Goal: Task Accomplishment & Management: Manage account settings

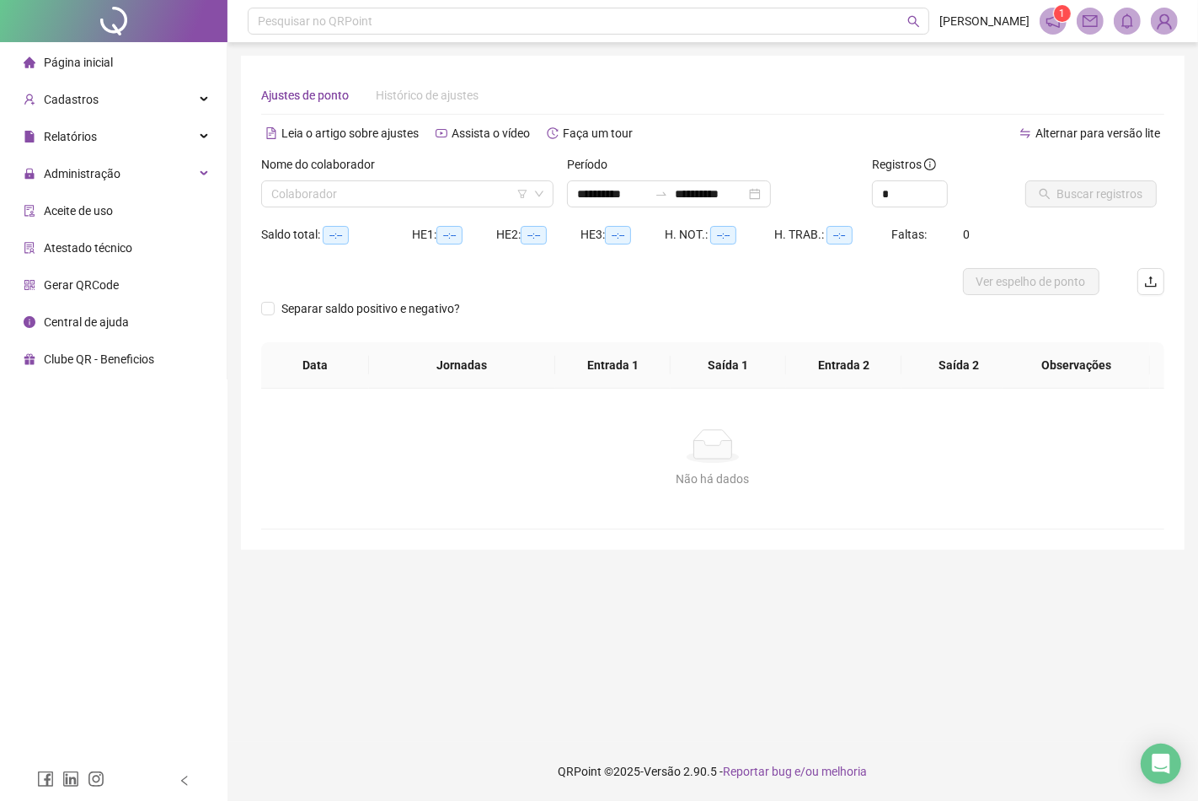
type input "**********"
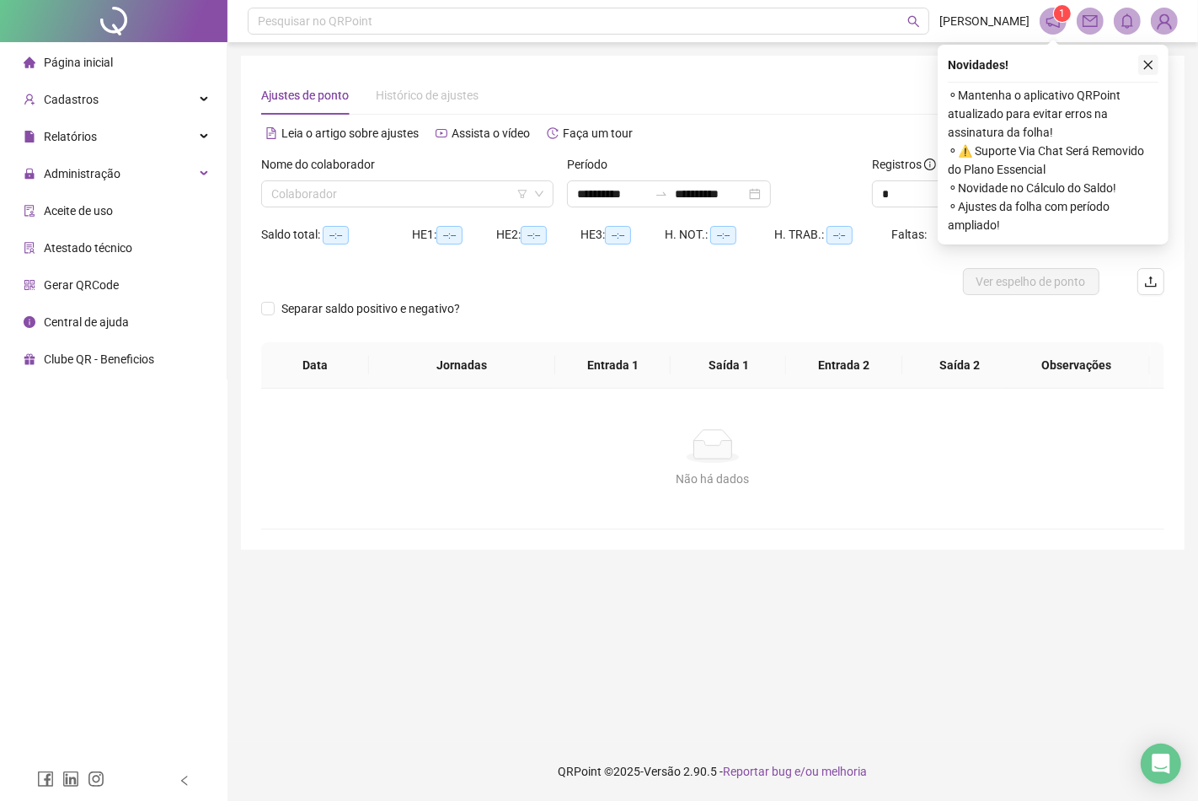
click at [1150, 69] on icon "close" at bounding box center [1149, 65] width 12 height 12
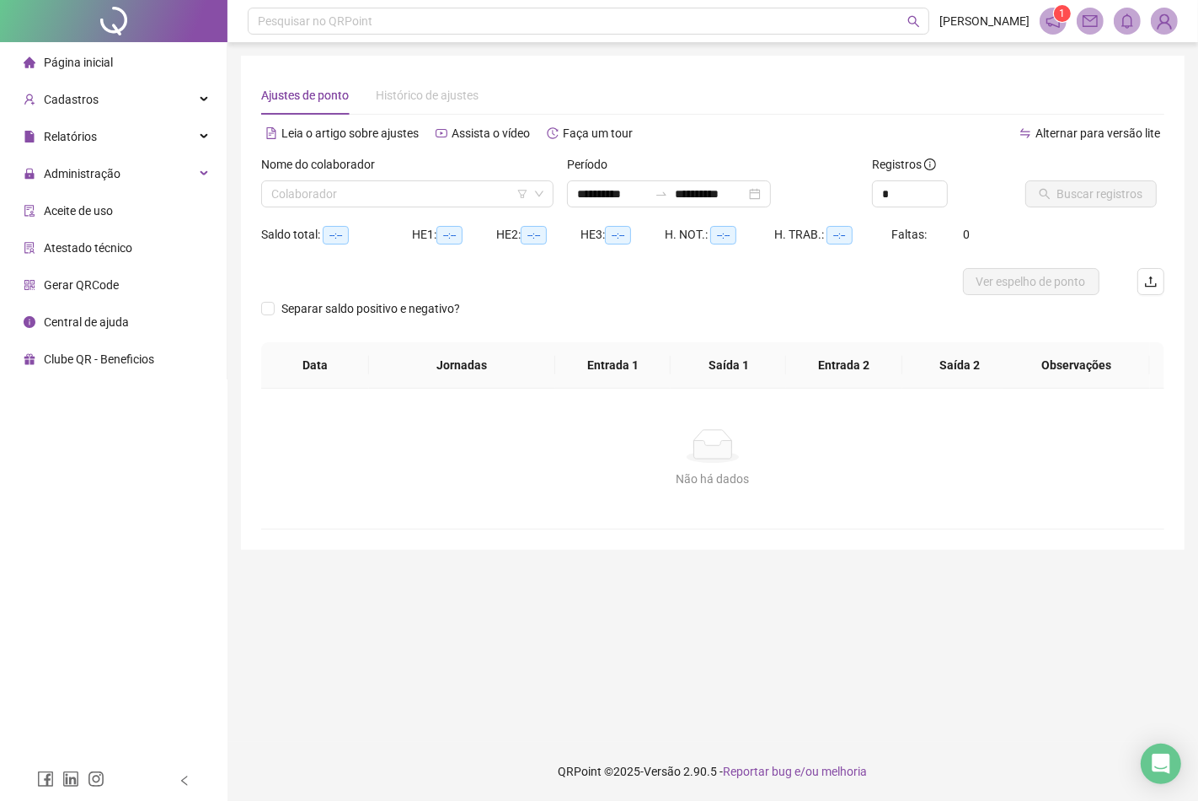
click at [95, 214] on span "Aceite de uso" at bounding box center [78, 210] width 69 height 13
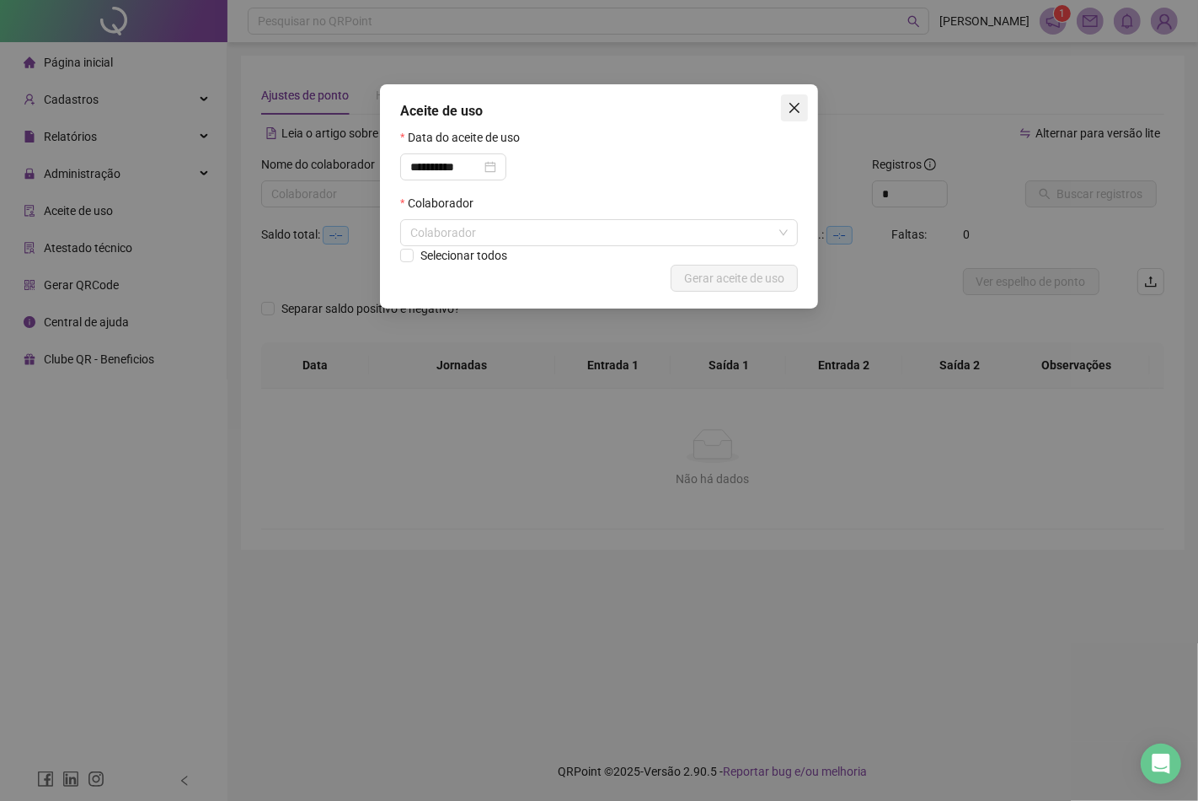
drag, startPoint x: 807, startPoint y: 106, endPoint x: 663, endPoint y: 113, distance: 143.4
click at [805, 107] on span "Close" at bounding box center [794, 107] width 27 height 13
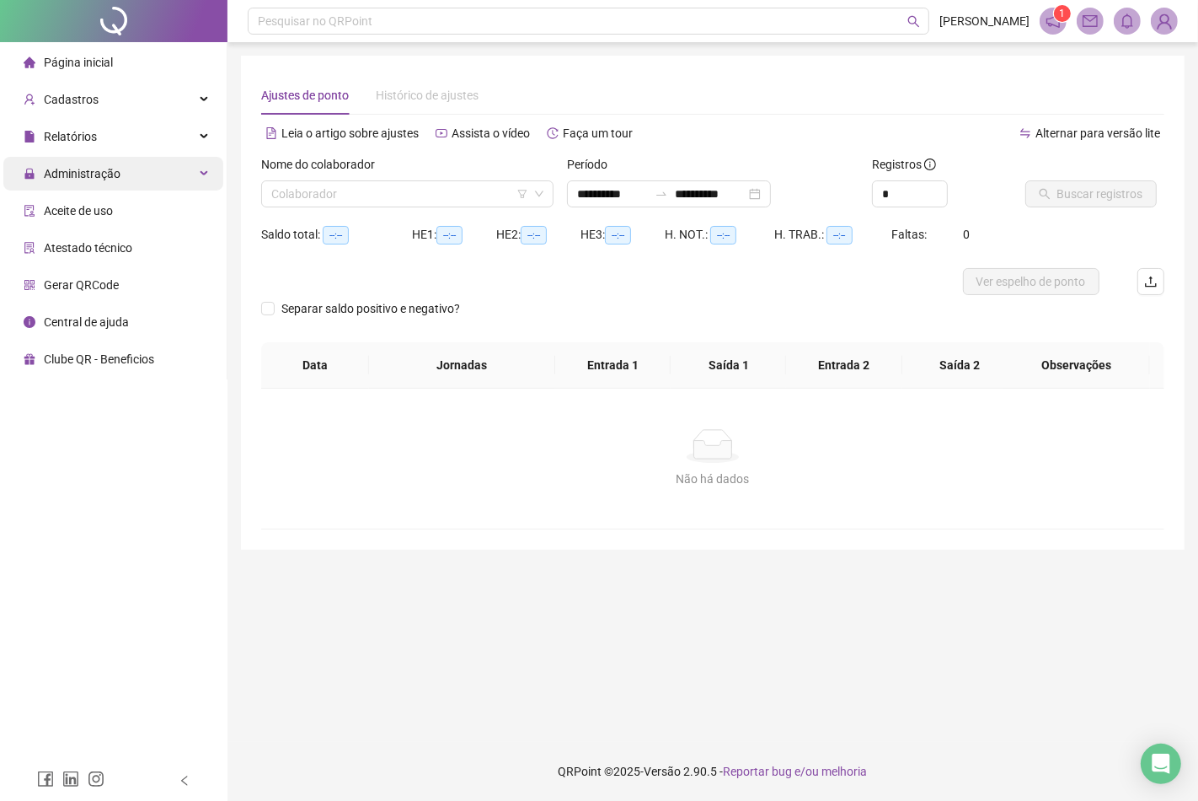
click at [115, 172] on span "Administração" at bounding box center [82, 173] width 77 height 13
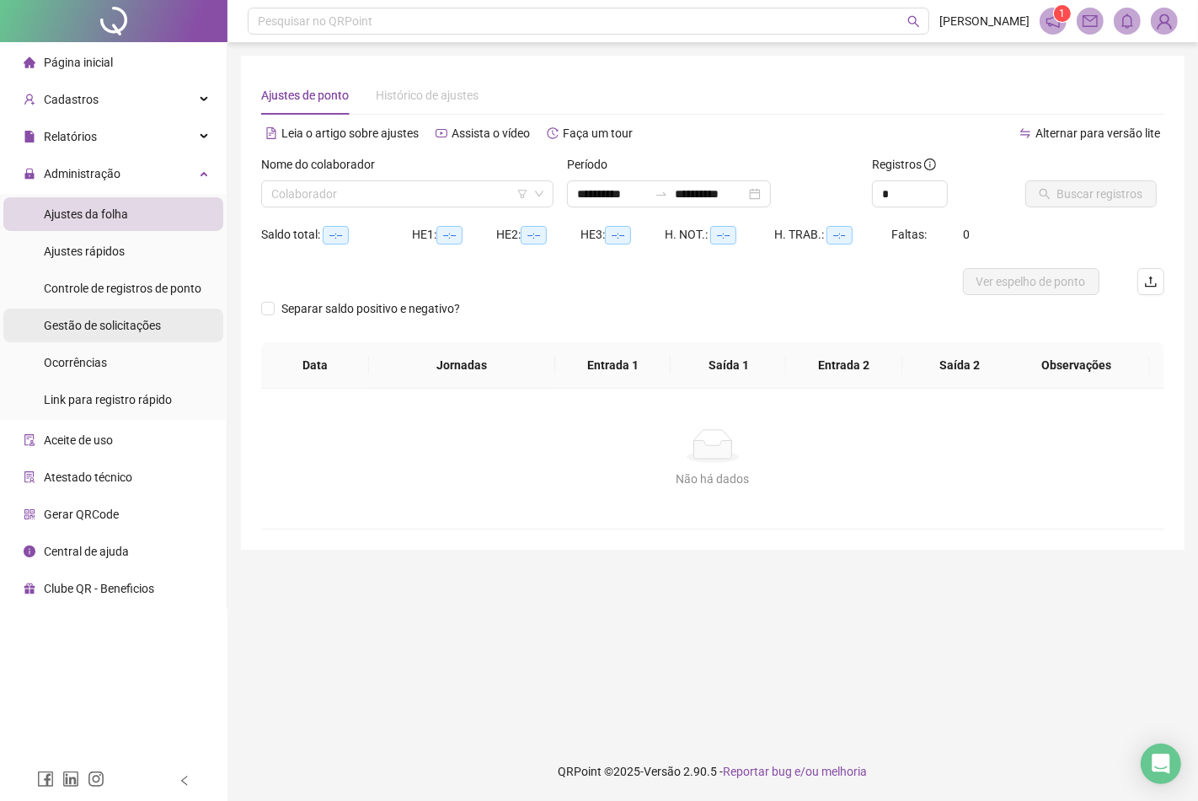
click at [111, 334] on div "Gestão de solicitações" at bounding box center [102, 325] width 117 height 34
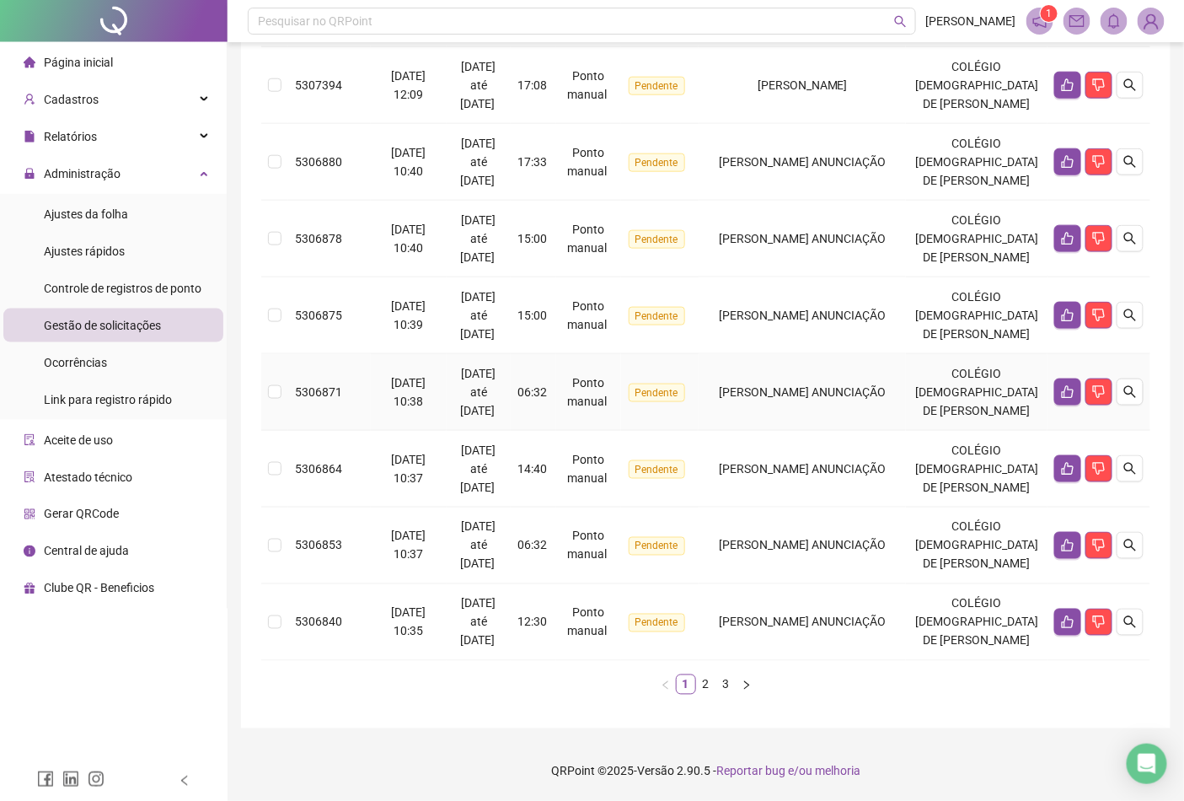
scroll to position [771, 0]
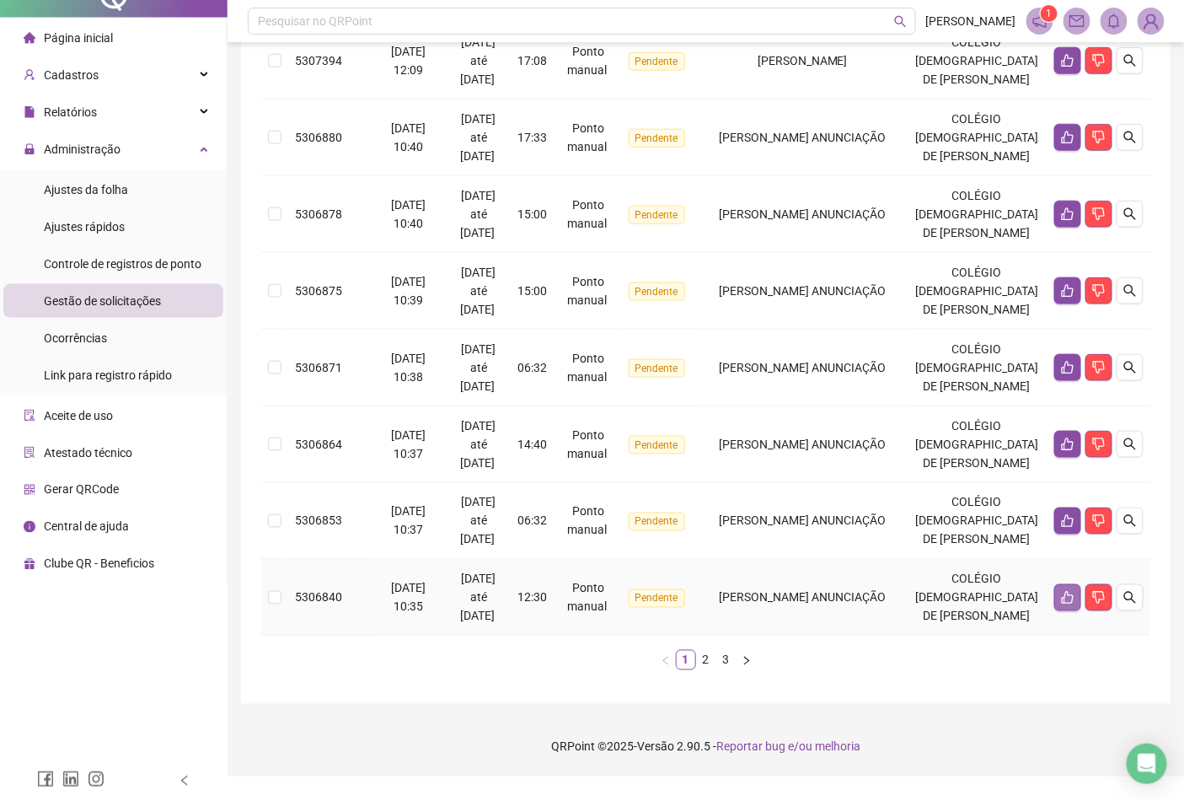
click at [1064, 604] on icon "like" at bounding box center [1067, 597] width 13 height 13
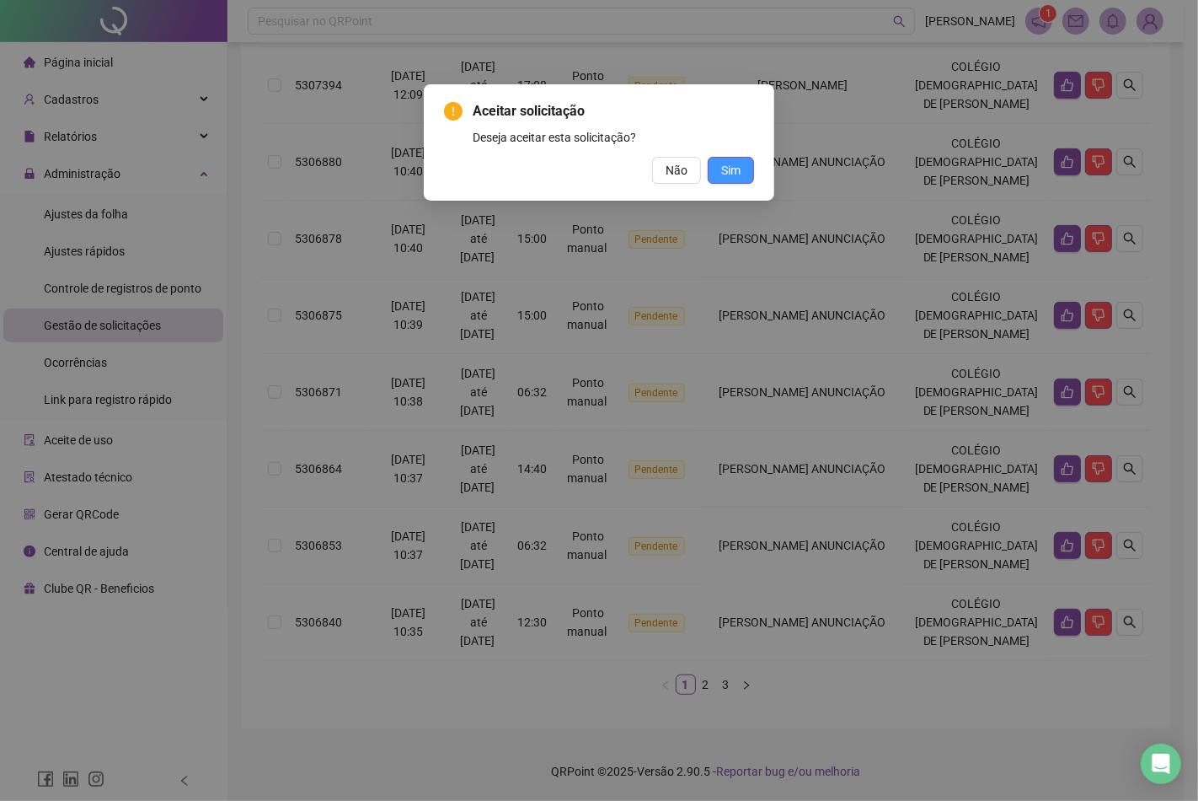
click at [735, 171] on span "Sim" at bounding box center [730, 170] width 19 height 19
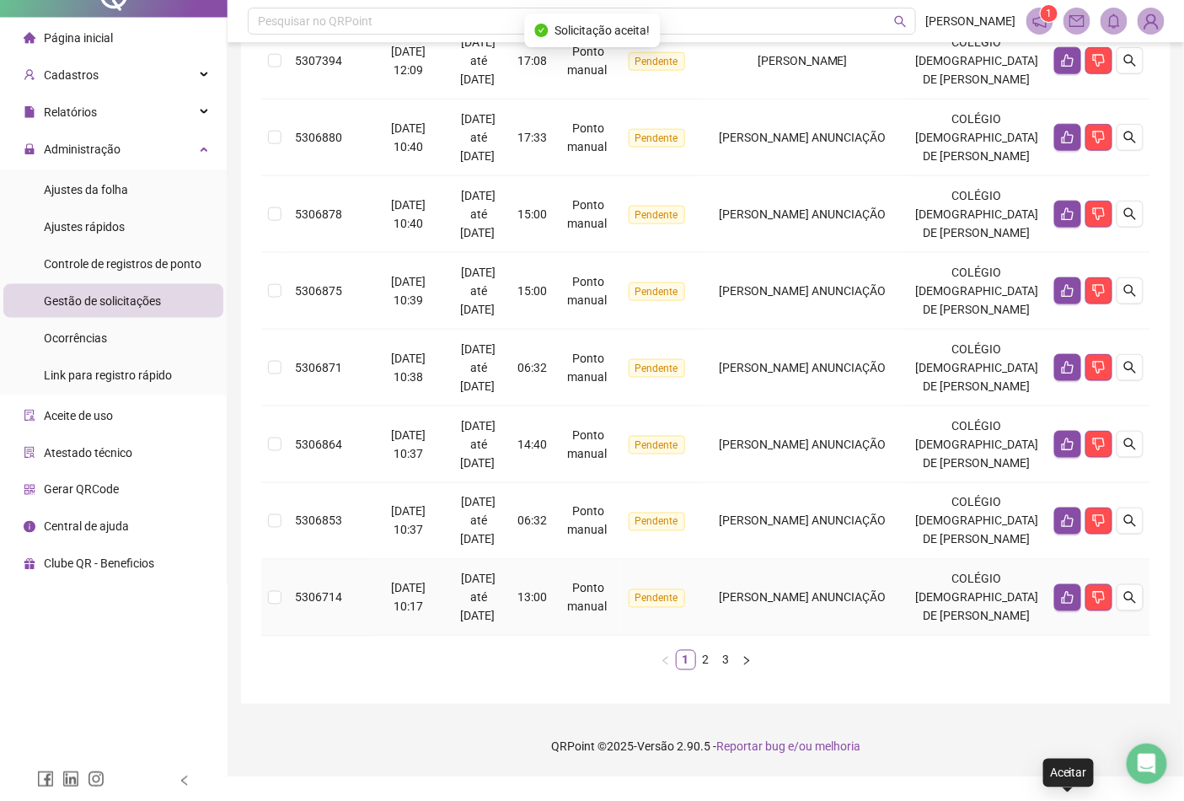
click at [1068, 604] on icon "like" at bounding box center [1067, 597] width 13 height 13
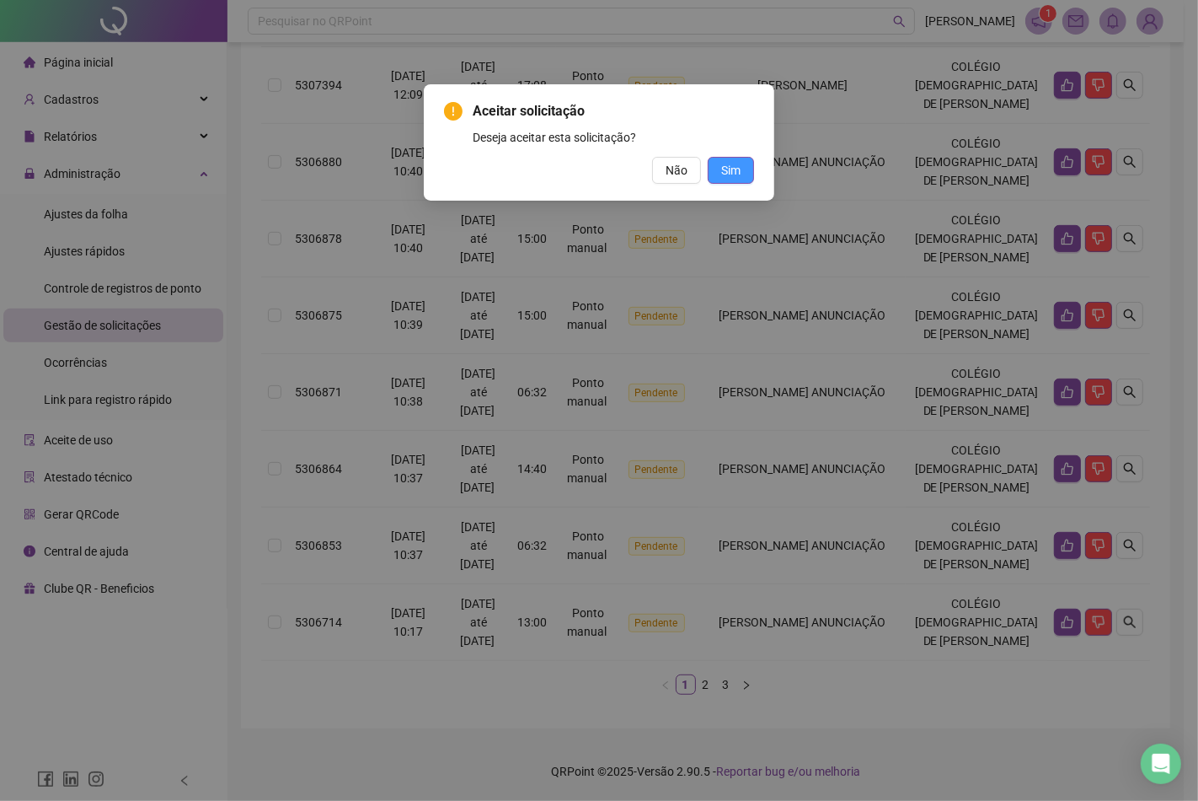
click at [748, 170] on button "Sim" at bounding box center [731, 170] width 46 height 27
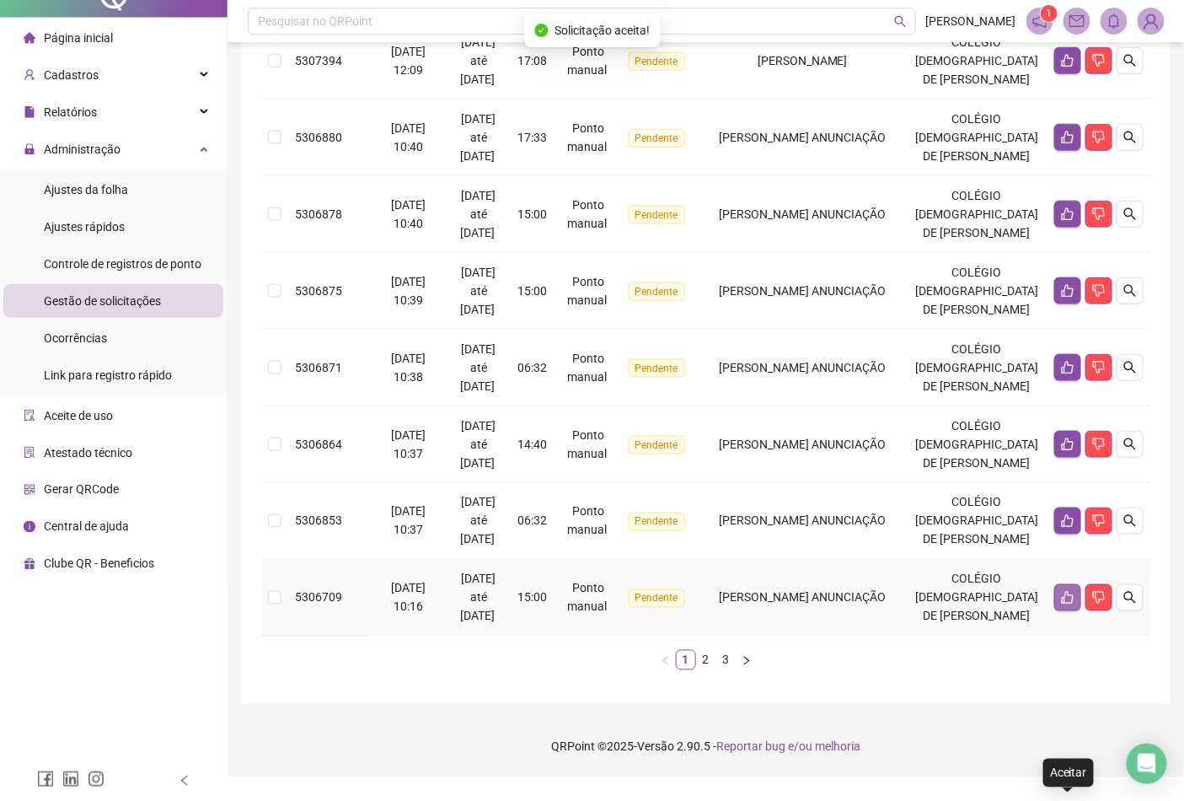
click at [1067, 604] on icon "like" at bounding box center [1067, 597] width 13 height 13
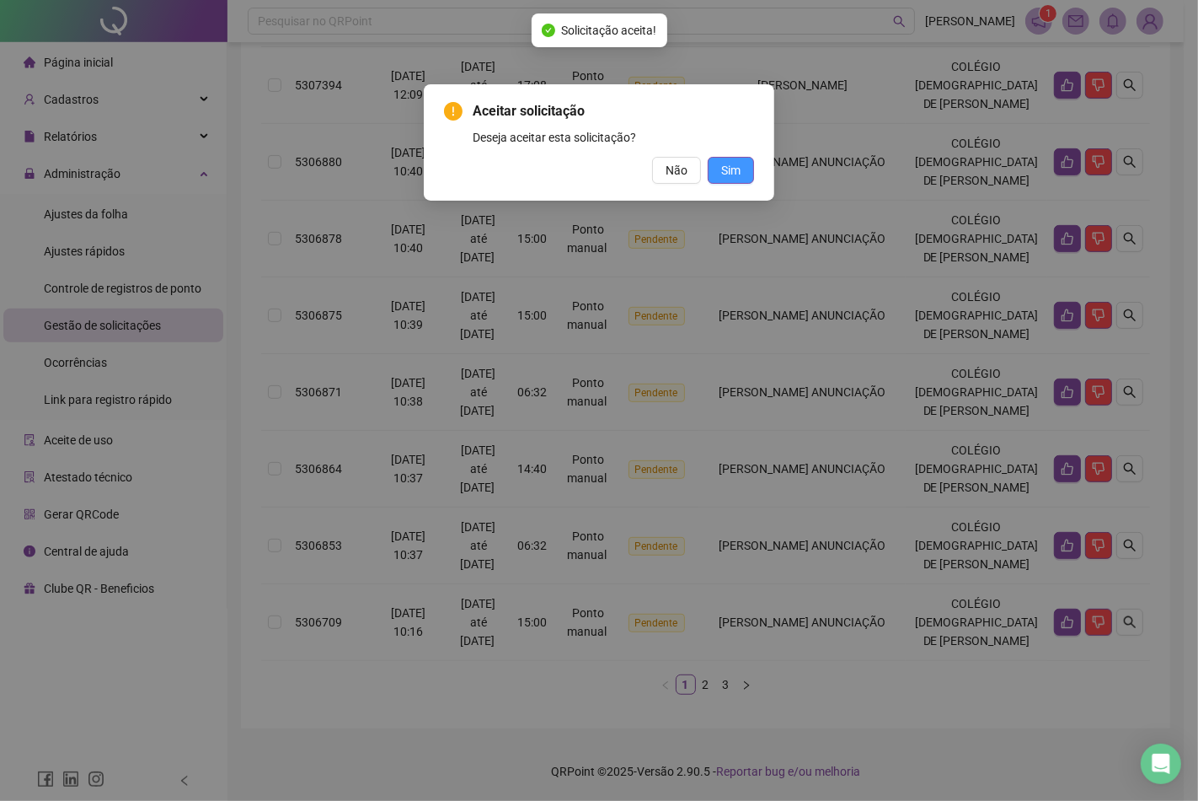
click at [733, 157] on button "Sim" at bounding box center [731, 170] width 46 height 27
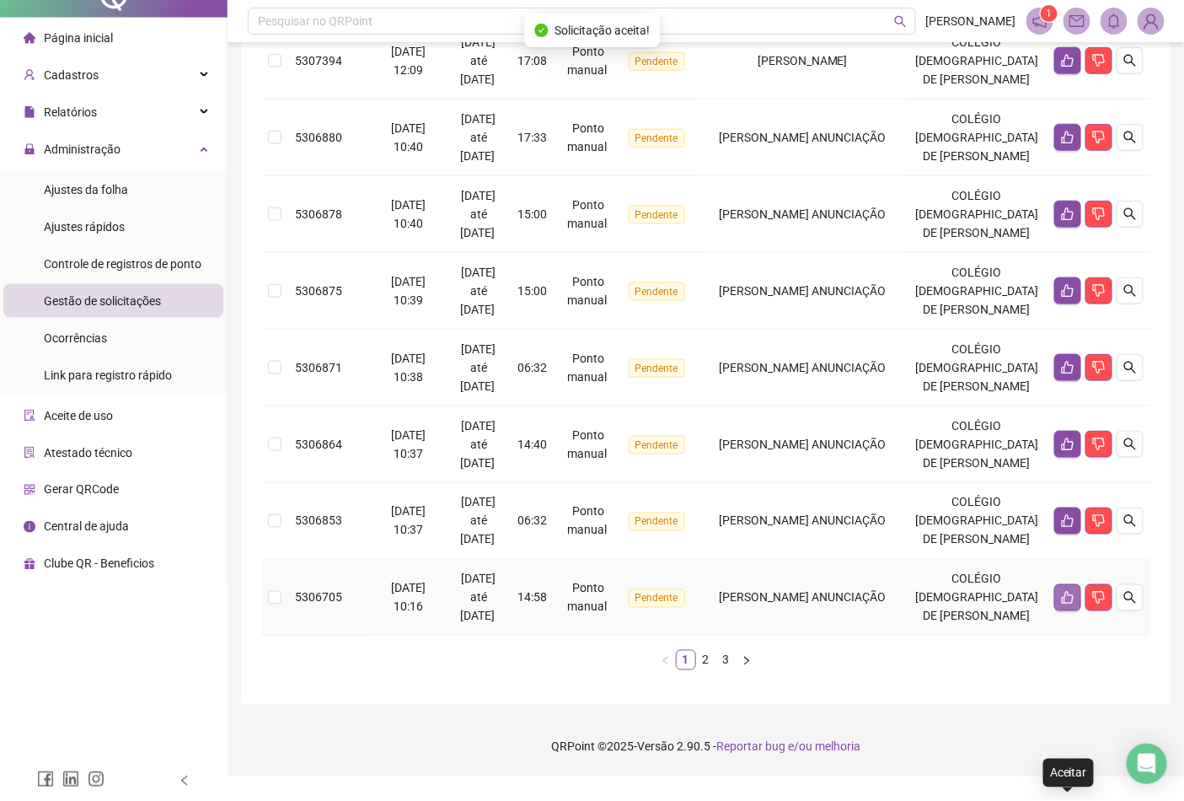
click at [1064, 604] on icon "like" at bounding box center [1067, 597] width 13 height 13
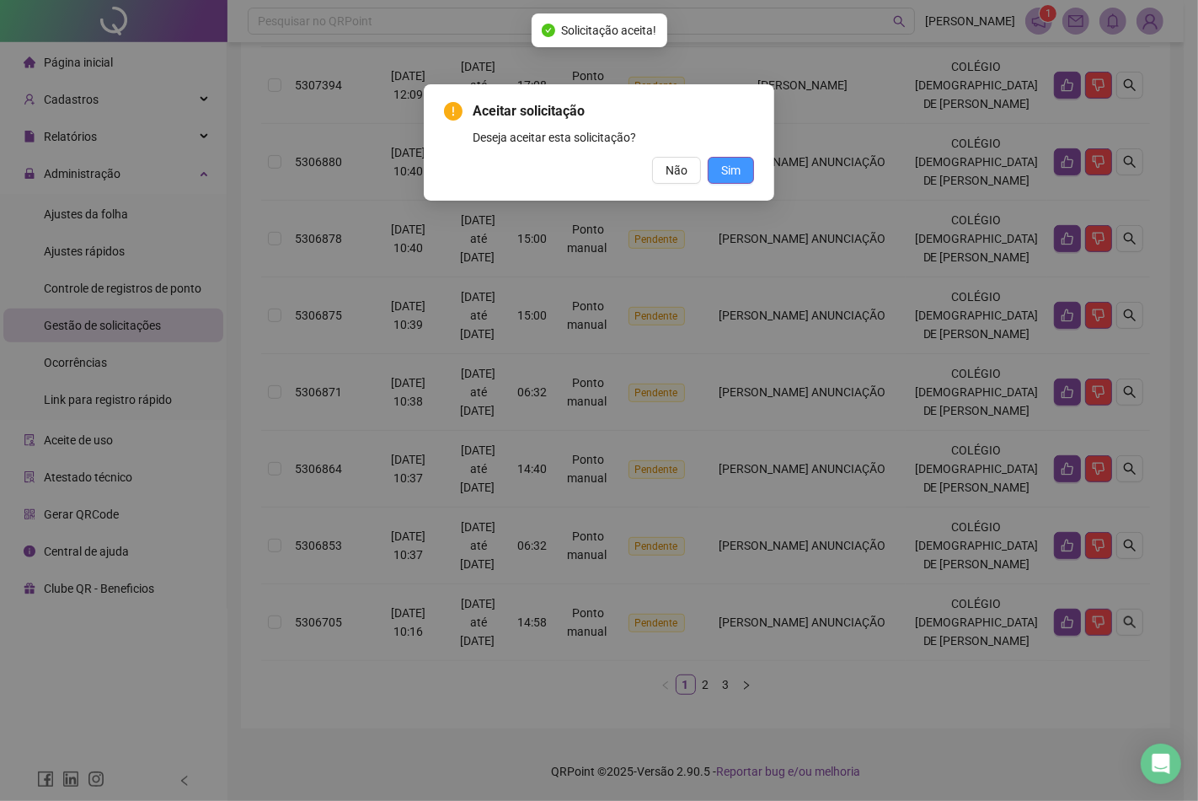
click at [723, 174] on span "Sim" at bounding box center [730, 170] width 19 height 19
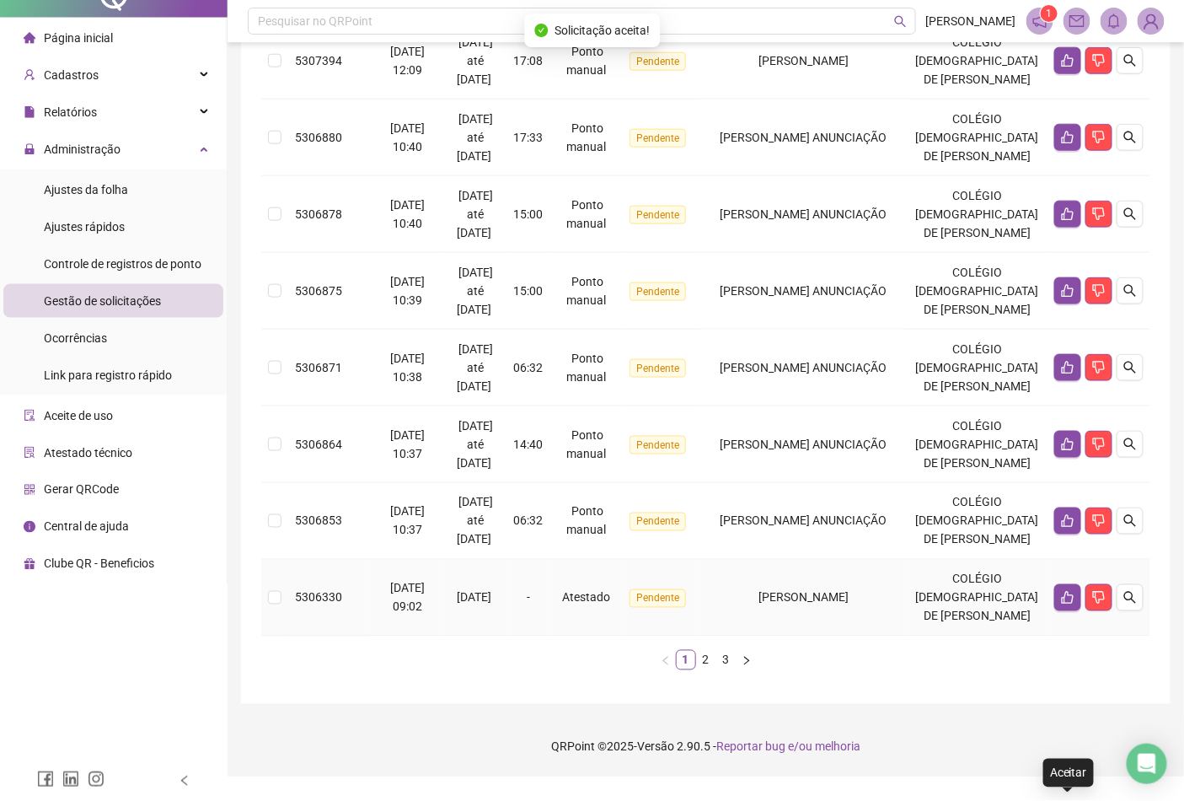
click at [1064, 604] on icon "like" at bounding box center [1068, 598] width 12 height 13
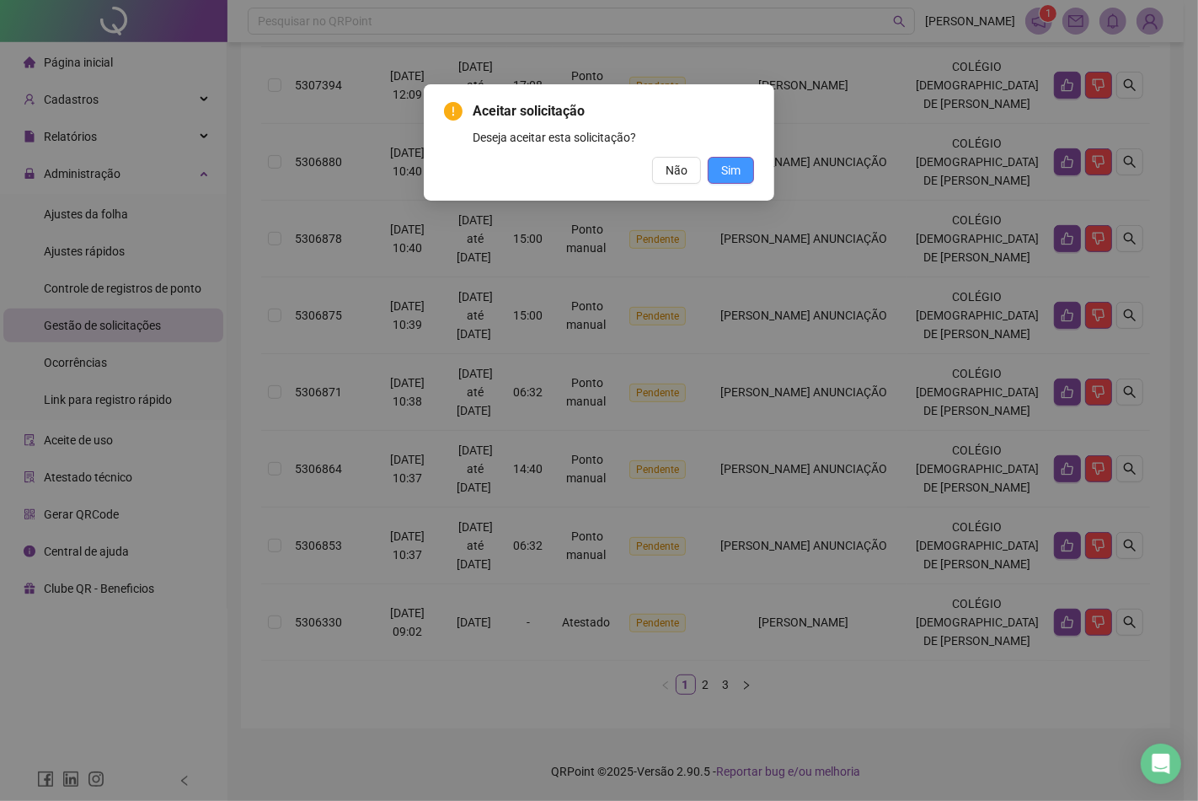
click at [737, 163] on span "Sim" at bounding box center [730, 170] width 19 height 19
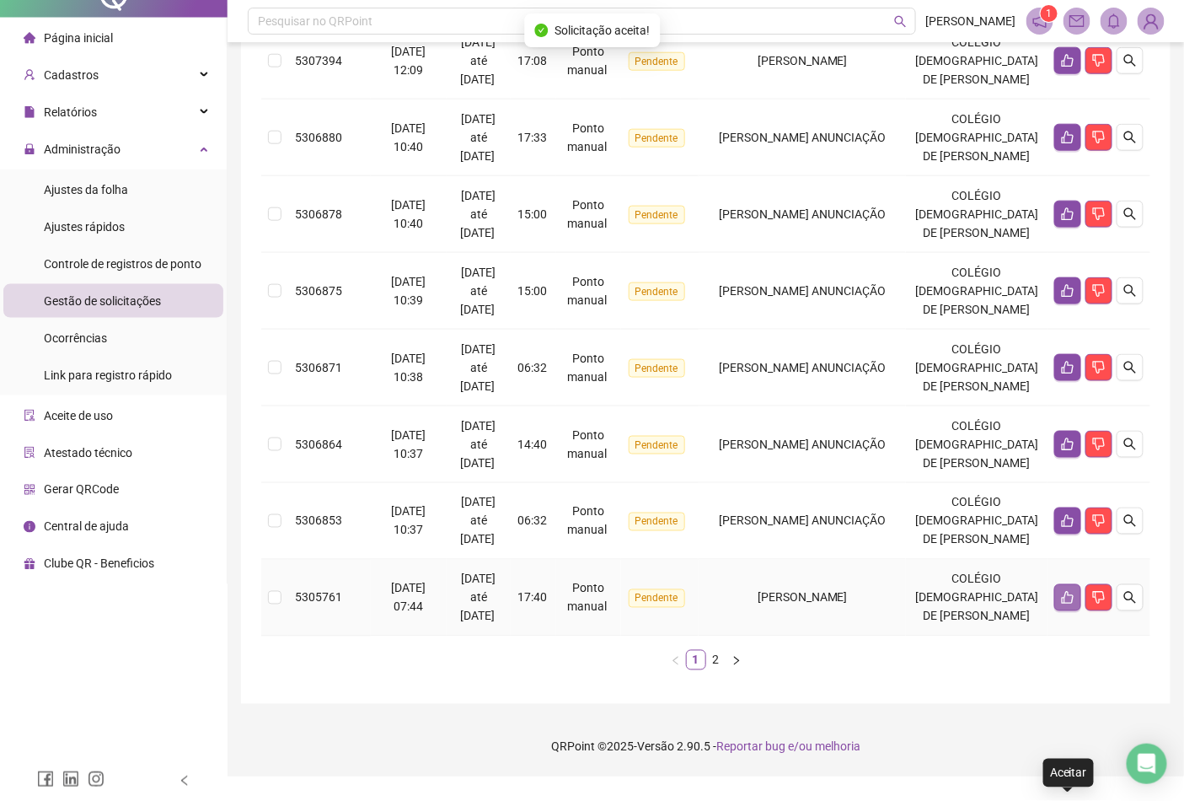
click at [1059, 611] on button "button" at bounding box center [1067, 597] width 27 height 27
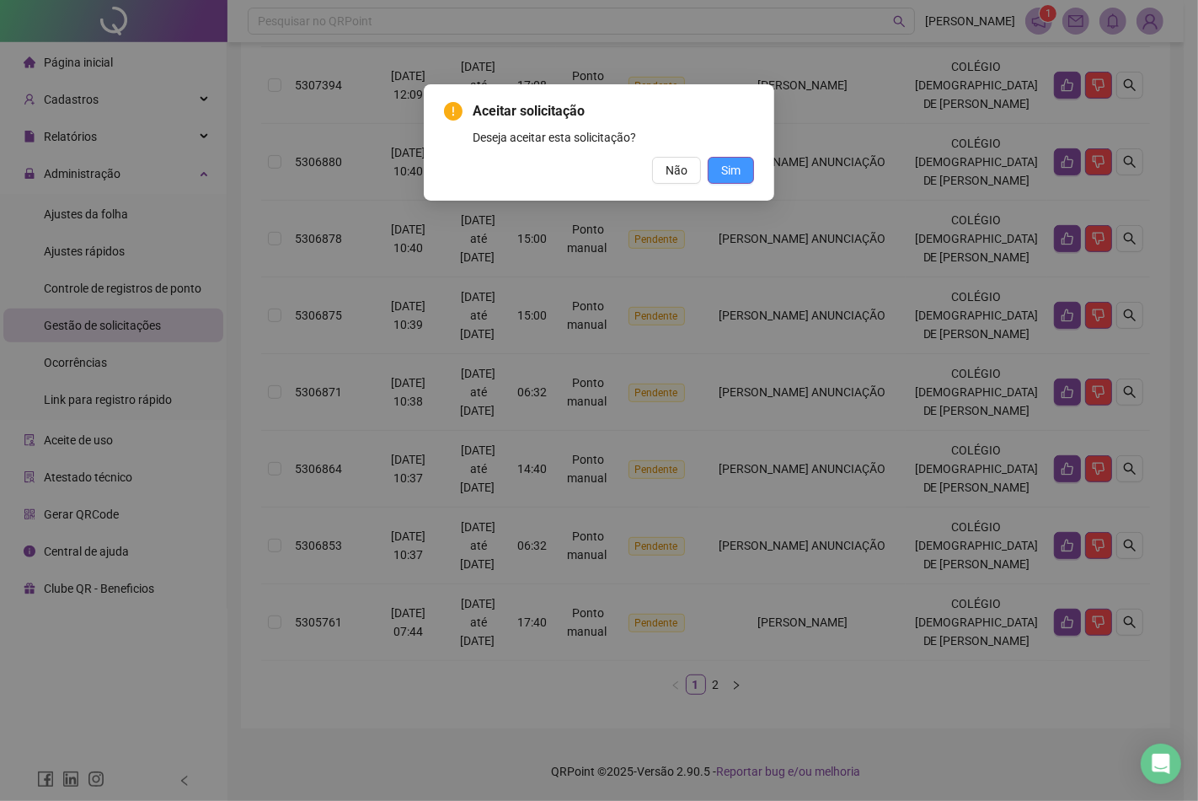
click at [739, 173] on span "Sim" at bounding box center [730, 170] width 19 height 19
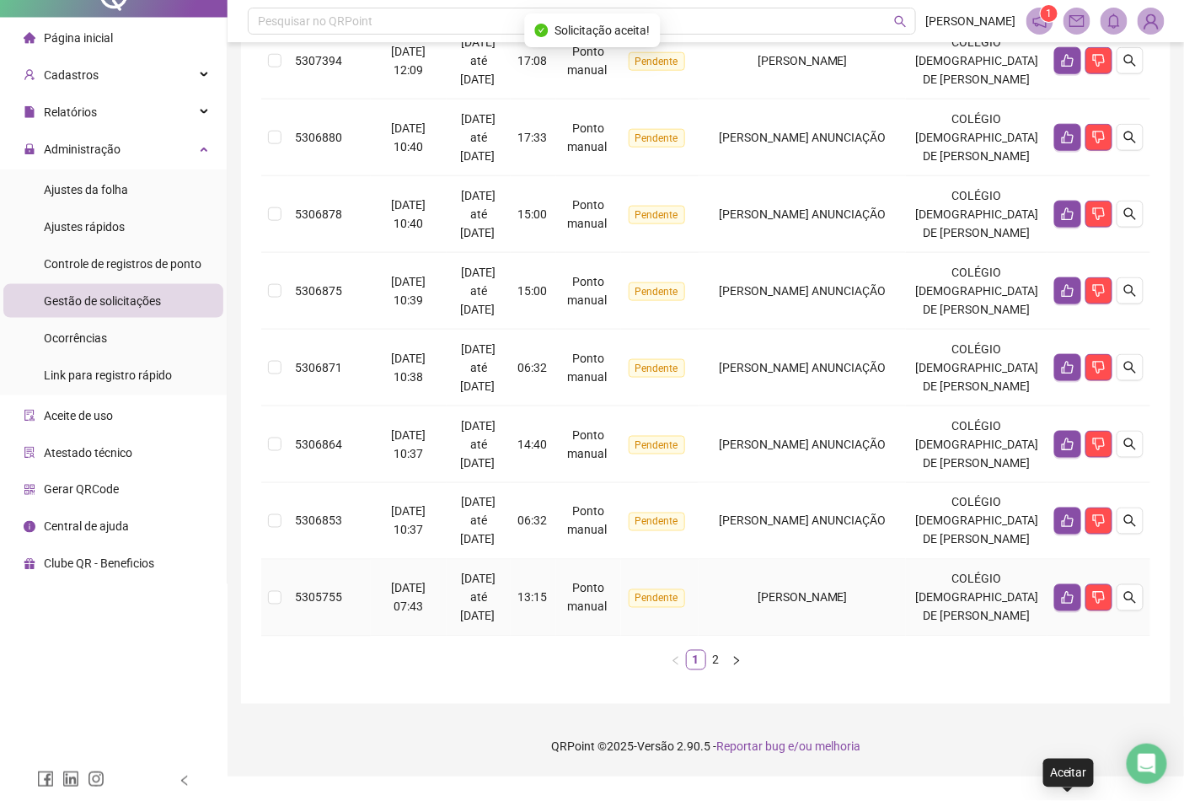
click at [1066, 604] on icon "like" at bounding box center [1067, 597] width 13 height 13
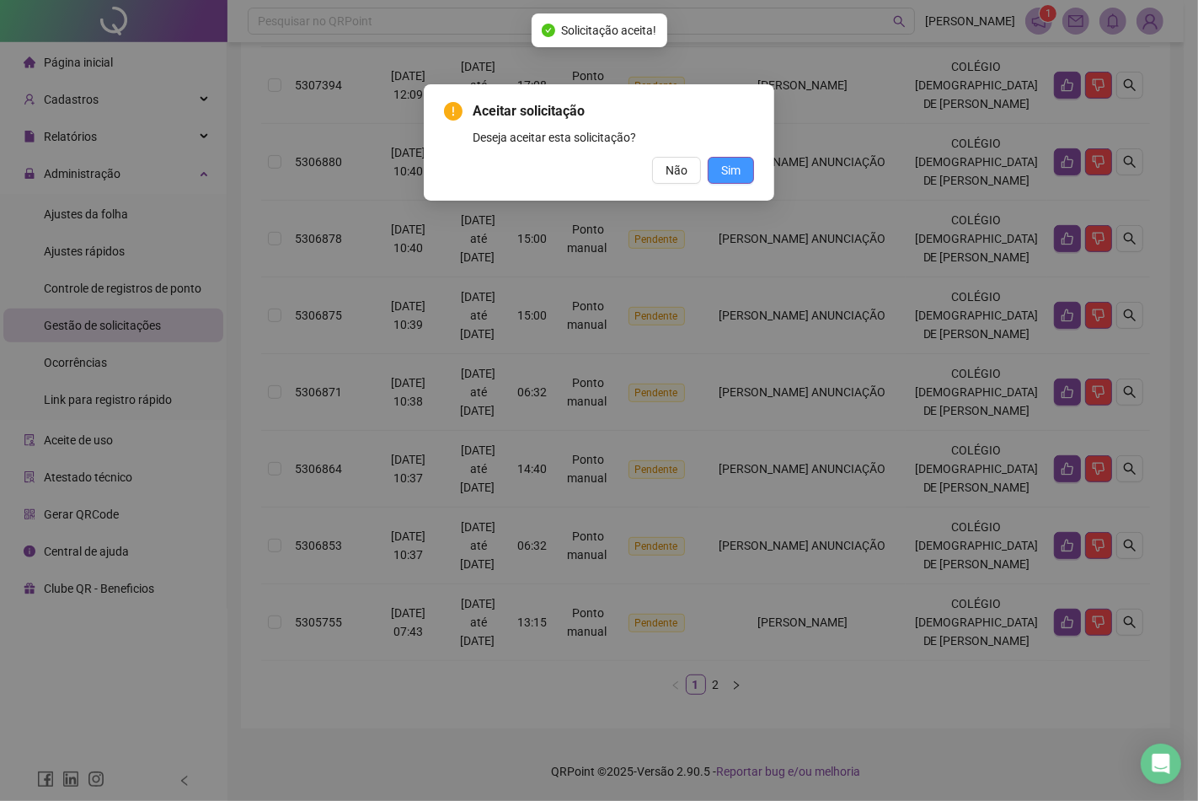
click at [745, 171] on button "Sim" at bounding box center [731, 170] width 46 height 27
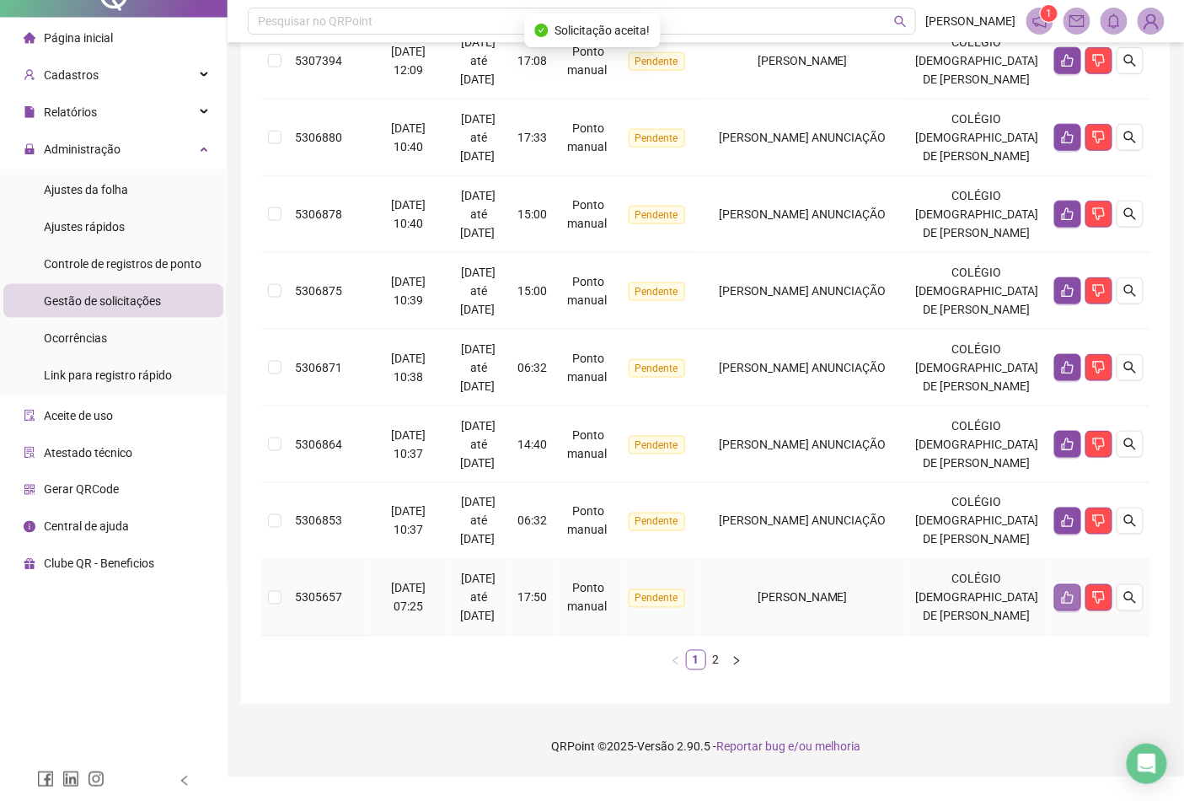
click at [1059, 608] on button "button" at bounding box center [1067, 597] width 27 height 27
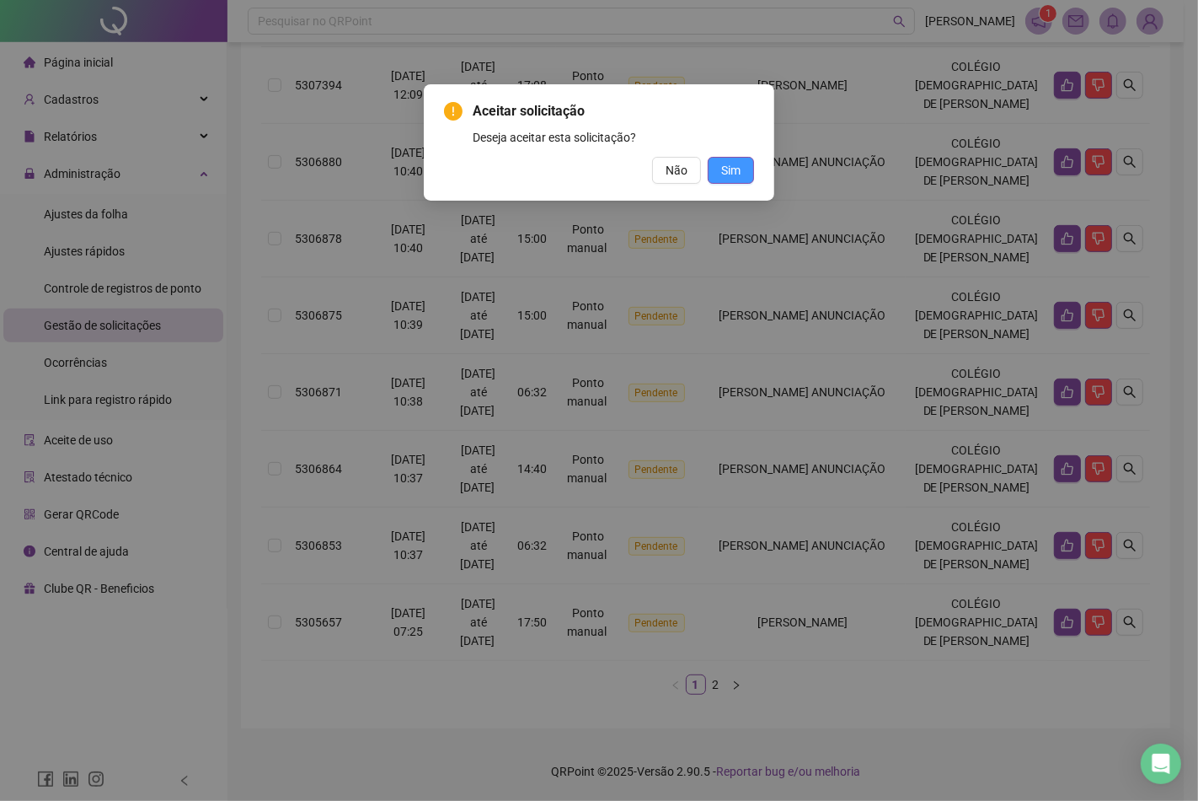
click at [733, 169] on span "Sim" at bounding box center [730, 170] width 19 height 19
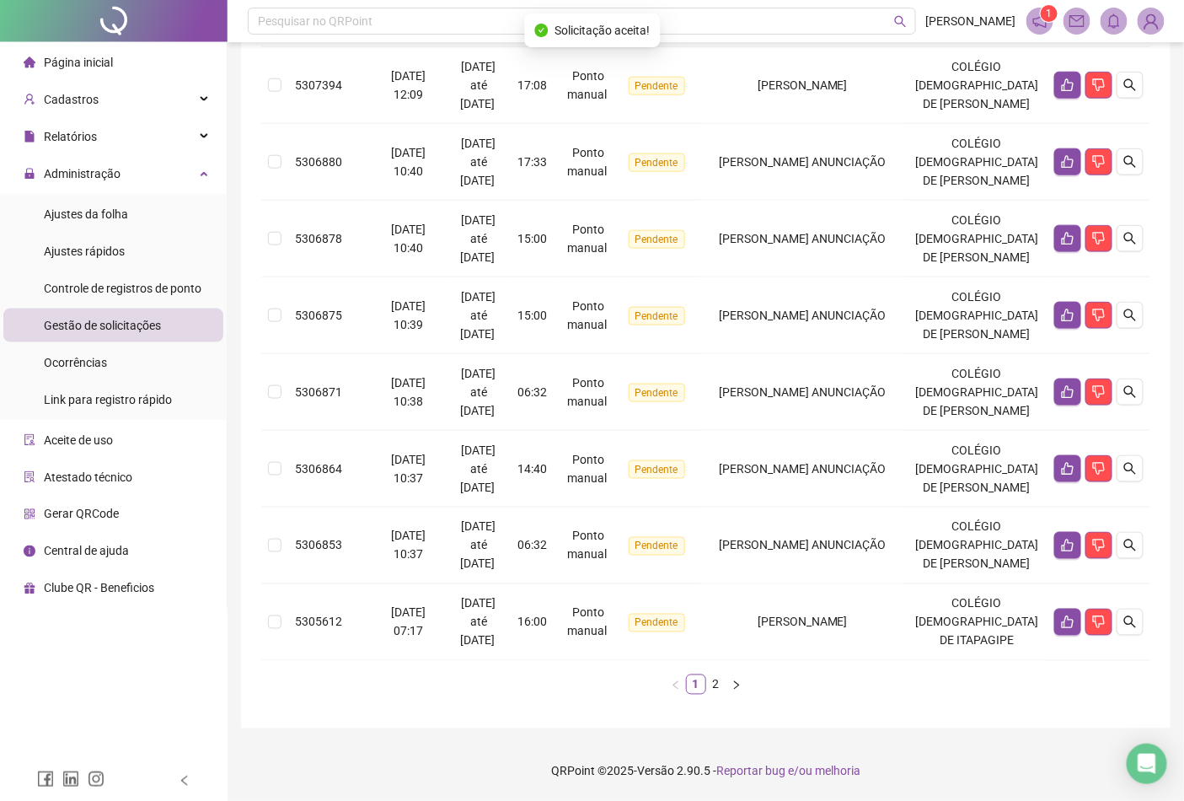
scroll to position [753, 0]
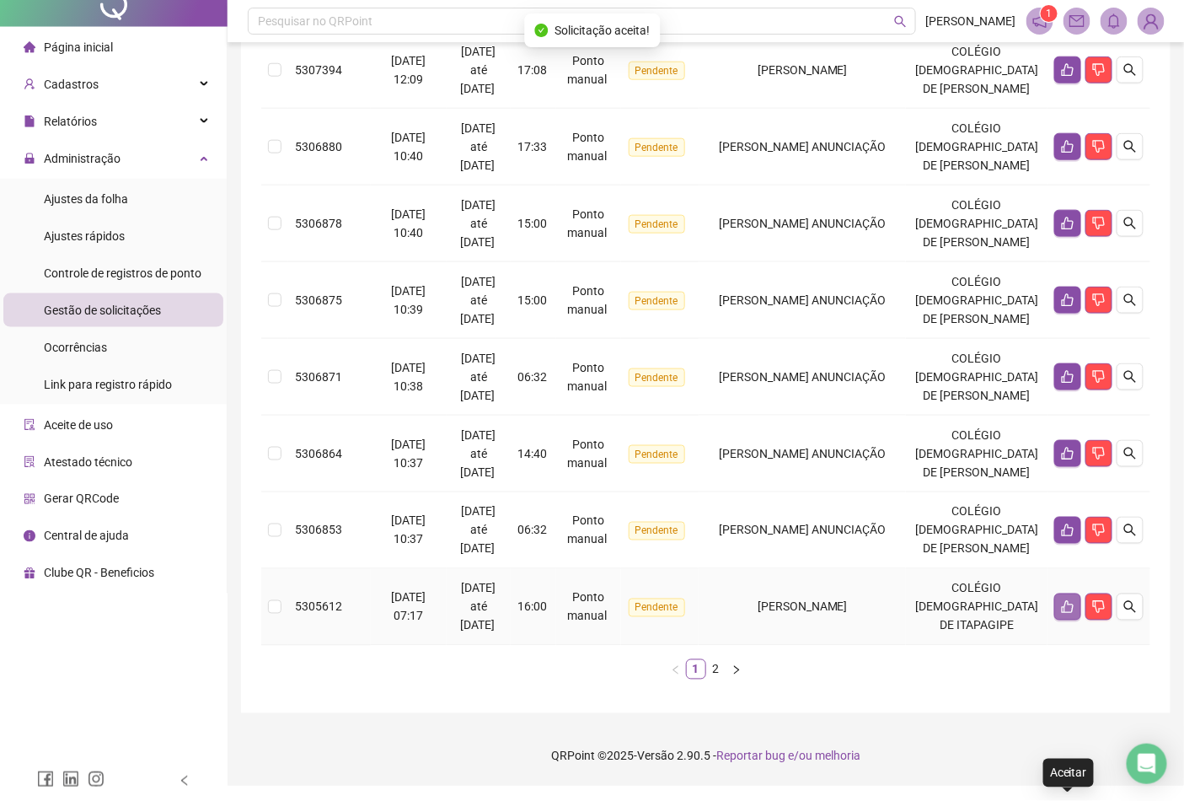
click at [1065, 614] on icon "like" at bounding box center [1067, 606] width 13 height 13
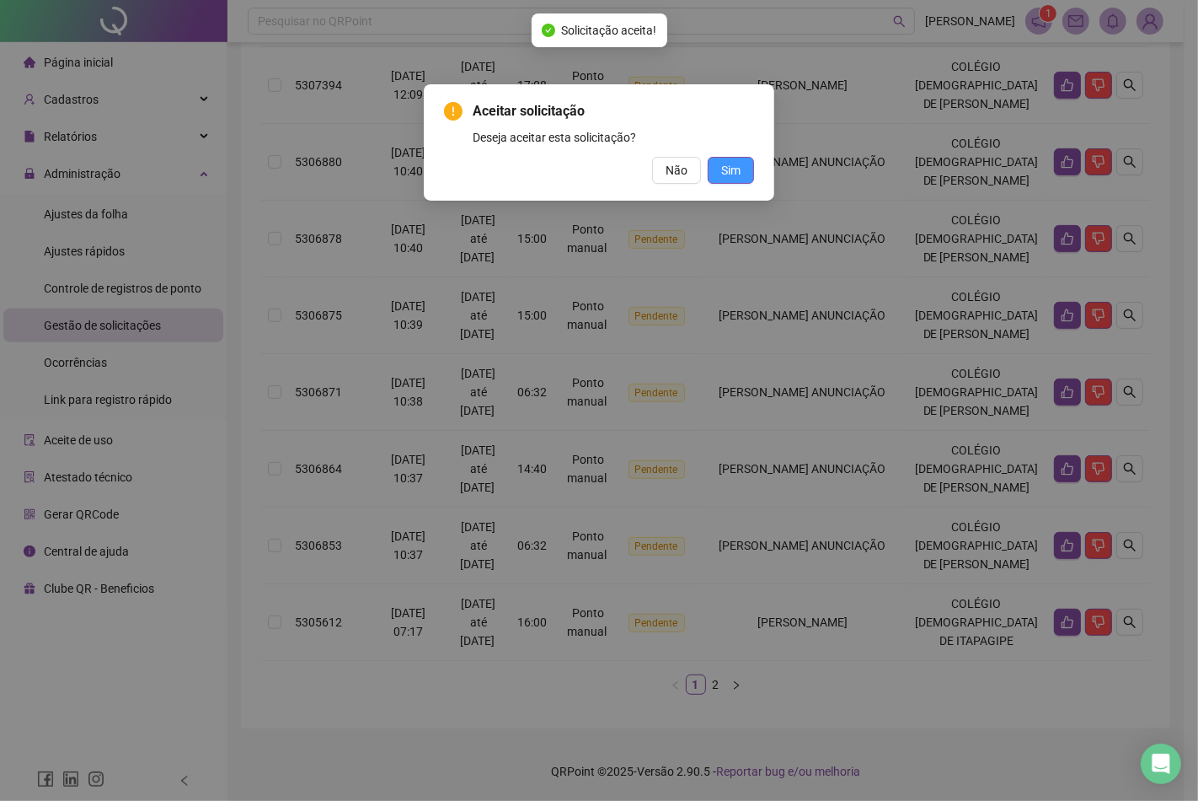
click at [727, 171] on span "Sim" at bounding box center [730, 170] width 19 height 19
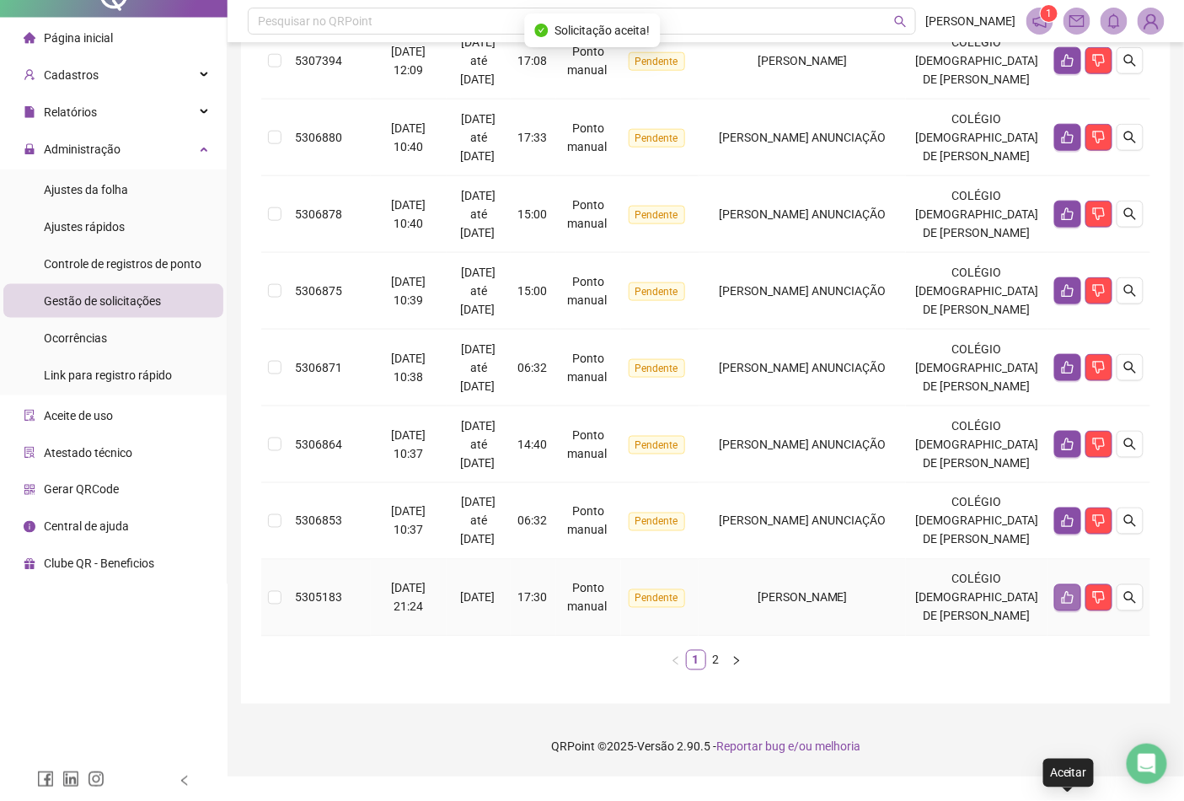
click at [1069, 604] on icon "like" at bounding box center [1067, 597] width 13 height 13
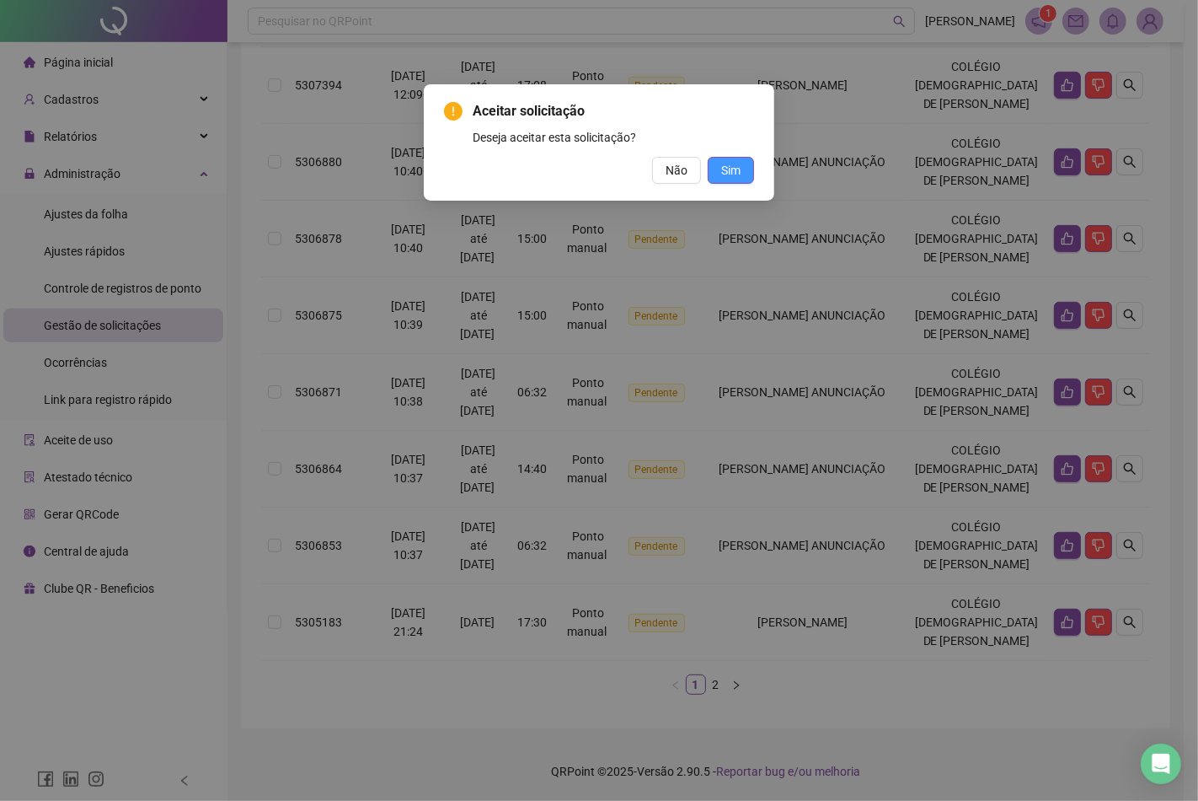
click at [748, 169] on button "Sim" at bounding box center [731, 170] width 46 height 27
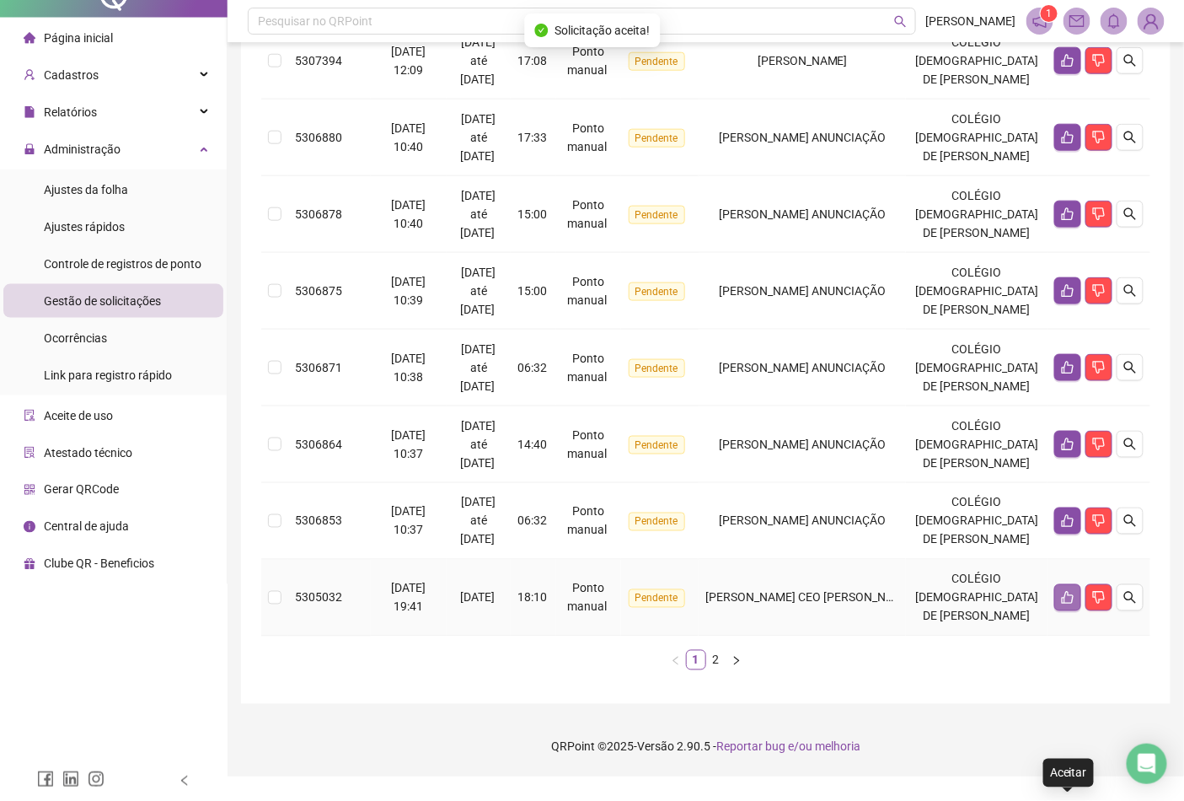
click at [1074, 604] on icon "like" at bounding box center [1067, 597] width 13 height 13
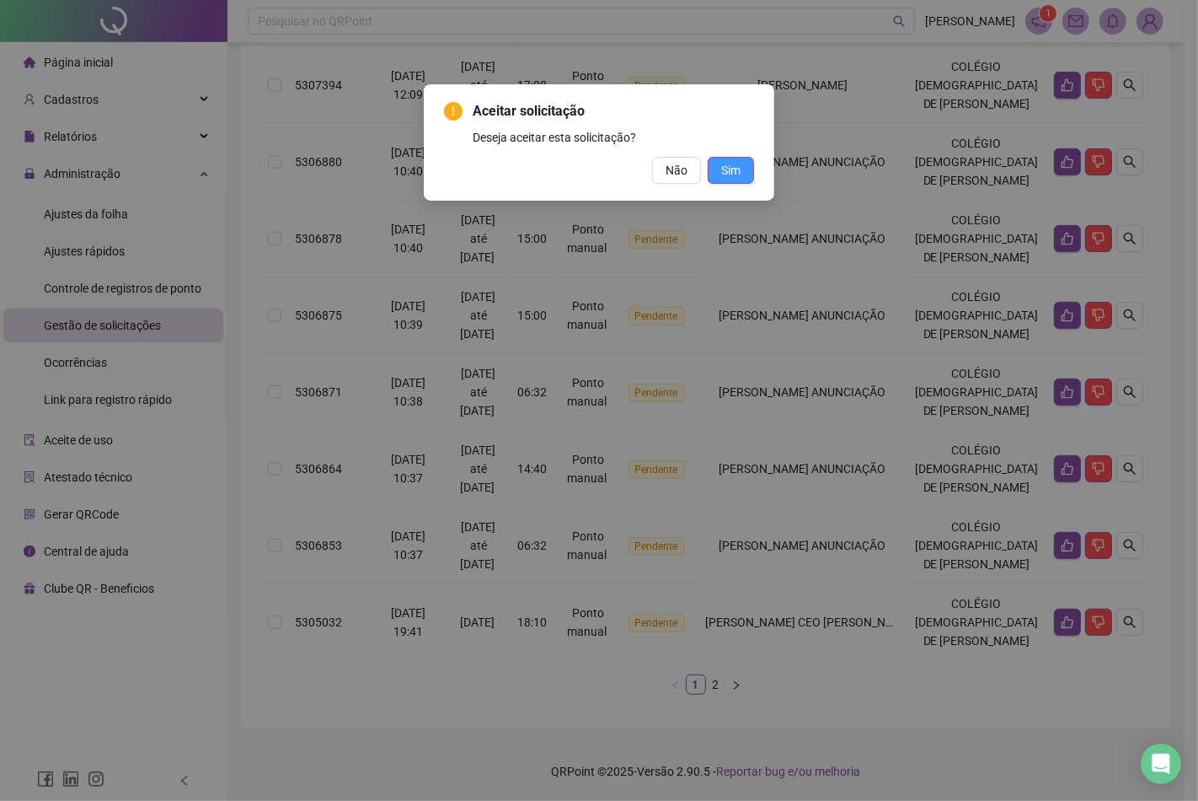
click at [738, 169] on span "Sim" at bounding box center [730, 170] width 19 height 19
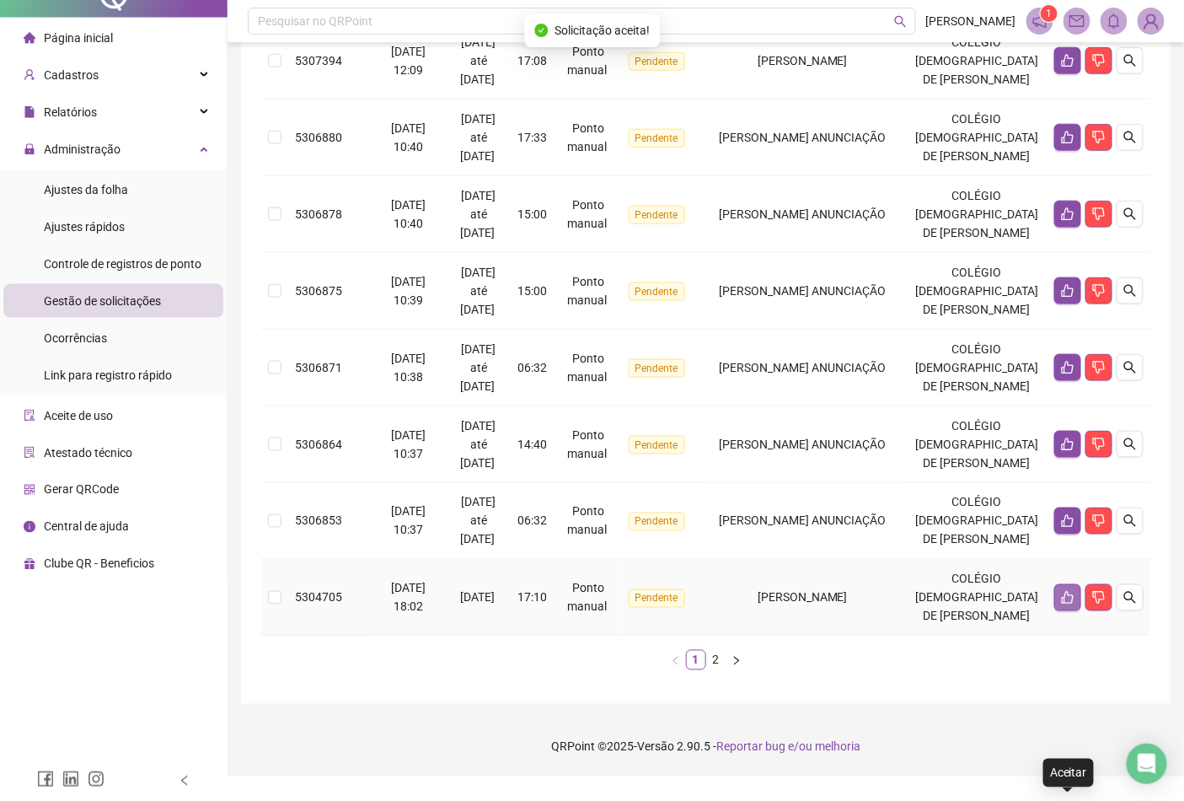
click at [1072, 604] on icon "like" at bounding box center [1067, 597] width 13 height 13
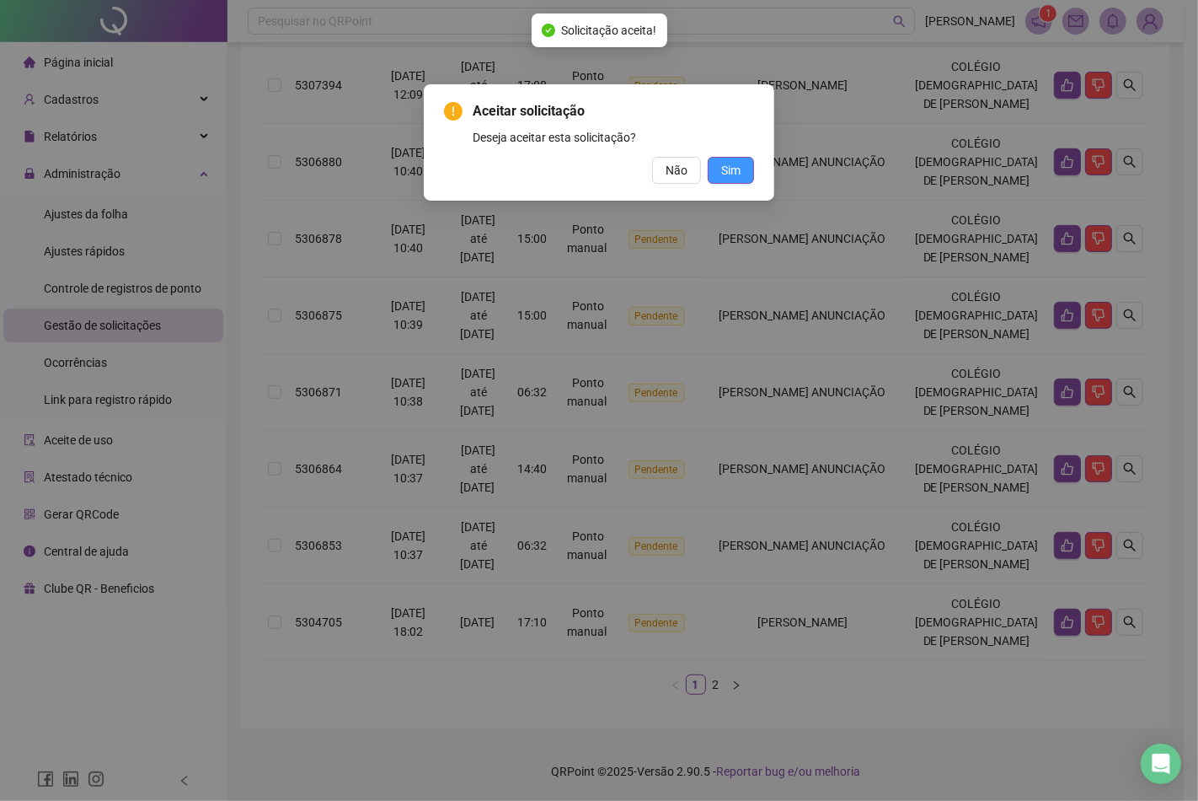
click at [723, 174] on span "Sim" at bounding box center [730, 170] width 19 height 19
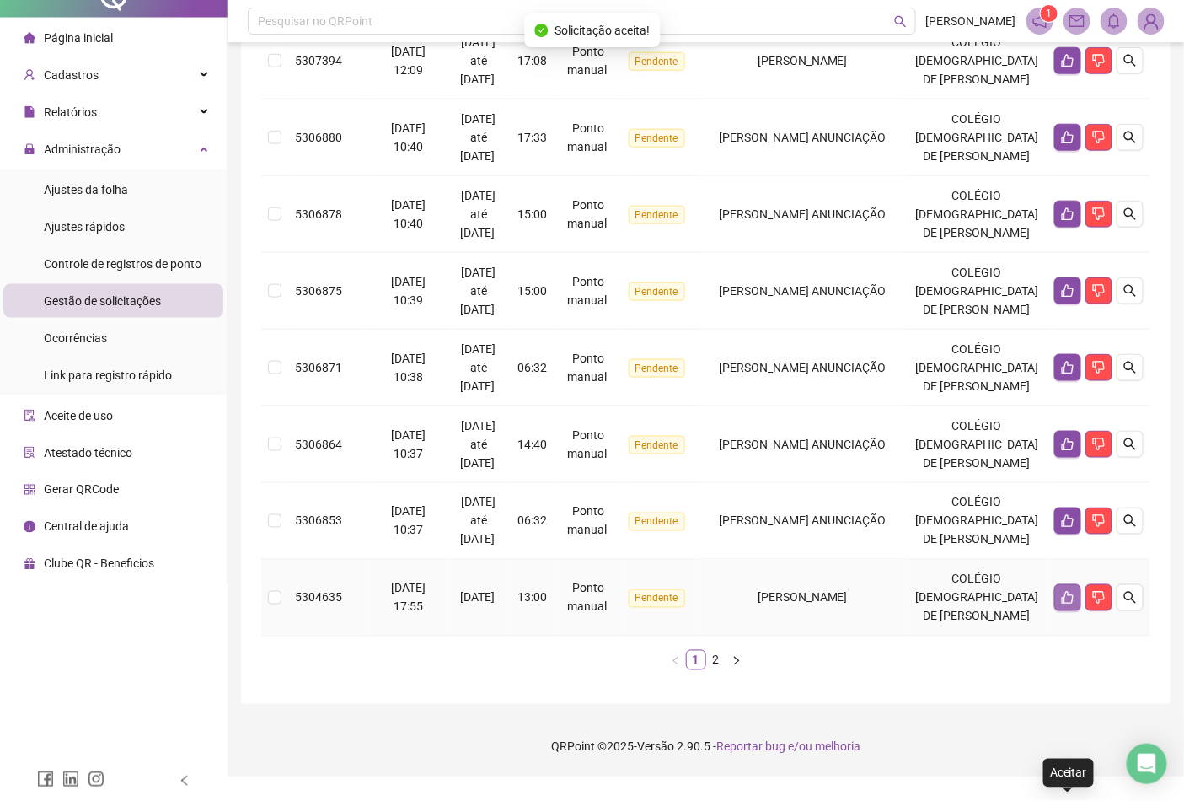
click at [1057, 611] on button "button" at bounding box center [1067, 597] width 27 height 27
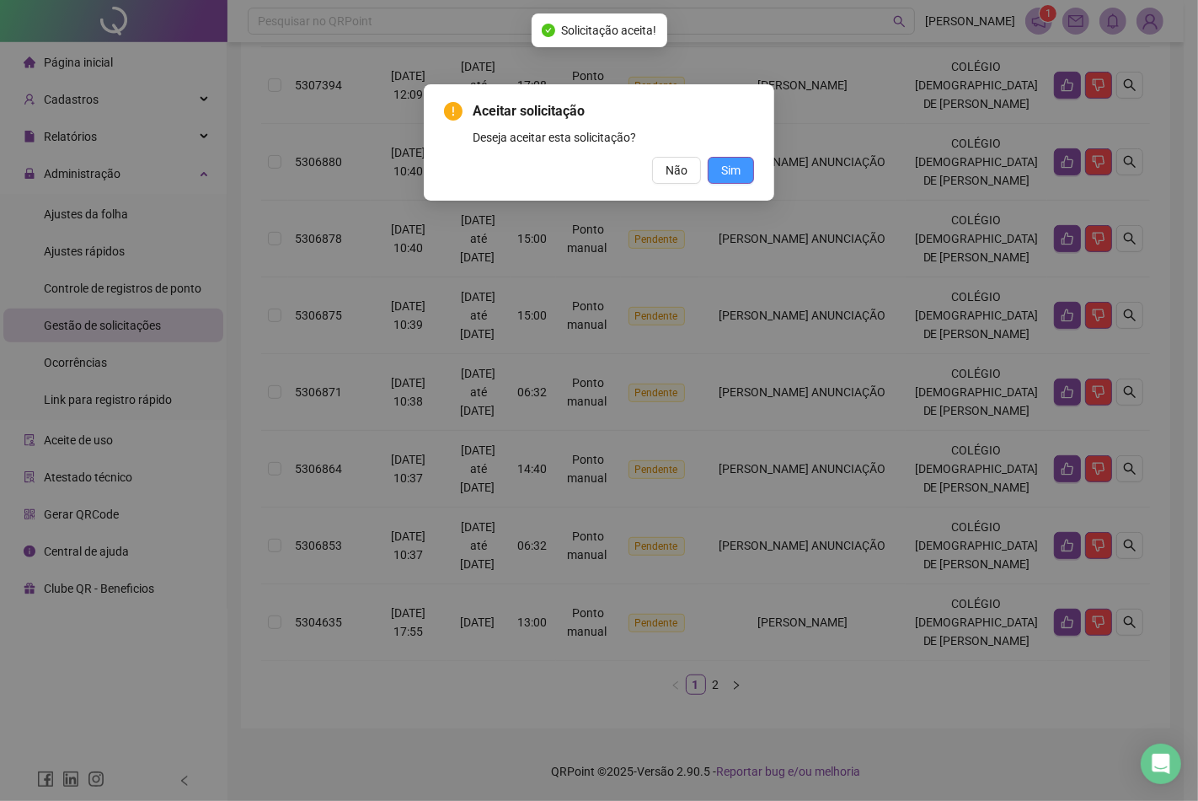
click at [735, 163] on span "Sim" at bounding box center [730, 170] width 19 height 19
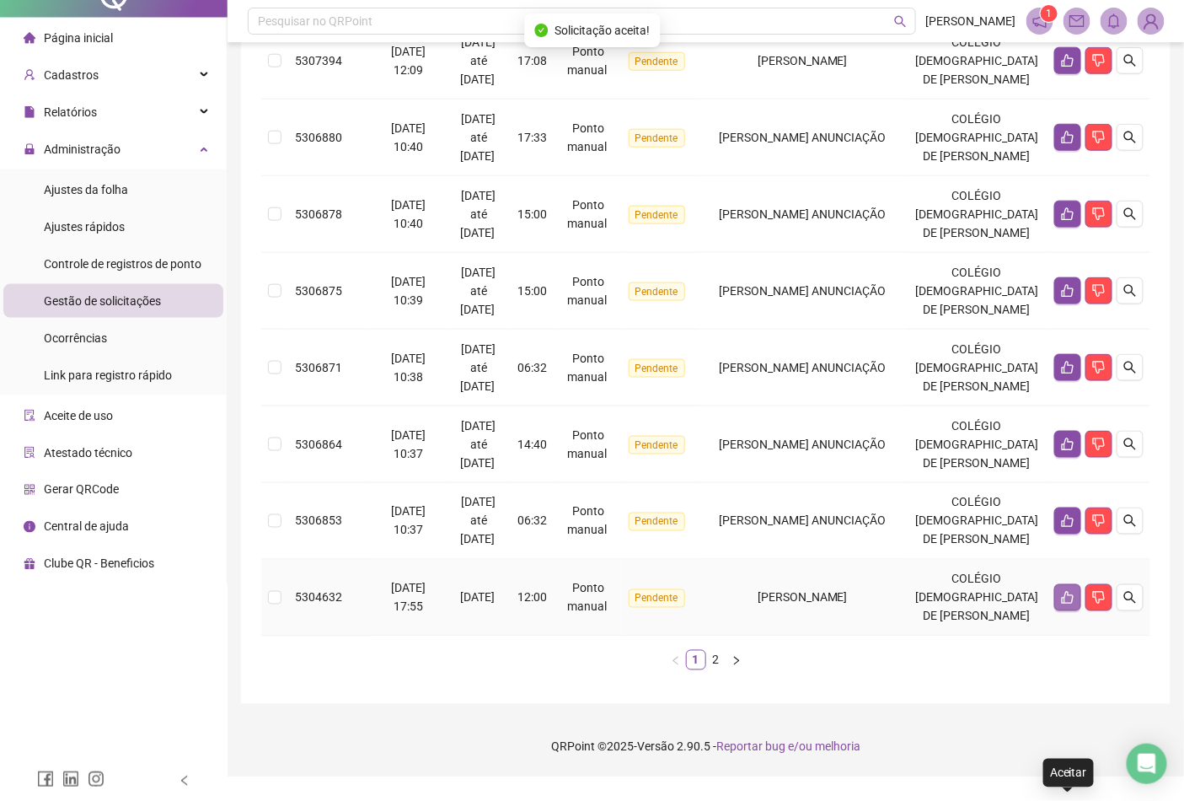
click at [1058, 611] on button "button" at bounding box center [1067, 597] width 27 height 27
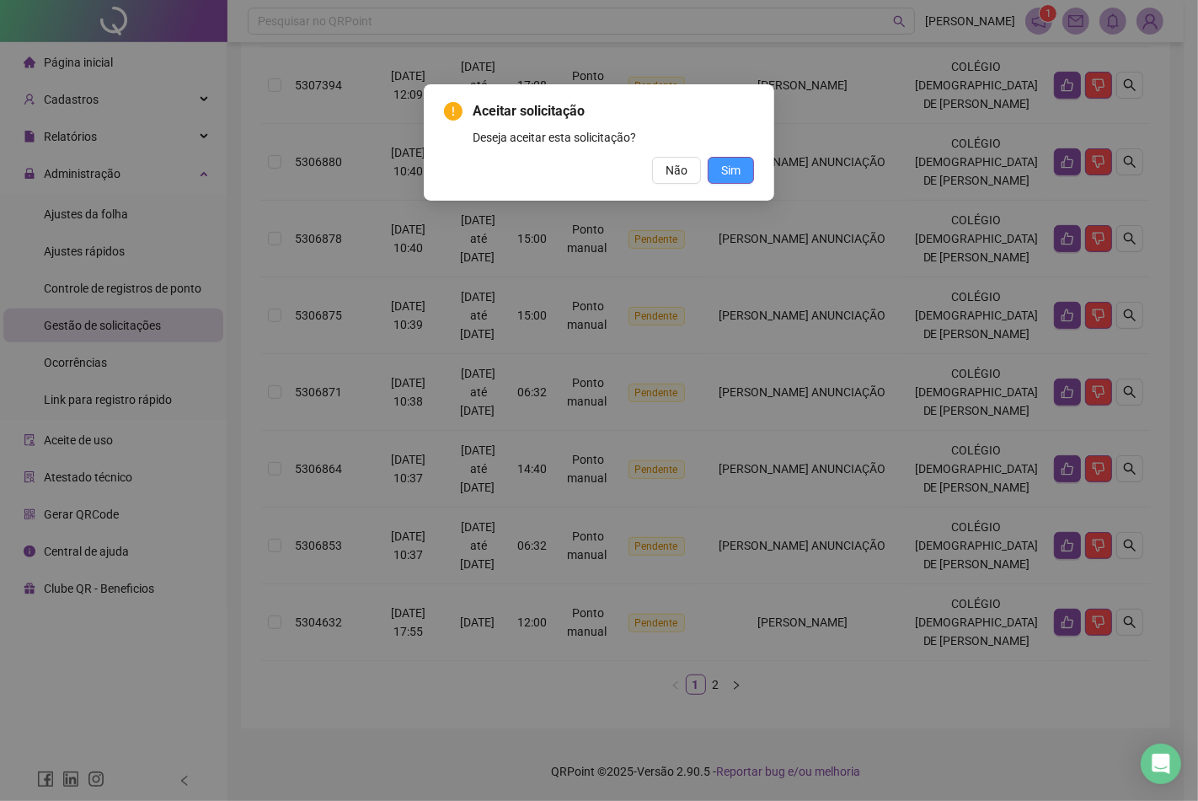
click at [740, 170] on span "Sim" at bounding box center [730, 170] width 19 height 19
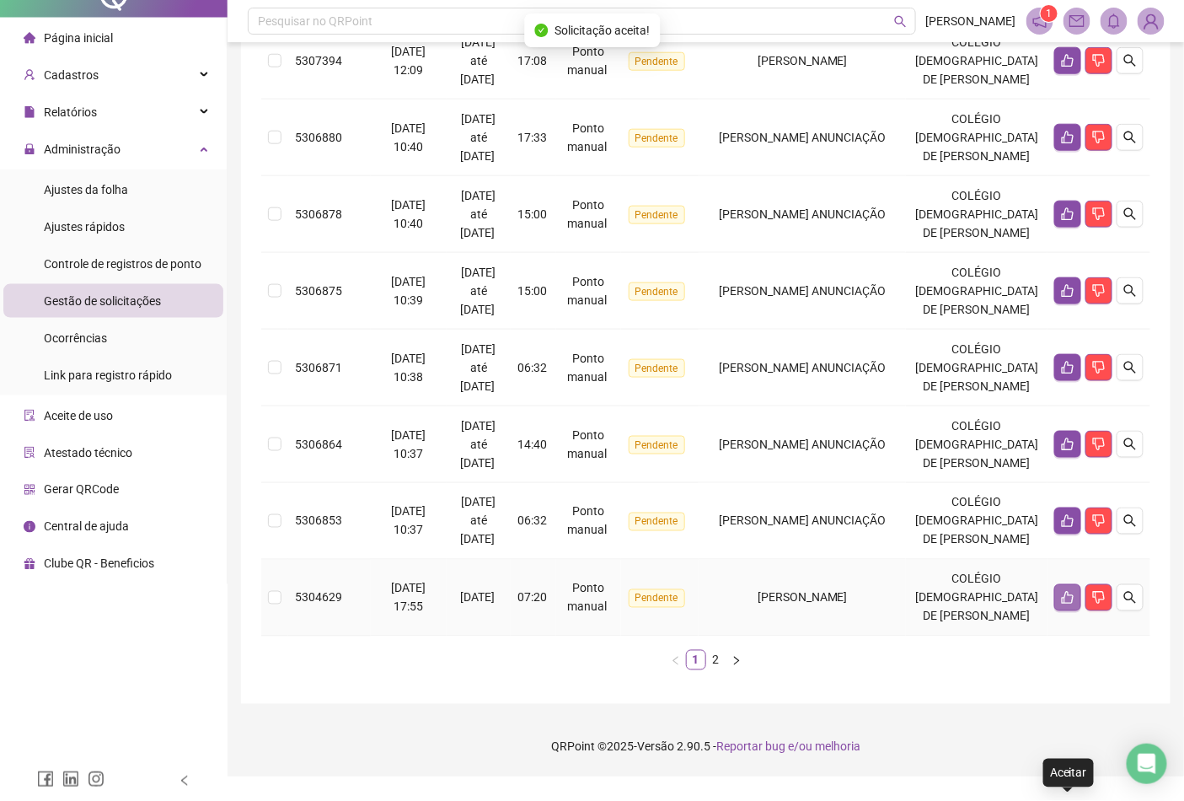
click at [1072, 604] on icon "like" at bounding box center [1067, 597] width 13 height 13
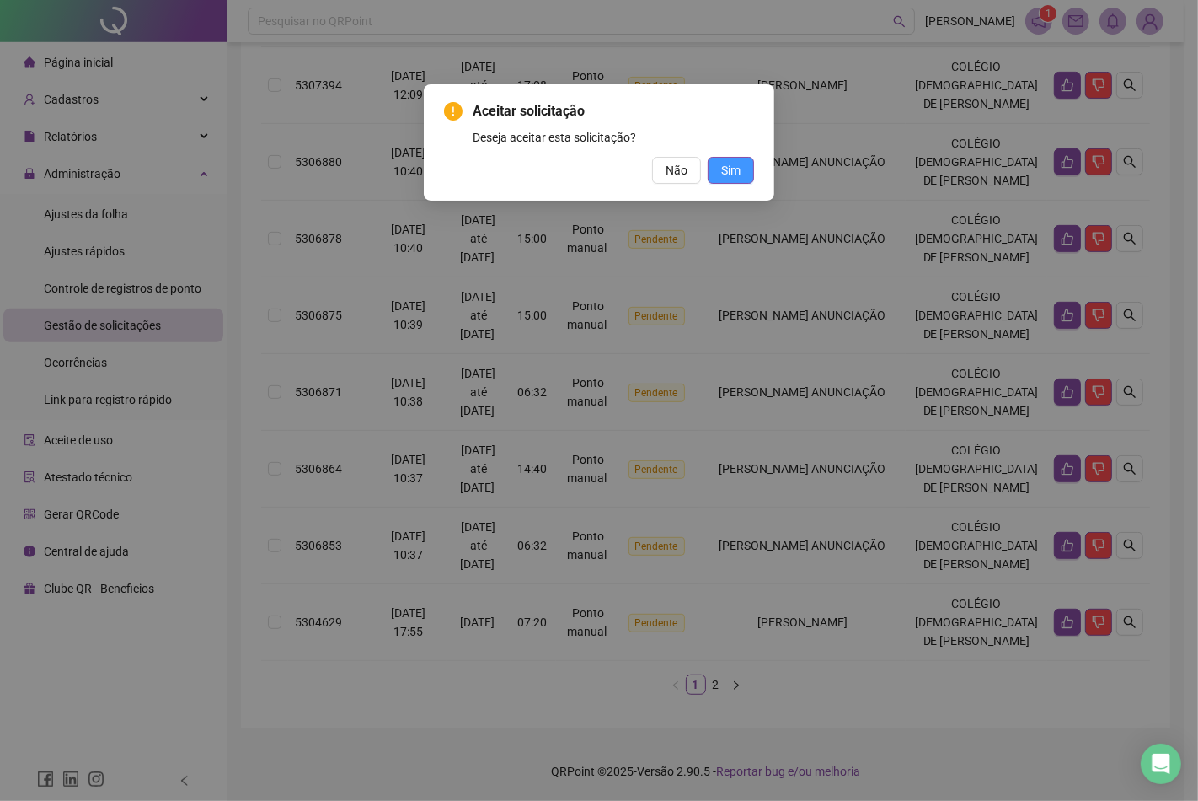
click at [734, 173] on span "Sim" at bounding box center [730, 170] width 19 height 19
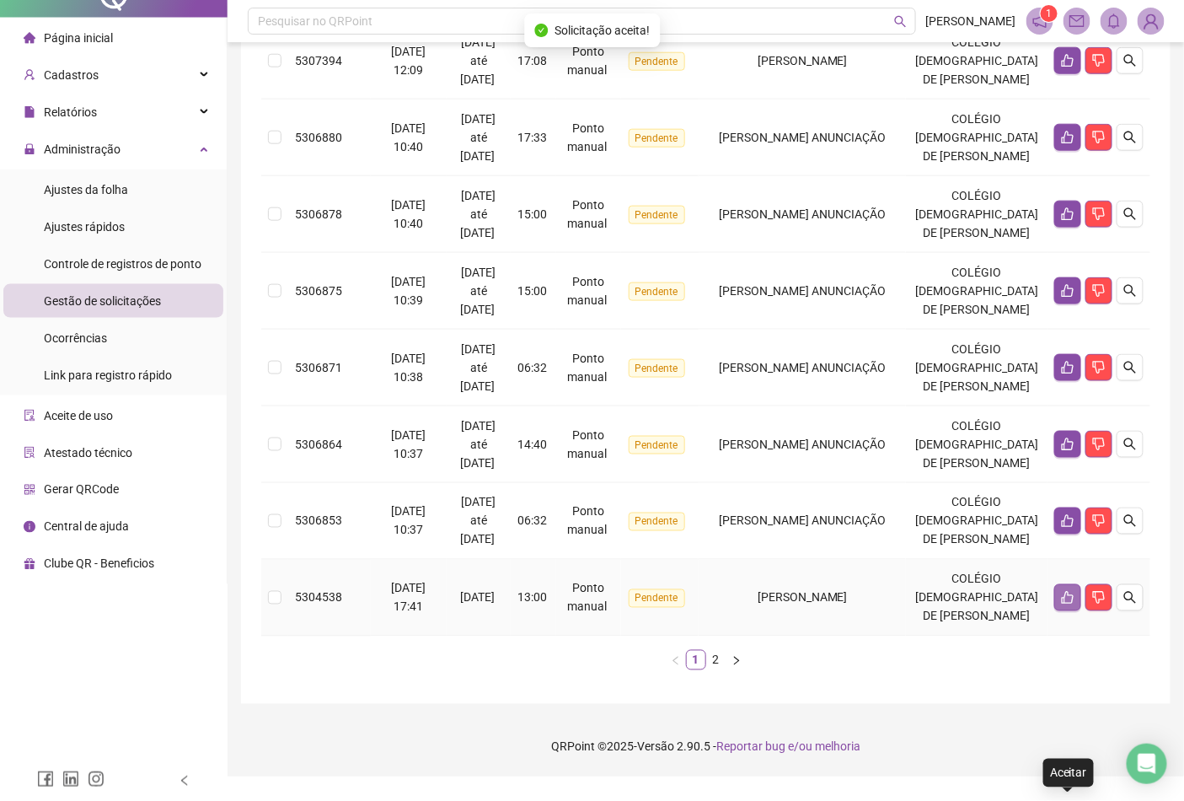
click at [1063, 604] on icon "like" at bounding box center [1068, 598] width 12 height 13
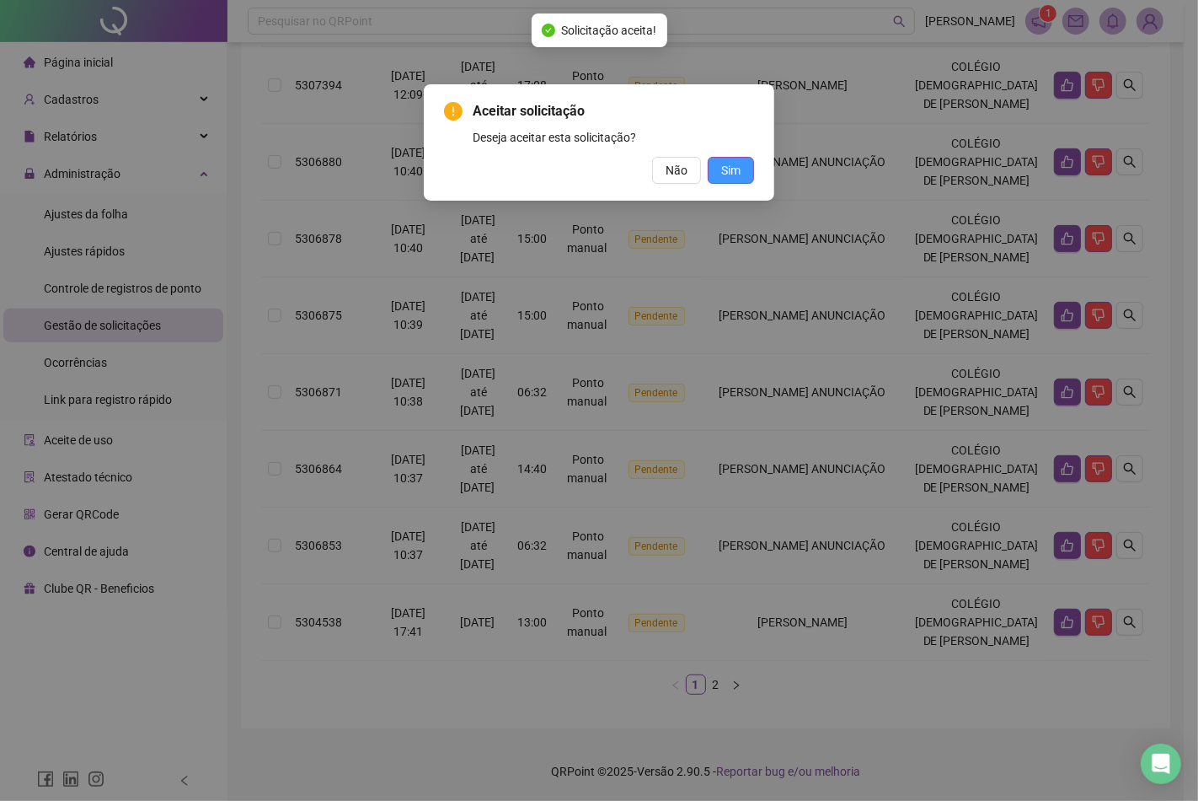
click at [721, 158] on button "Sim" at bounding box center [731, 170] width 46 height 27
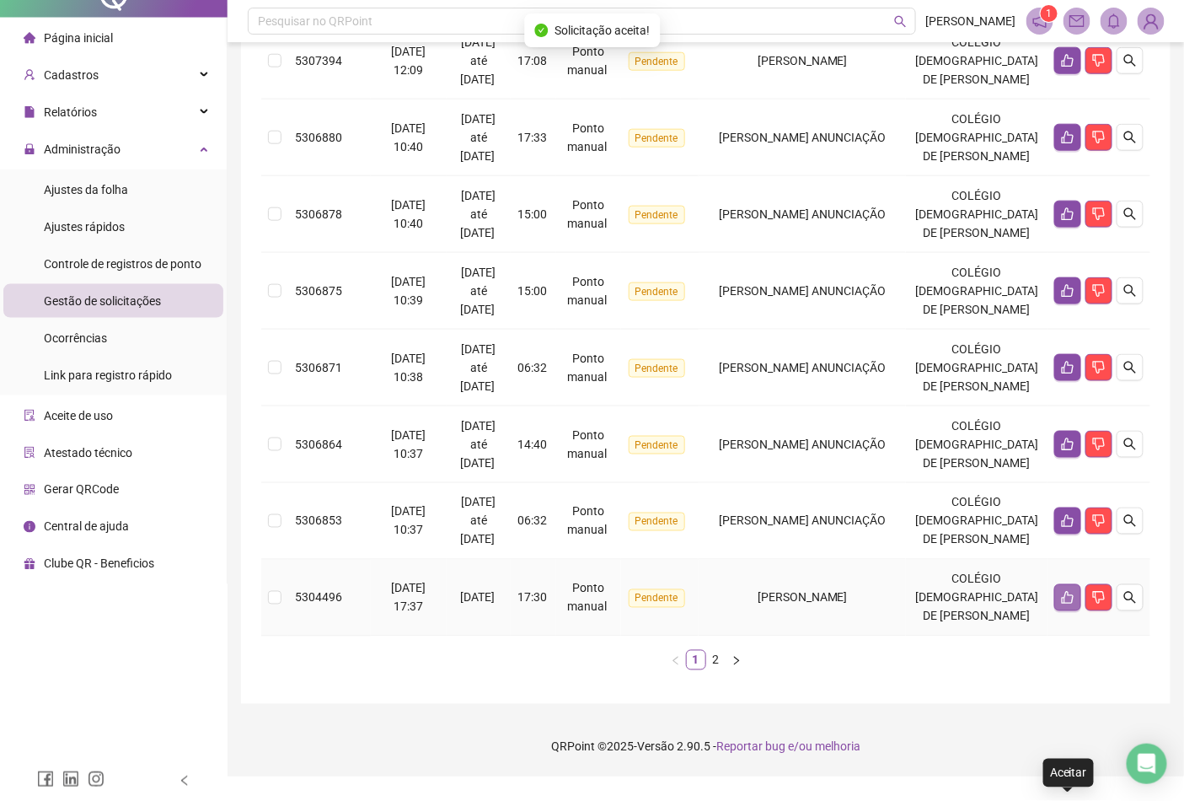
click at [1064, 604] on icon "like" at bounding box center [1067, 597] width 13 height 13
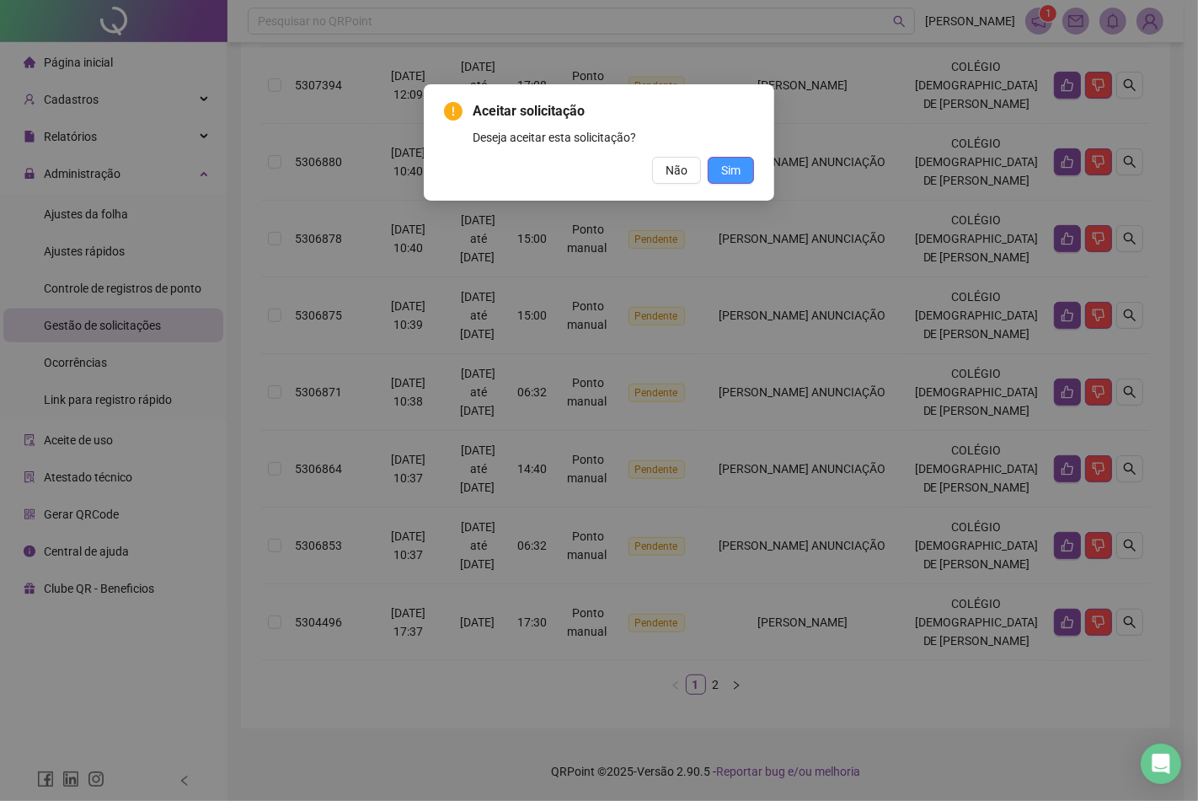
click at [743, 174] on button "Sim" at bounding box center [731, 170] width 46 height 27
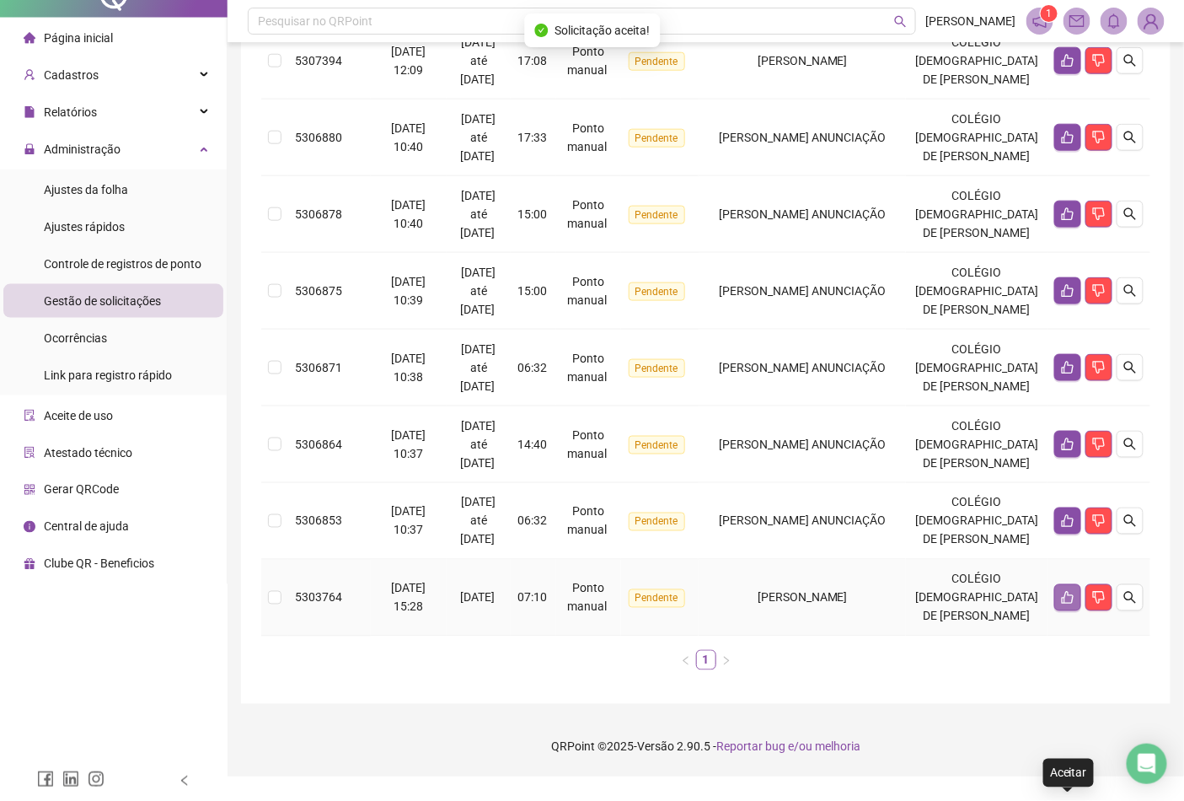
click at [1059, 611] on button "button" at bounding box center [1067, 597] width 27 height 27
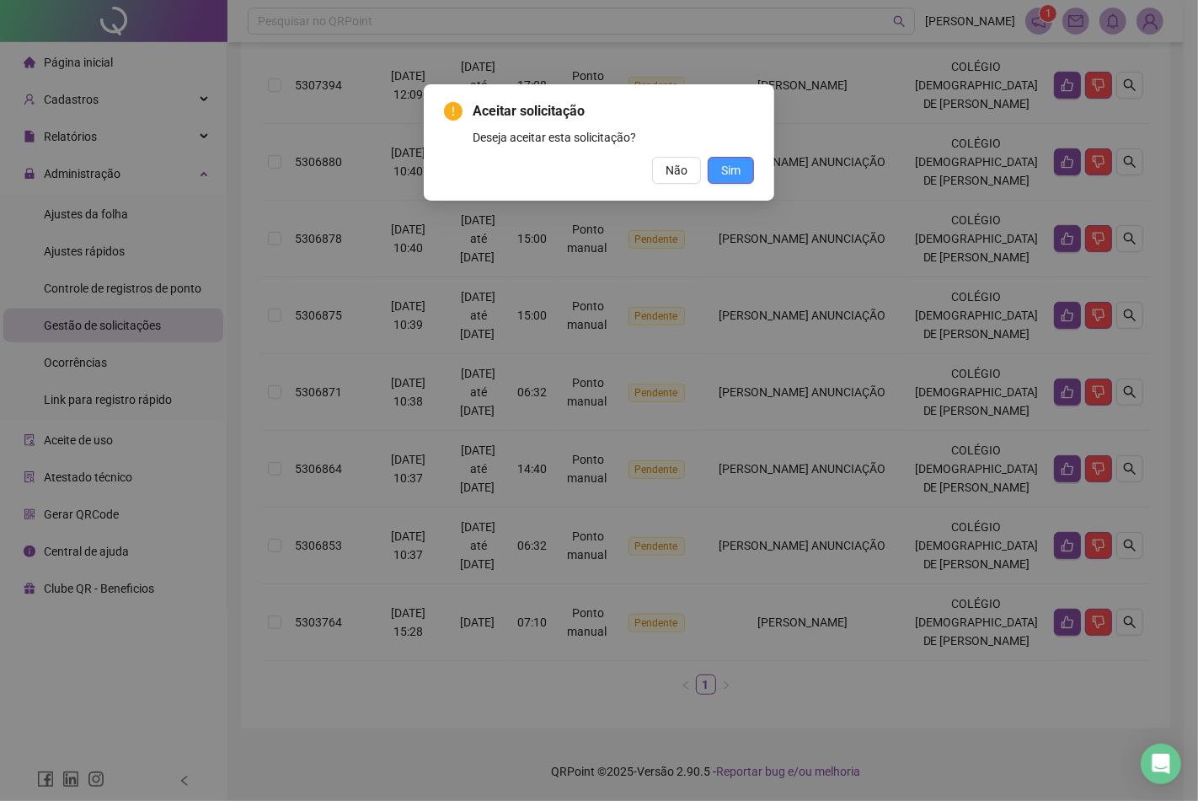
click at [734, 161] on span "Sim" at bounding box center [730, 170] width 19 height 19
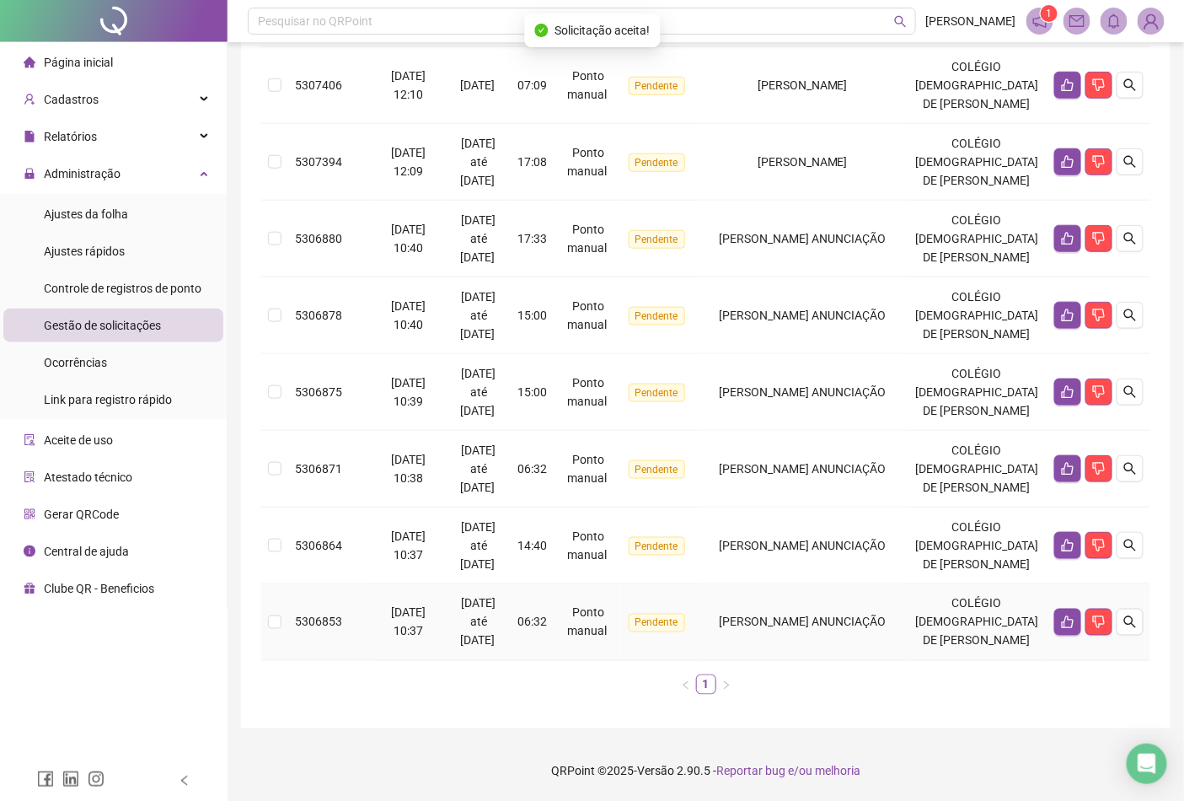
scroll to position [676, 0]
click at [1062, 615] on icon "like" at bounding box center [1067, 621] width 13 height 13
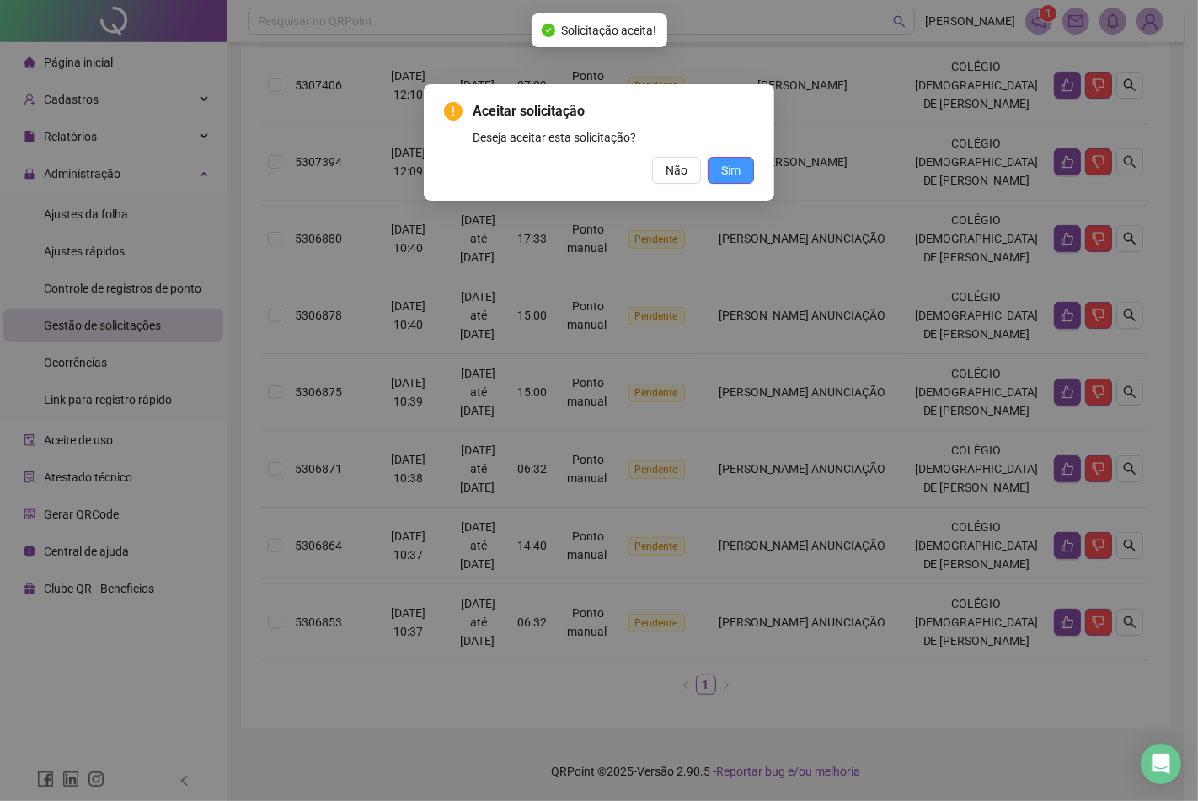
click at [729, 166] on span "Sim" at bounding box center [730, 170] width 19 height 19
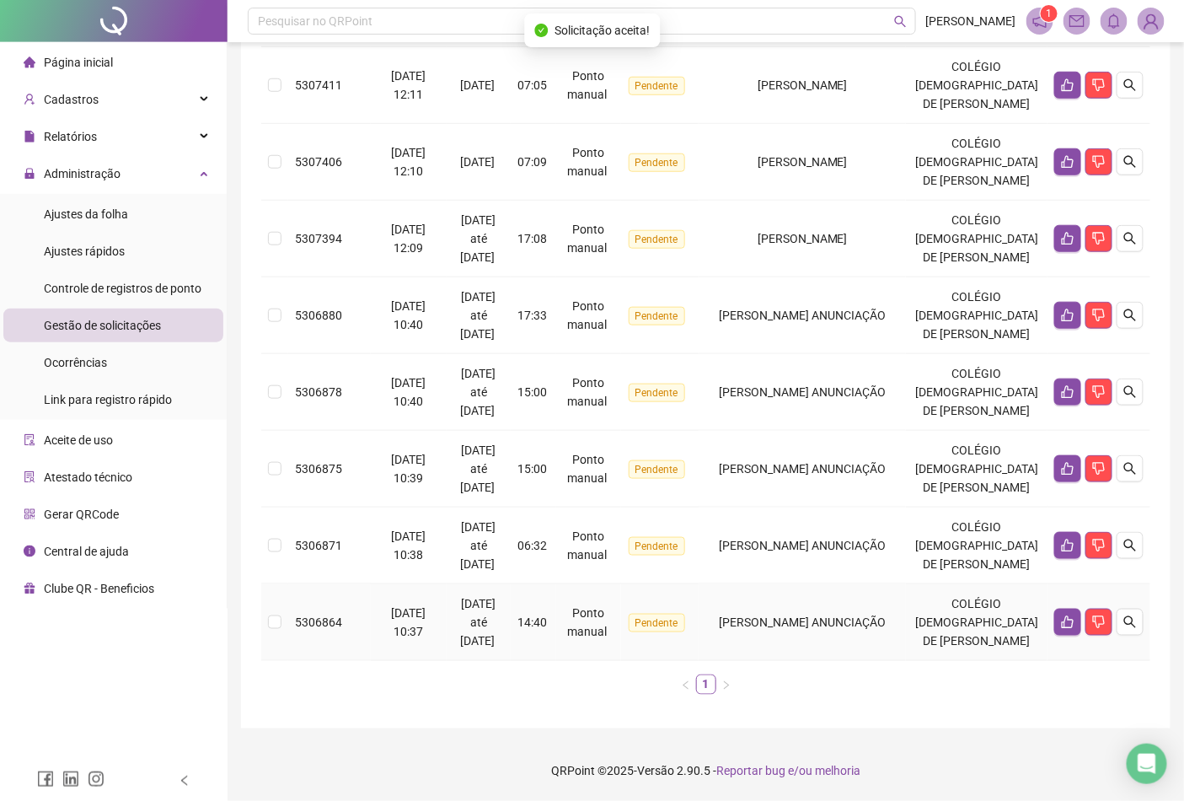
scroll to position [580, 0]
click at [1067, 608] on button "button" at bounding box center [1067, 621] width 27 height 27
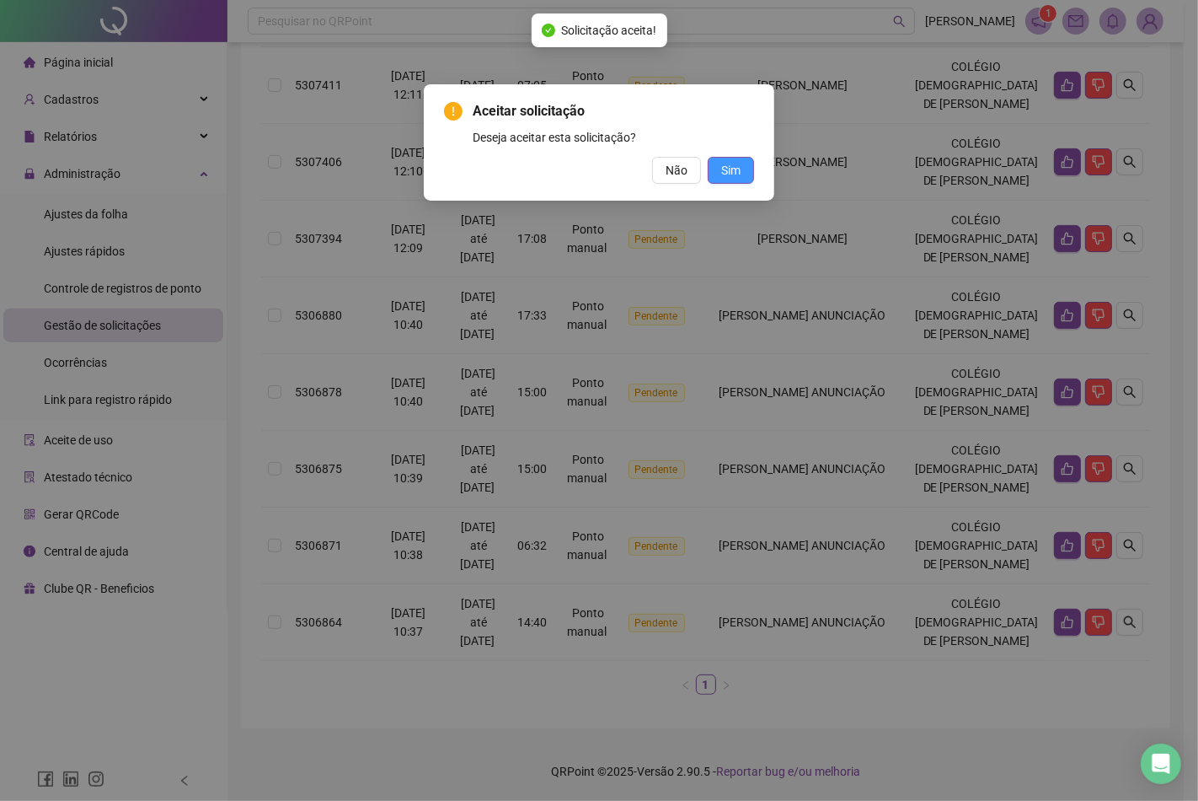
click at [745, 173] on button "Sim" at bounding box center [731, 170] width 46 height 27
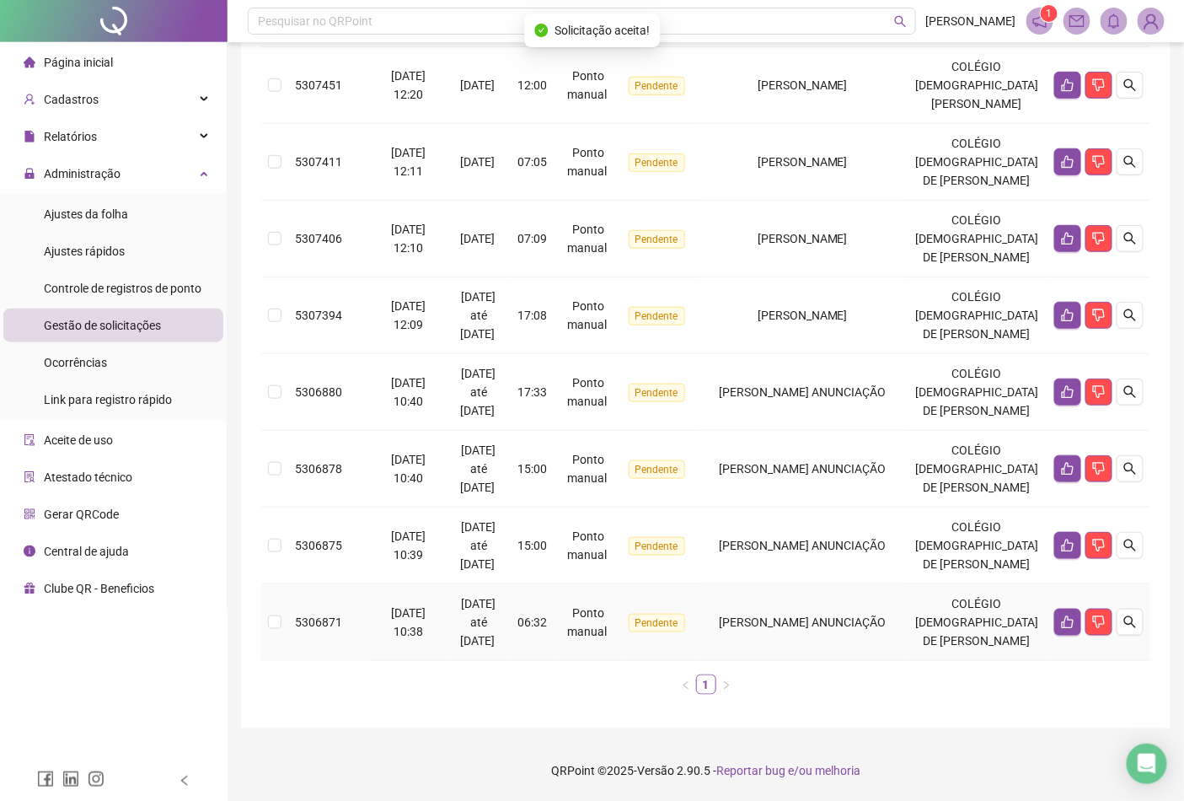
scroll to position [485, 0]
click at [1064, 615] on icon "like" at bounding box center [1067, 621] width 13 height 13
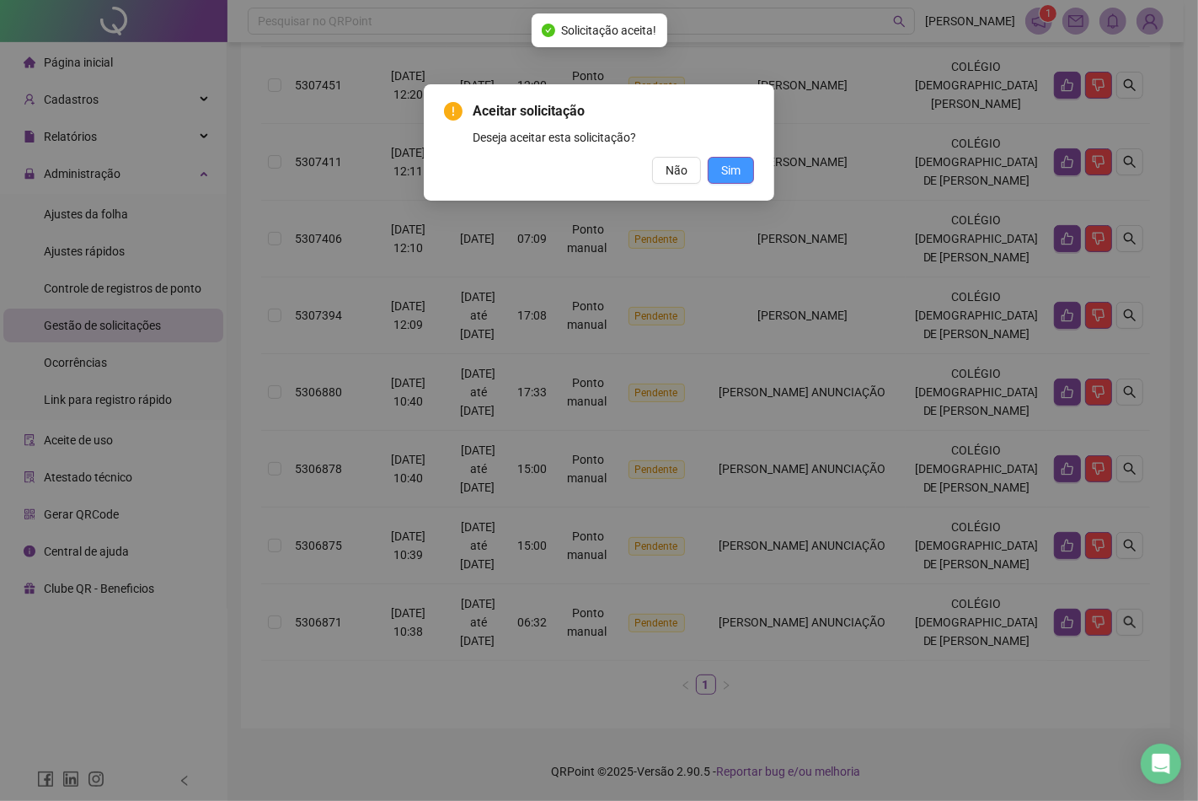
click at [739, 173] on span "Sim" at bounding box center [730, 170] width 19 height 19
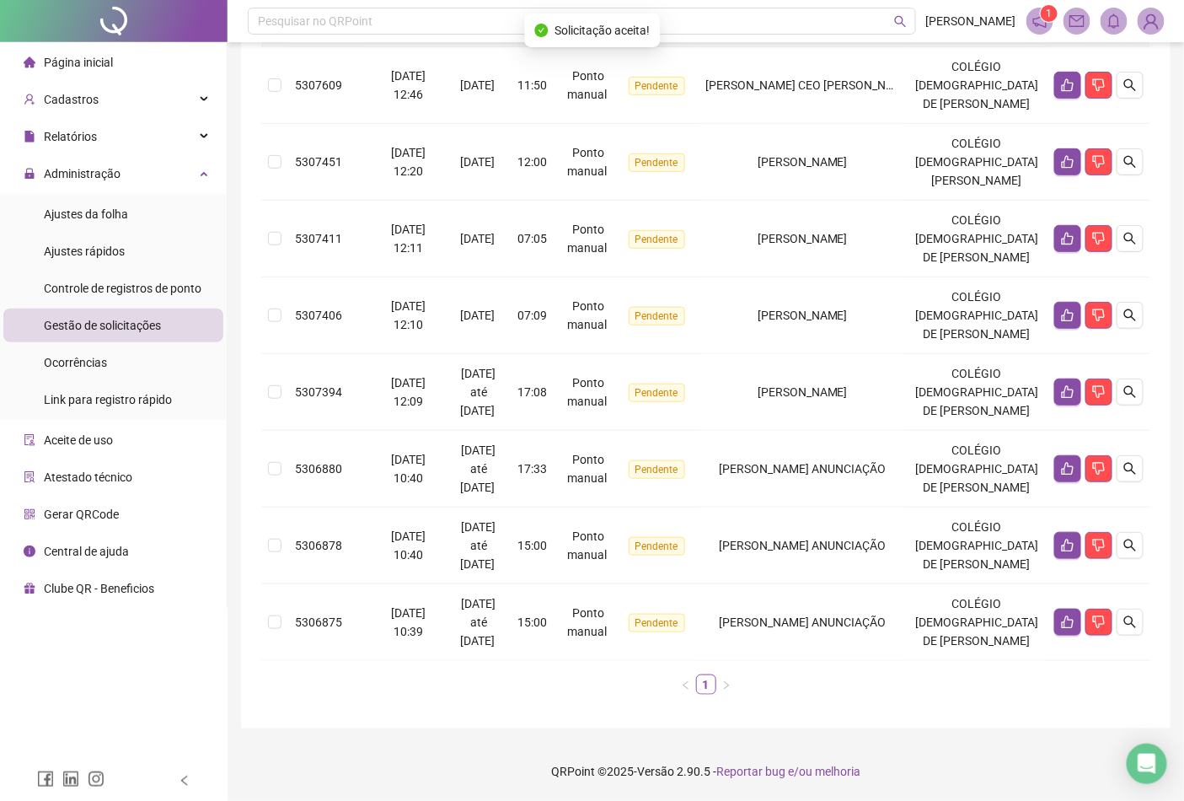
scroll to position [390, 0]
click at [1059, 615] on button "button" at bounding box center [1067, 621] width 27 height 27
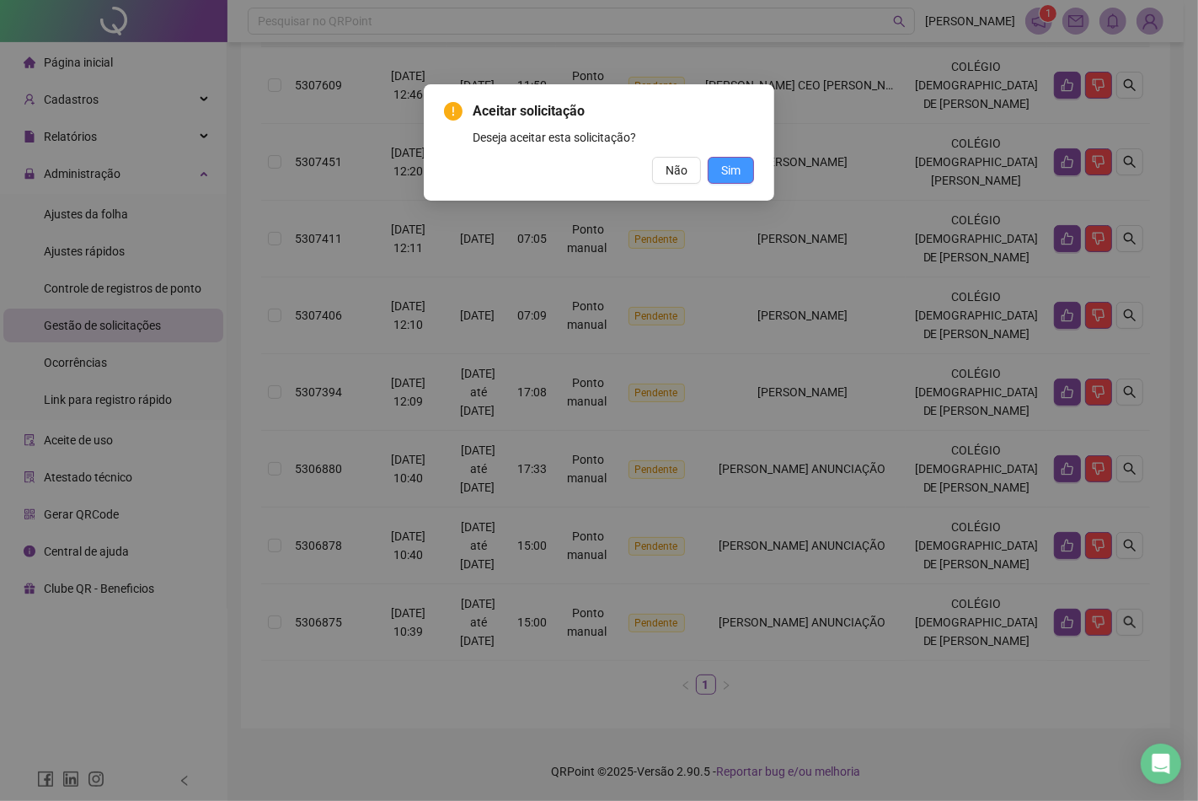
click at [740, 174] on span "Sim" at bounding box center [730, 170] width 19 height 19
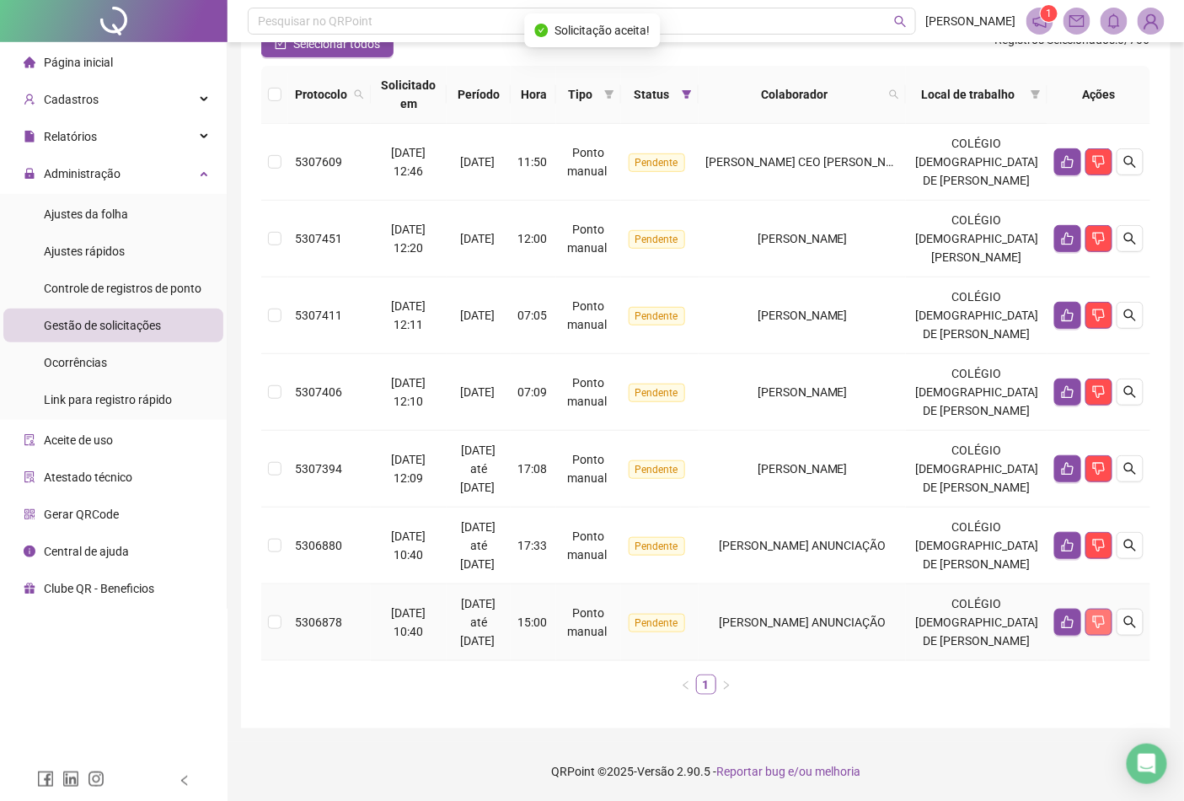
scroll to position [295, 0]
click at [1064, 615] on icon "like" at bounding box center [1067, 621] width 13 height 13
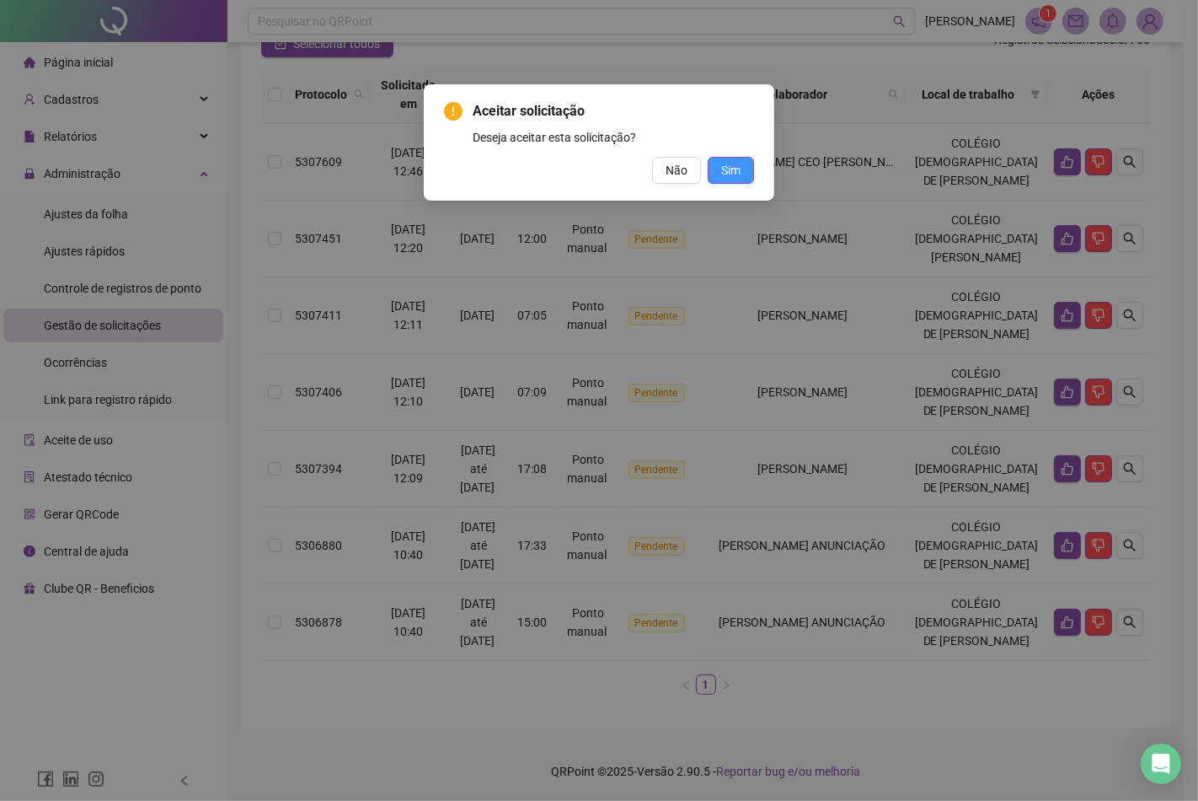
click at [721, 169] on span "Sim" at bounding box center [730, 170] width 19 height 19
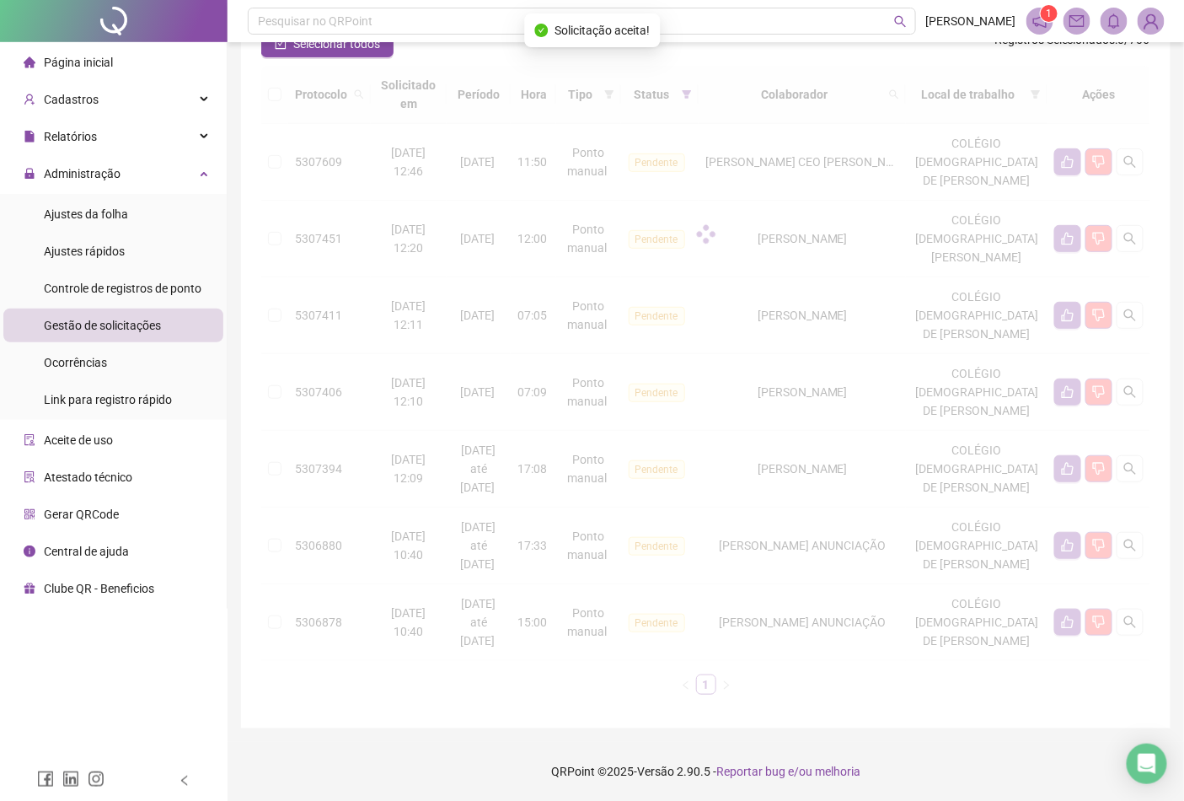
scroll to position [199, 0]
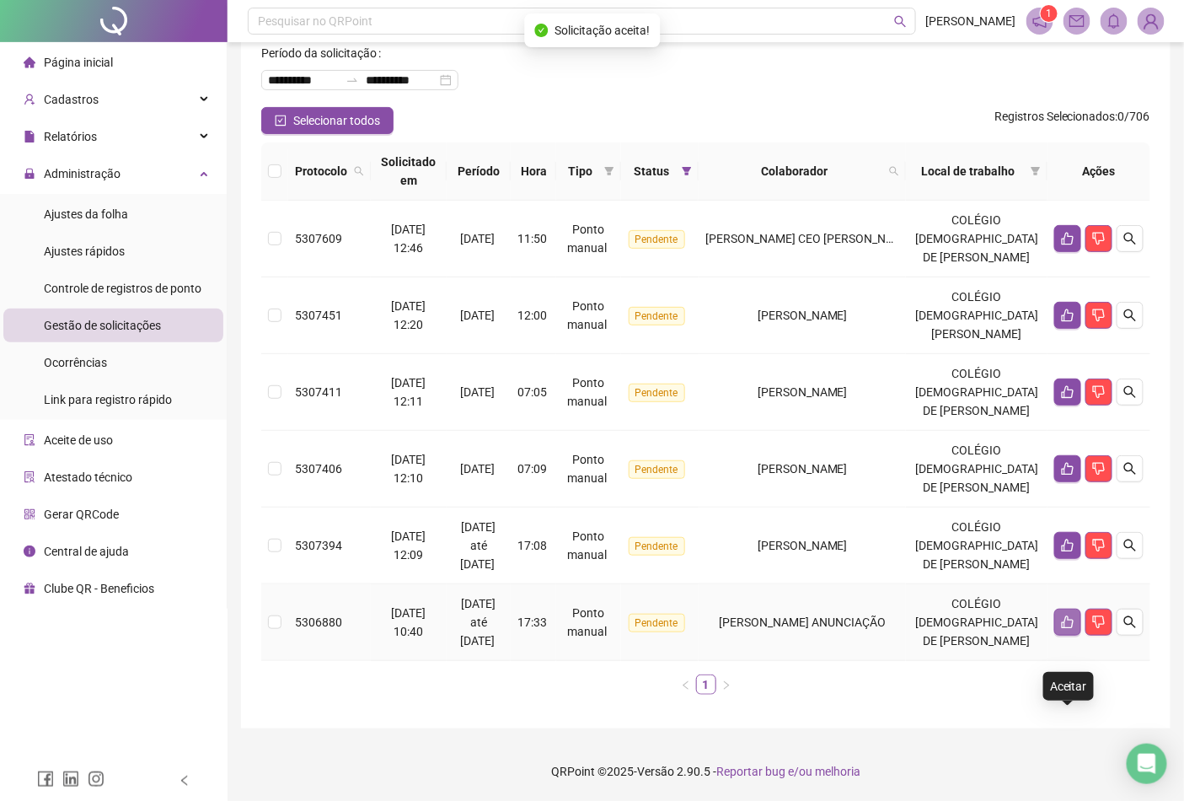
click at [1064, 615] on icon "like" at bounding box center [1067, 621] width 13 height 13
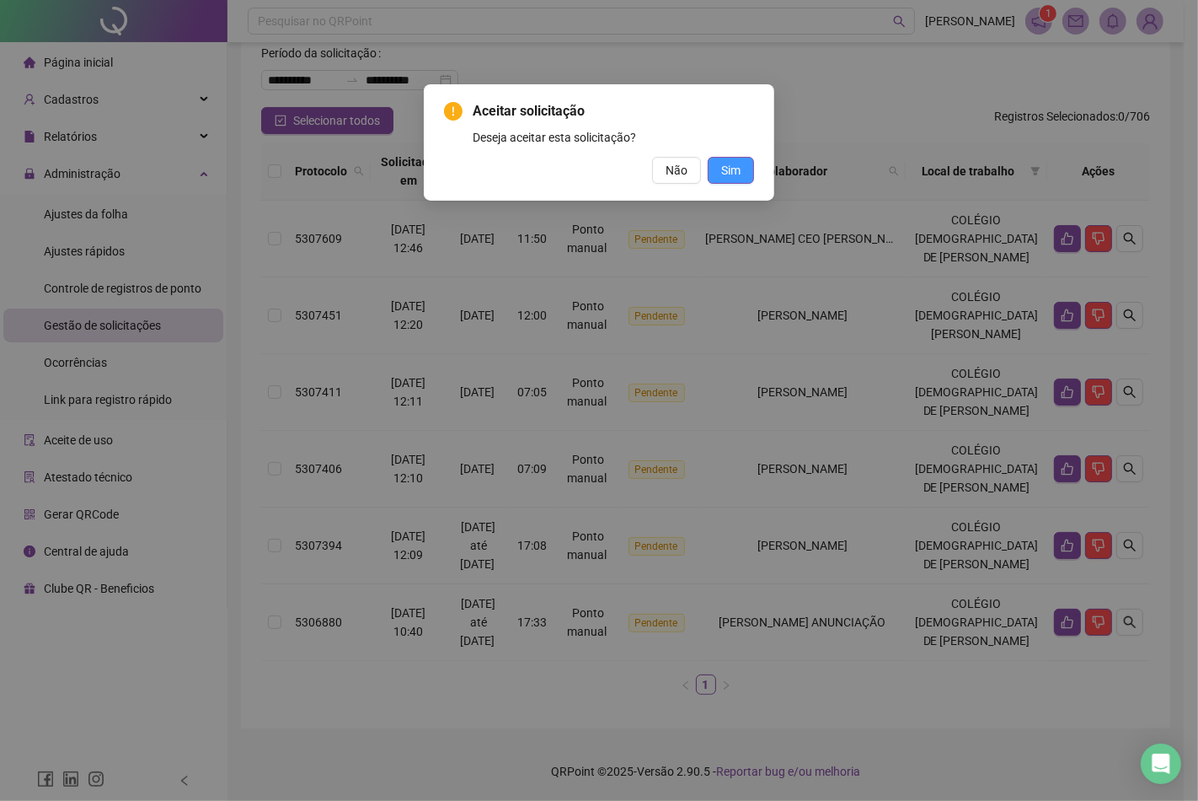
click at [737, 172] on span "Sim" at bounding box center [730, 170] width 19 height 19
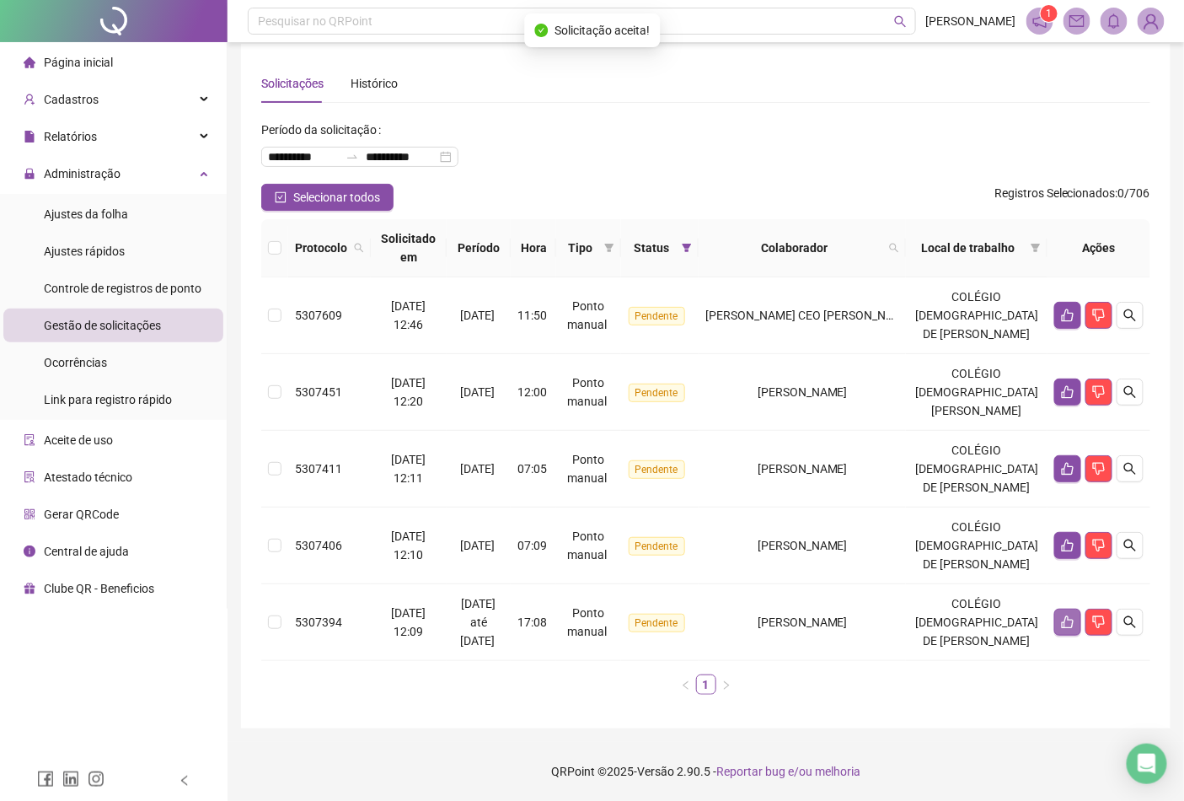
scroll to position [105, 0]
click at [1073, 616] on icon "like" at bounding box center [1068, 622] width 12 height 13
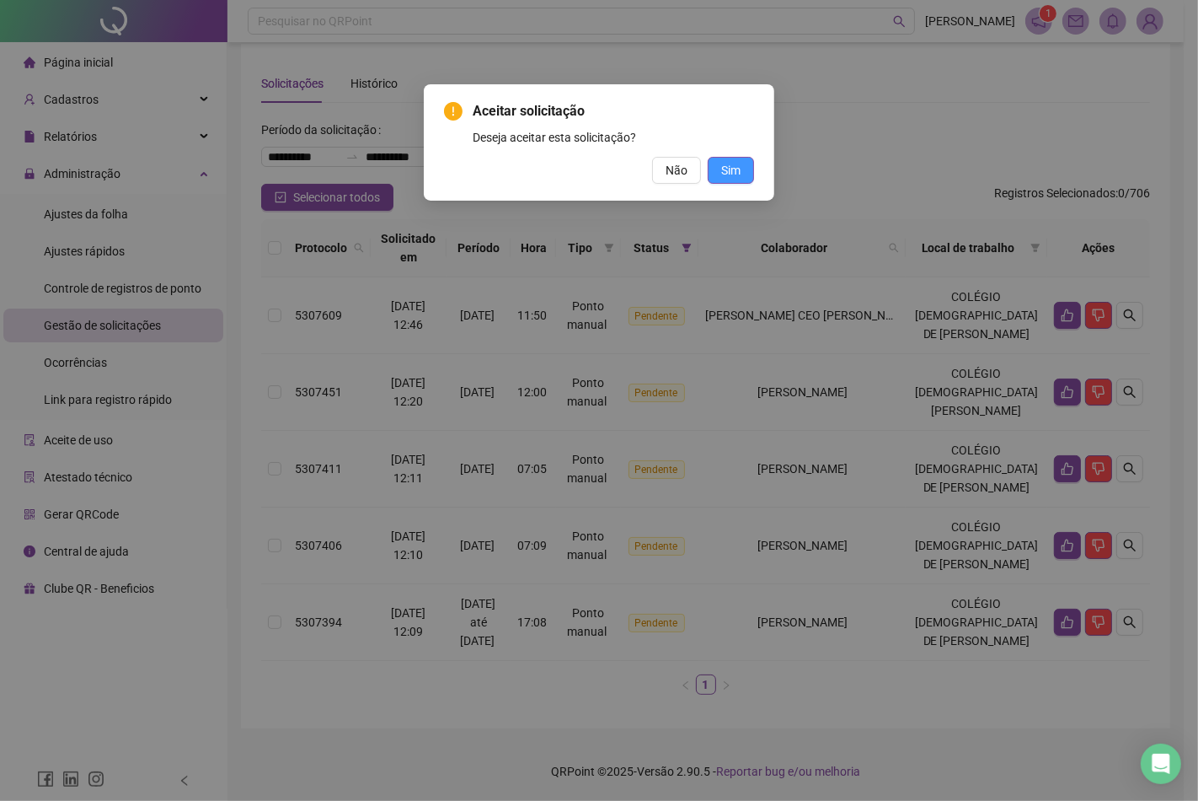
click at [720, 174] on button "Sim" at bounding box center [731, 170] width 46 height 27
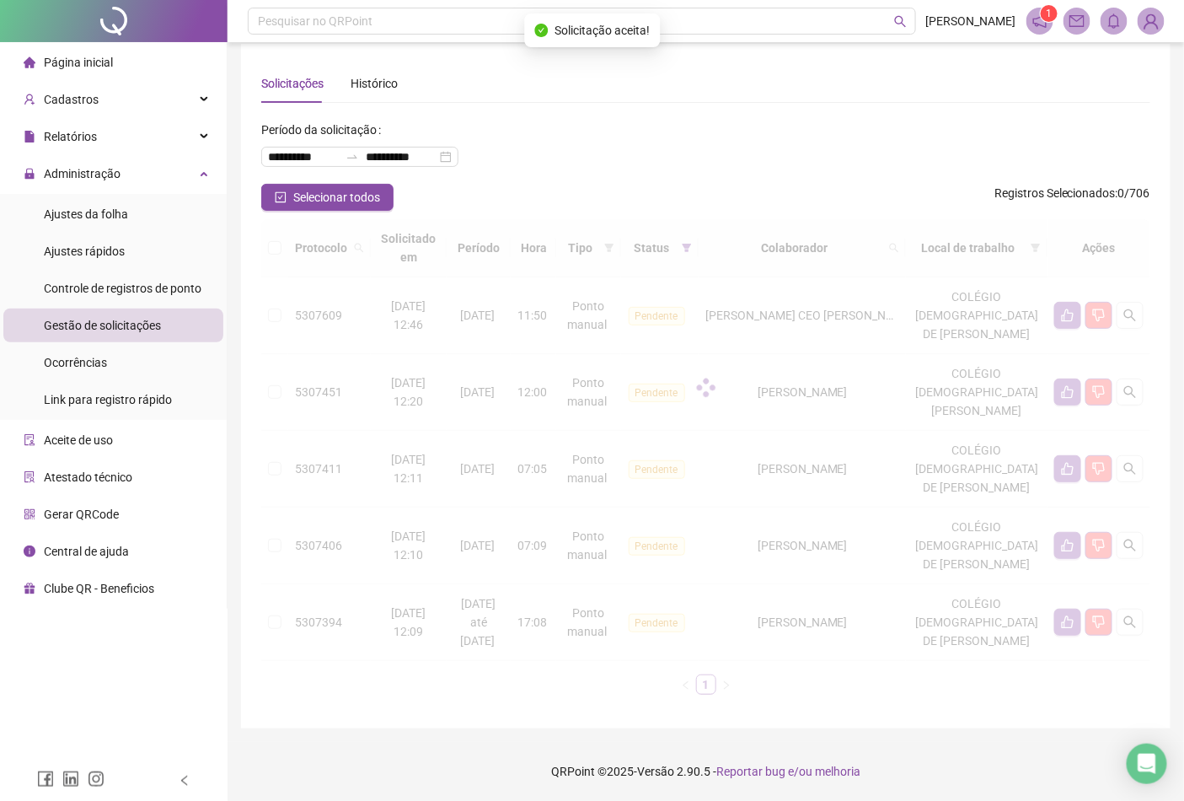
scroll to position [9, 0]
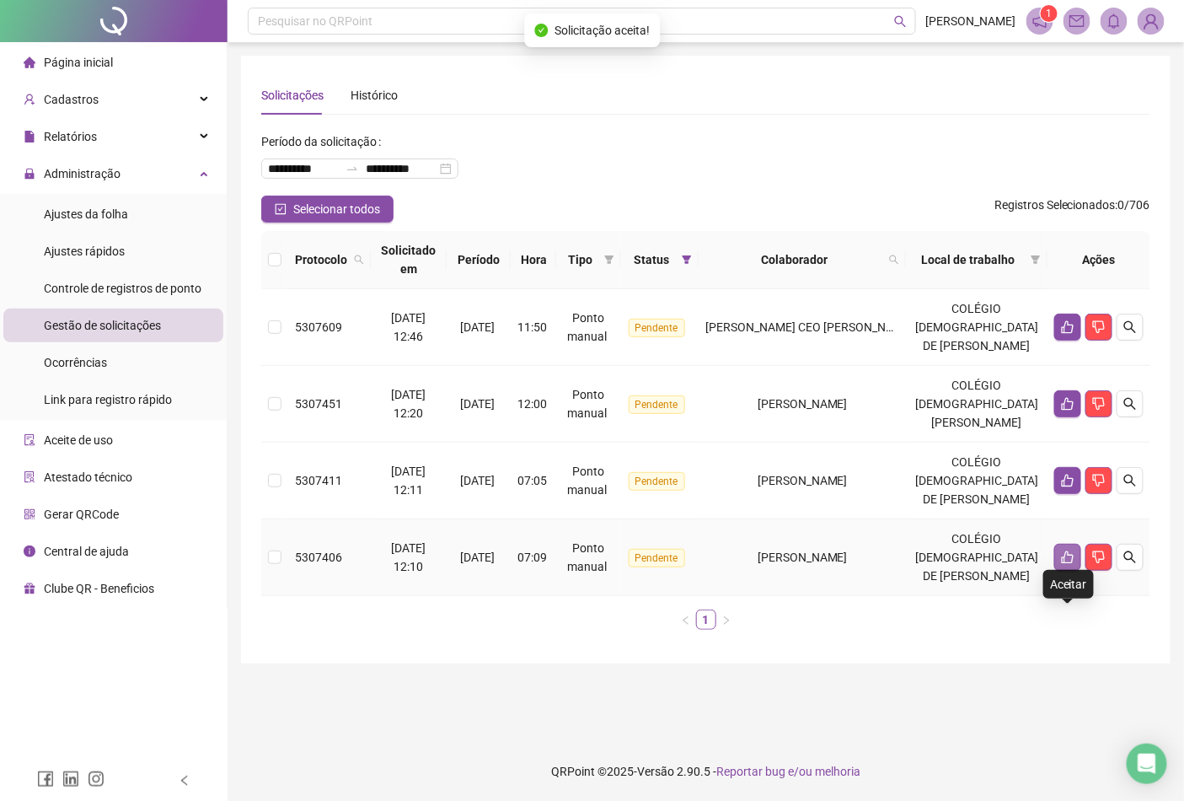
click at [1062, 564] on icon "like" at bounding box center [1067, 556] width 13 height 13
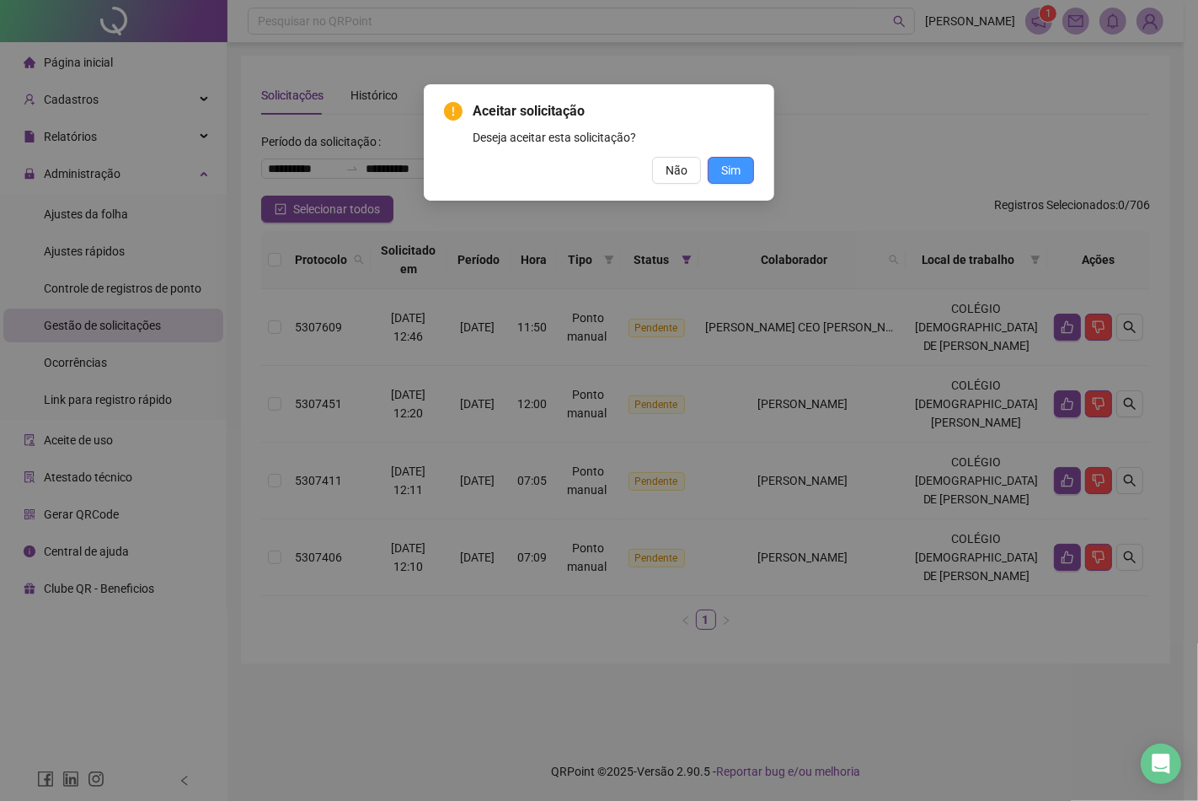
click at [735, 171] on span "Sim" at bounding box center [730, 170] width 19 height 19
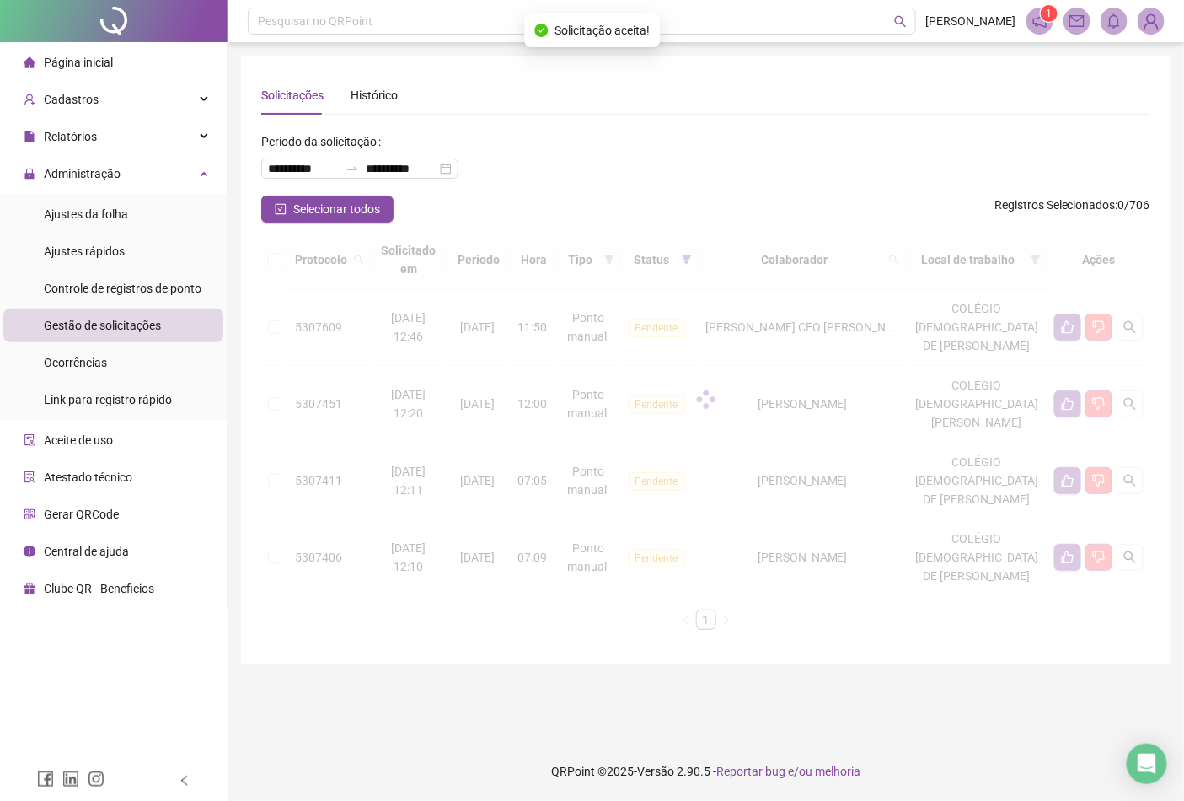
scroll to position [0, 0]
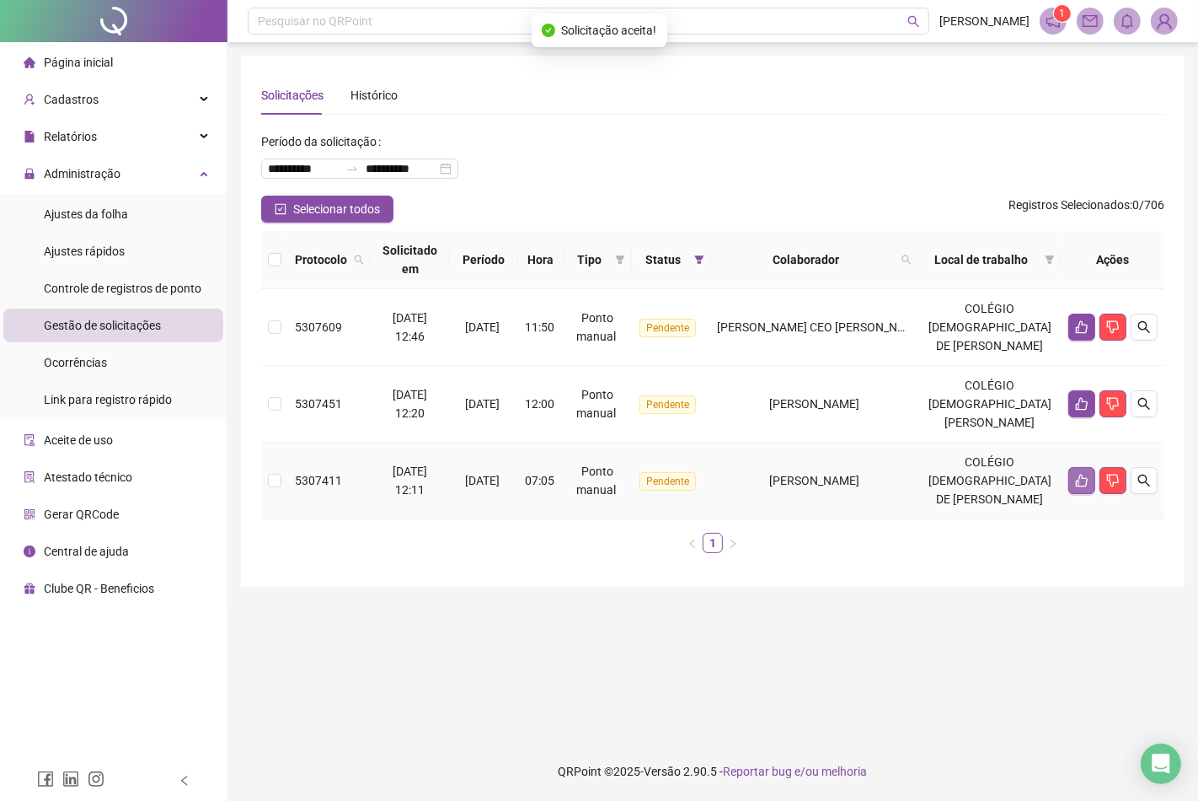
click at [1077, 487] on icon "like" at bounding box center [1081, 480] width 13 height 13
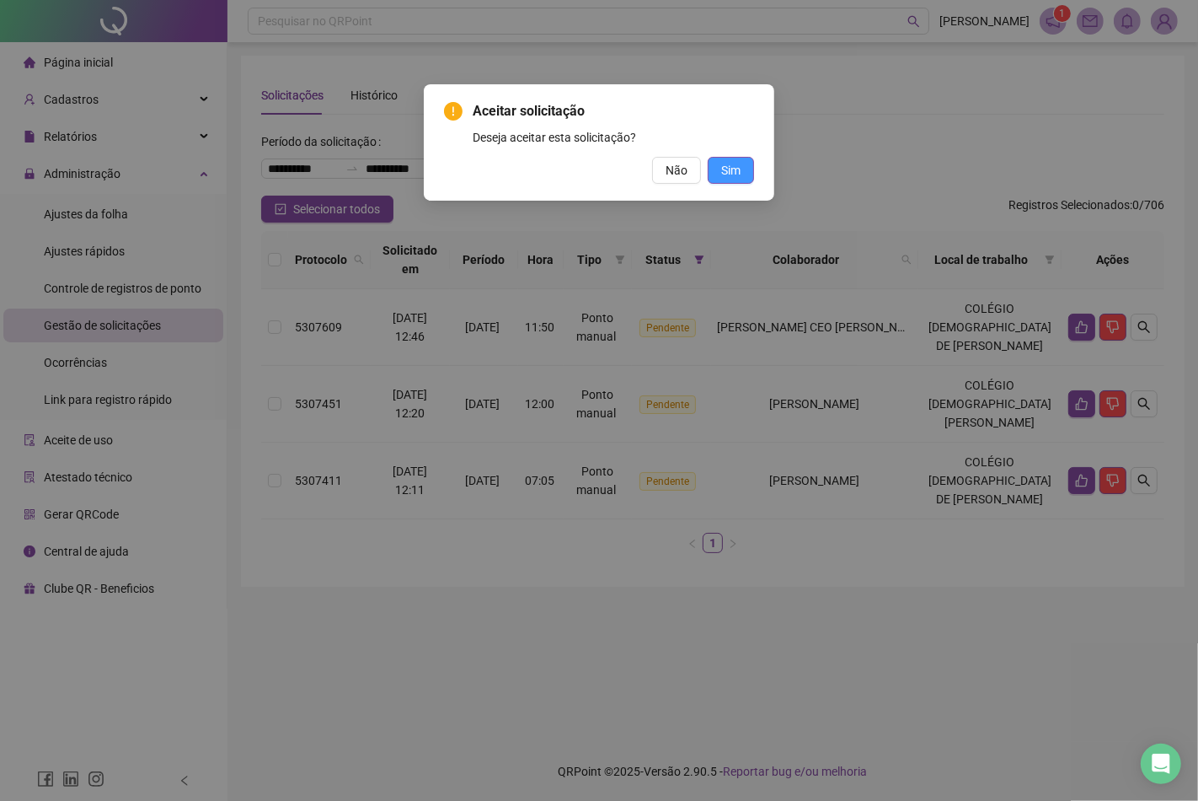
click at [753, 169] on div "Aceitar solicitação Deseja aceitar esta solicitação? Não Sim" at bounding box center [599, 142] width 351 height 116
click at [746, 170] on button "Sim" at bounding box center [731, 170] width 46 height 27
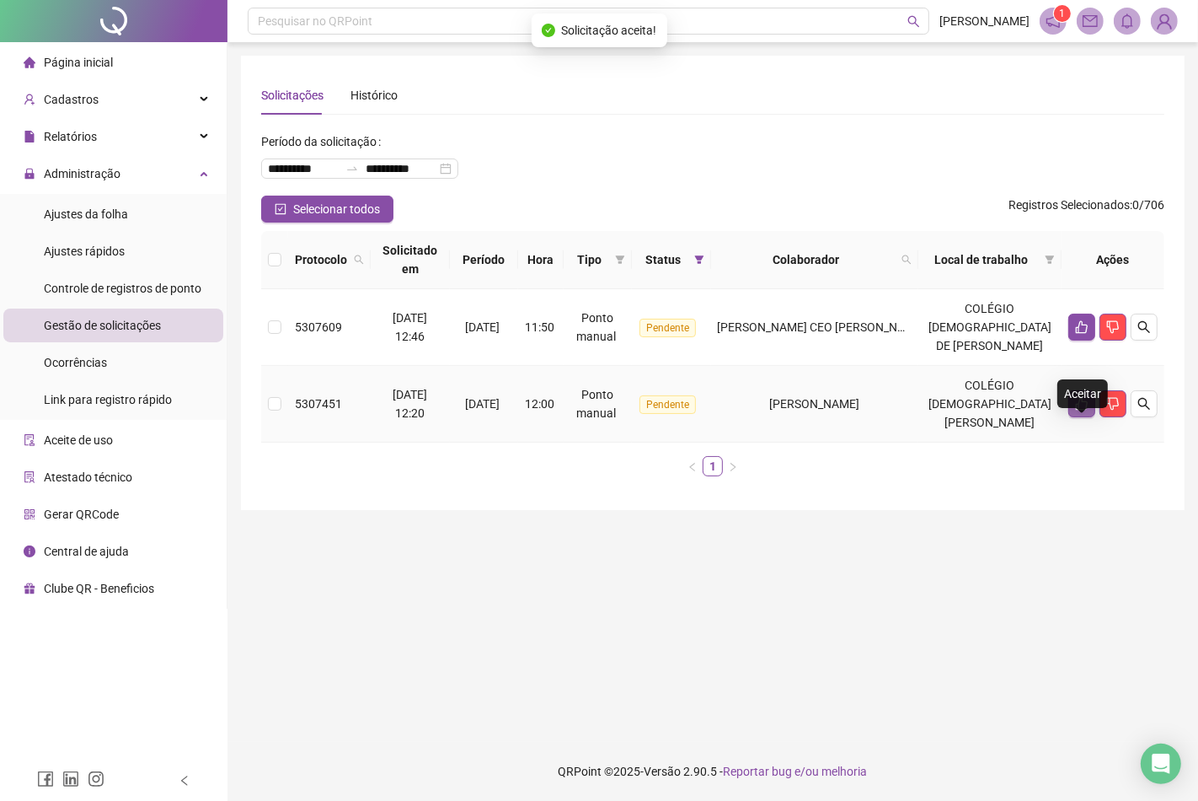
click at [1079, 410] on icon "like" at bounding box center [1082, 404] width 12 height 13
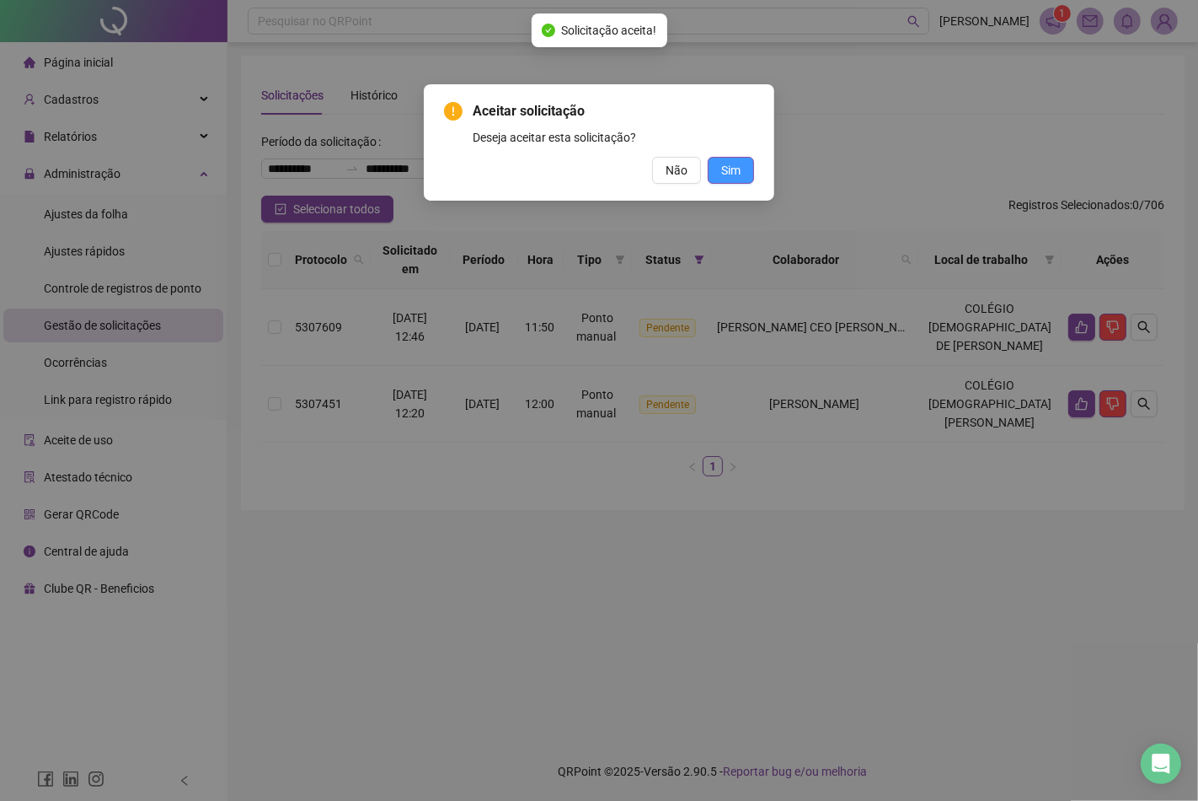
click at [736, 169] on span "Sim" at bounding box center [730, 170] width 19 height 19
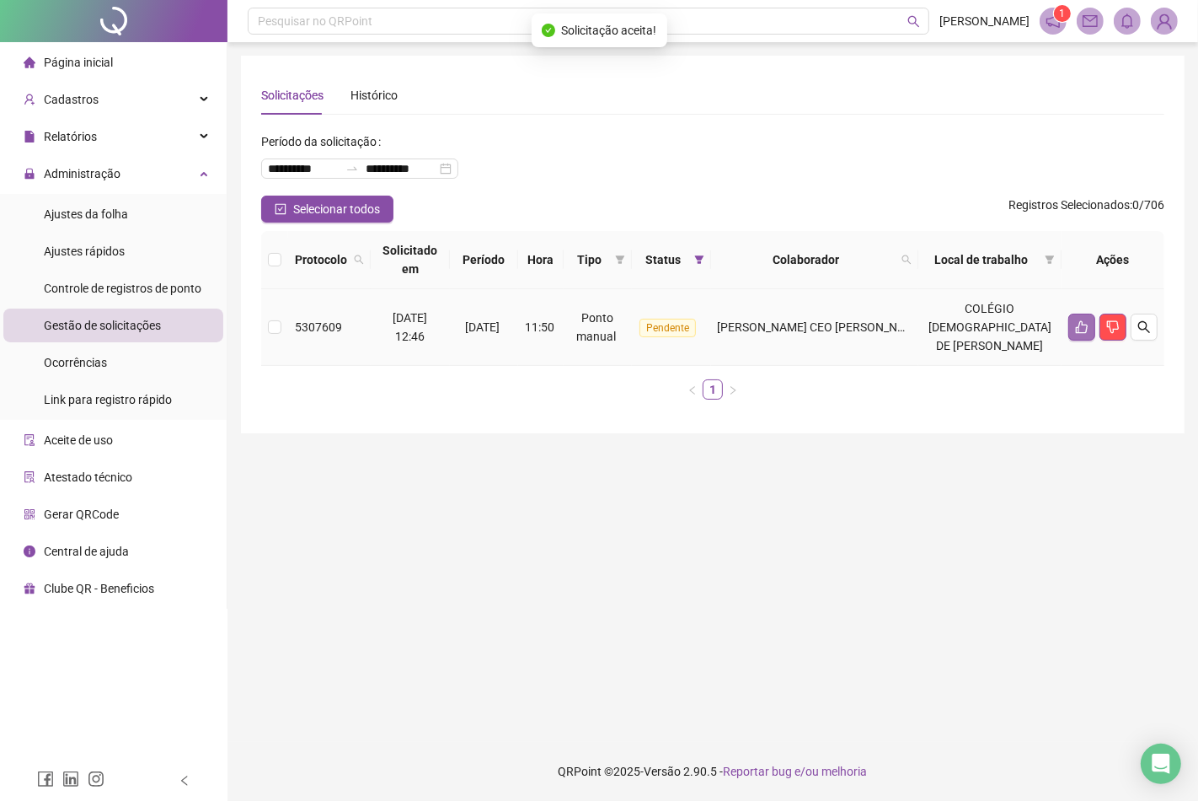
click at [1075, 334] on icon "like" at bounding box center [1081, 326] width 13 height 13
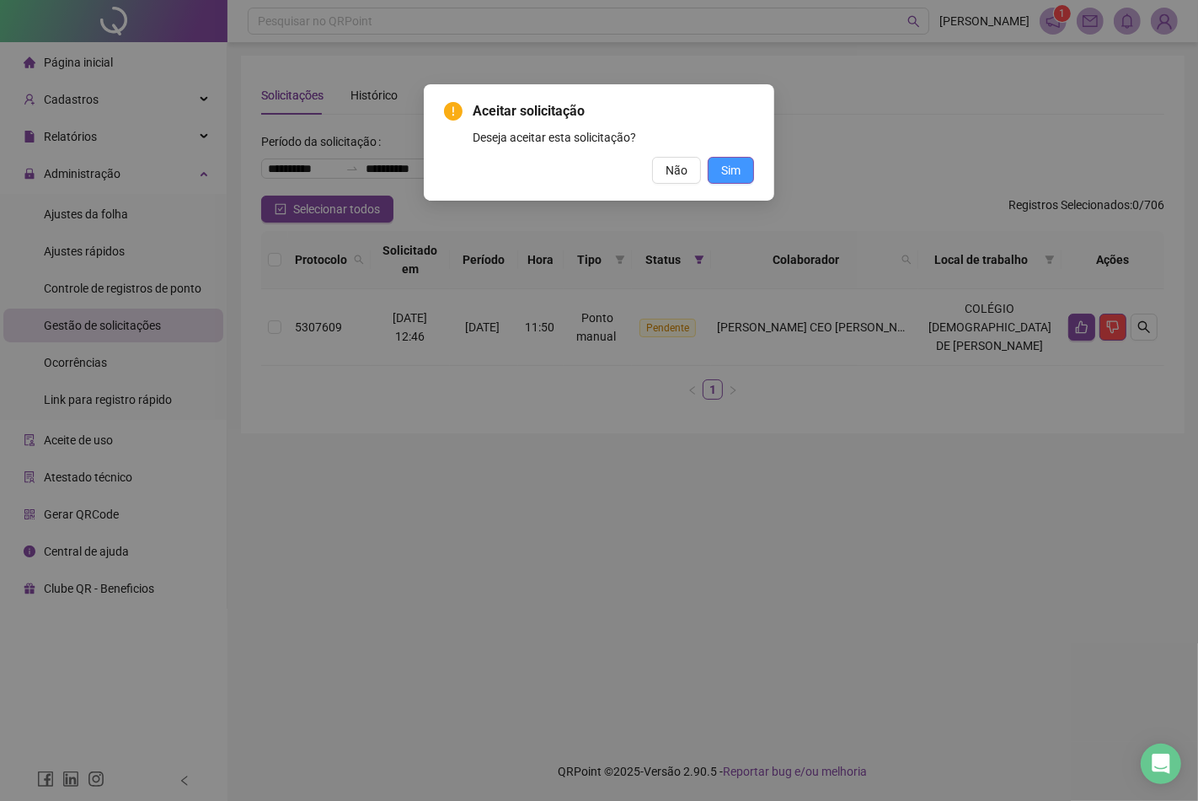
click at [742, 170] on button "Sim" at bounding box center [731, 170] width 46 height 27
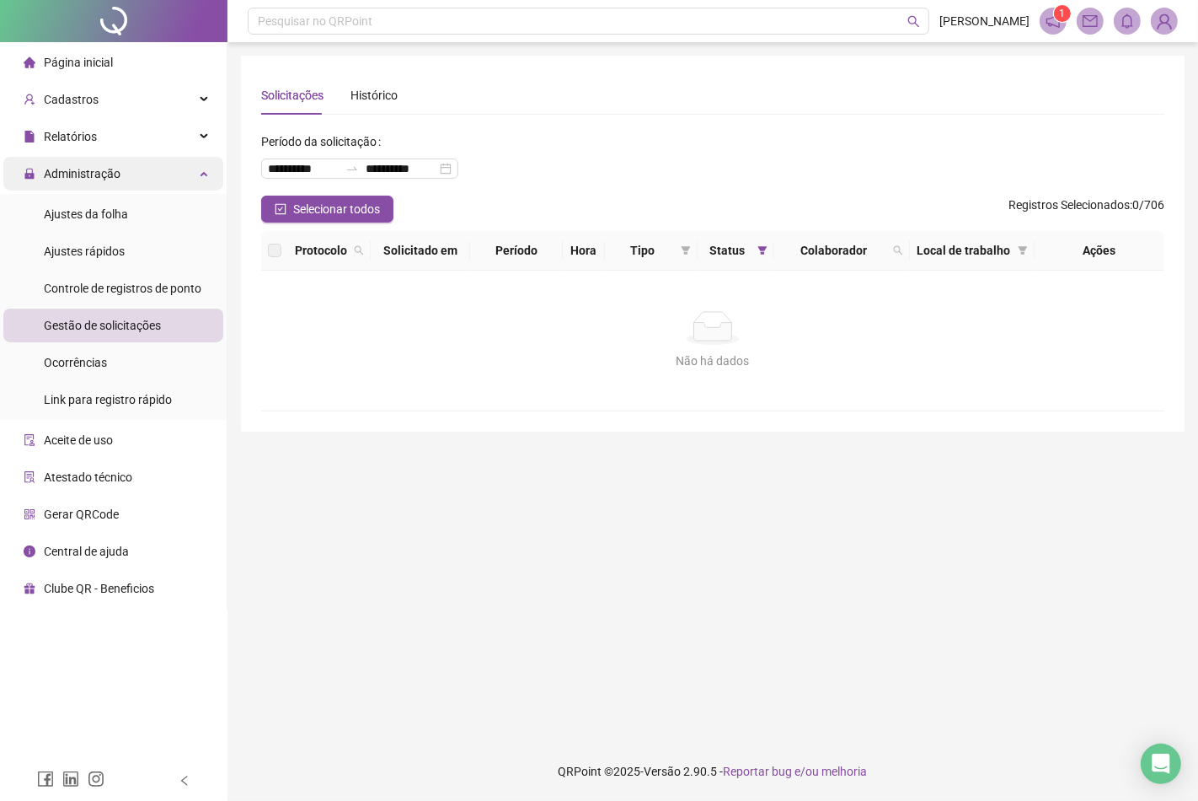
click at [110, 163] on span "Administração" at bounding box center [72, 174] width 97 height 34
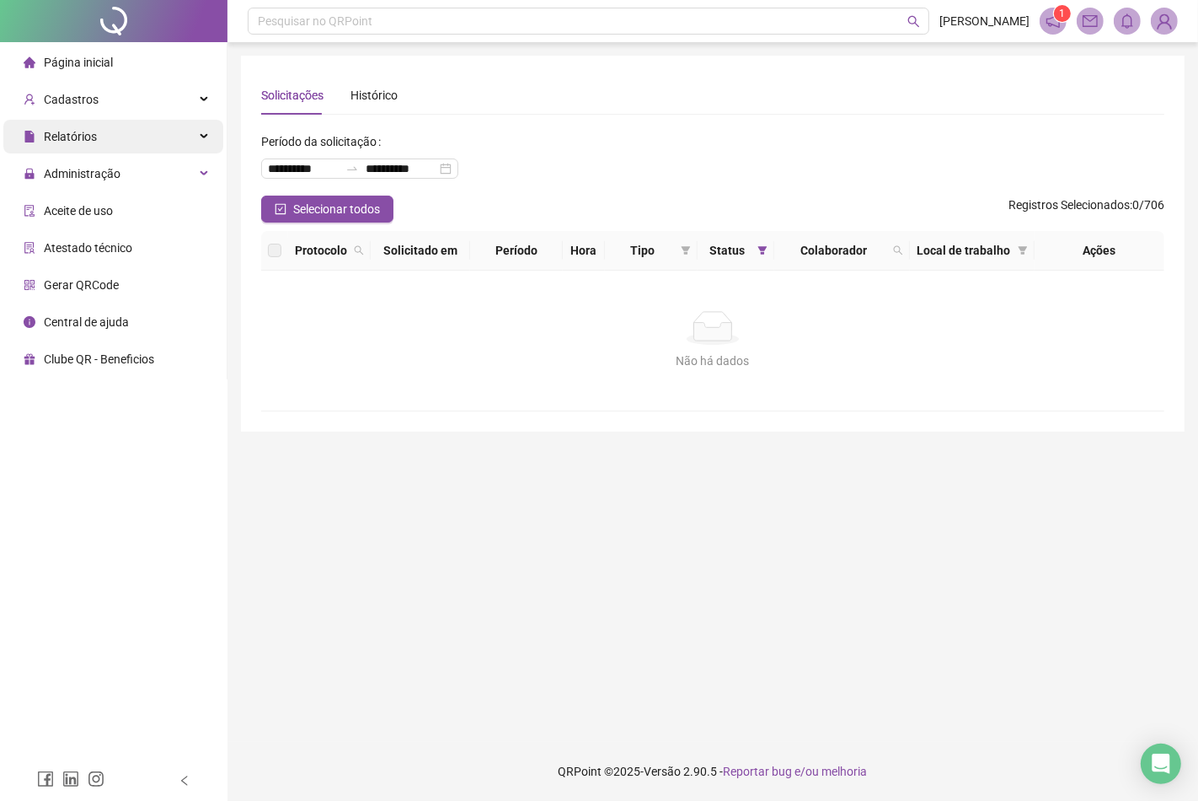
click at [110, 141] on div "Relatórios" at bounding box center [113, 137] width 220 height 34
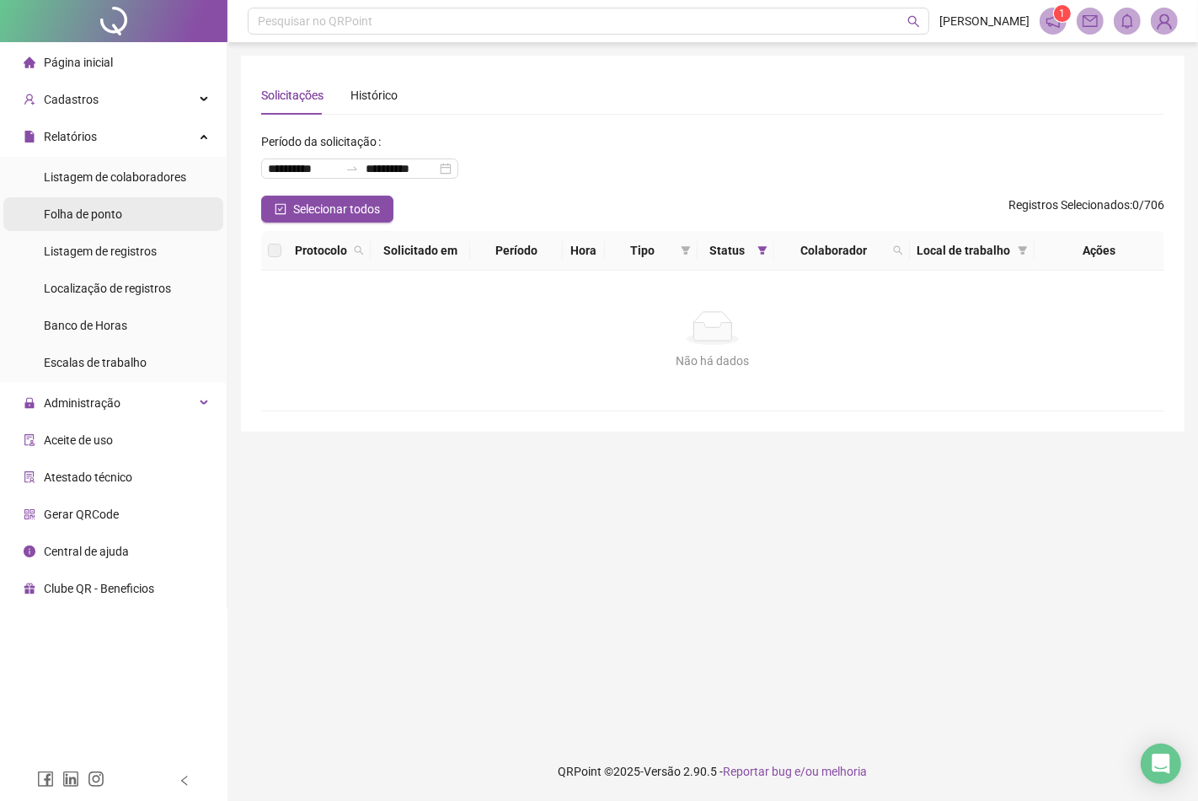
click at [99, 223] on div "Folha de ponto" at bounding box center [83, 214] width 78 height 34
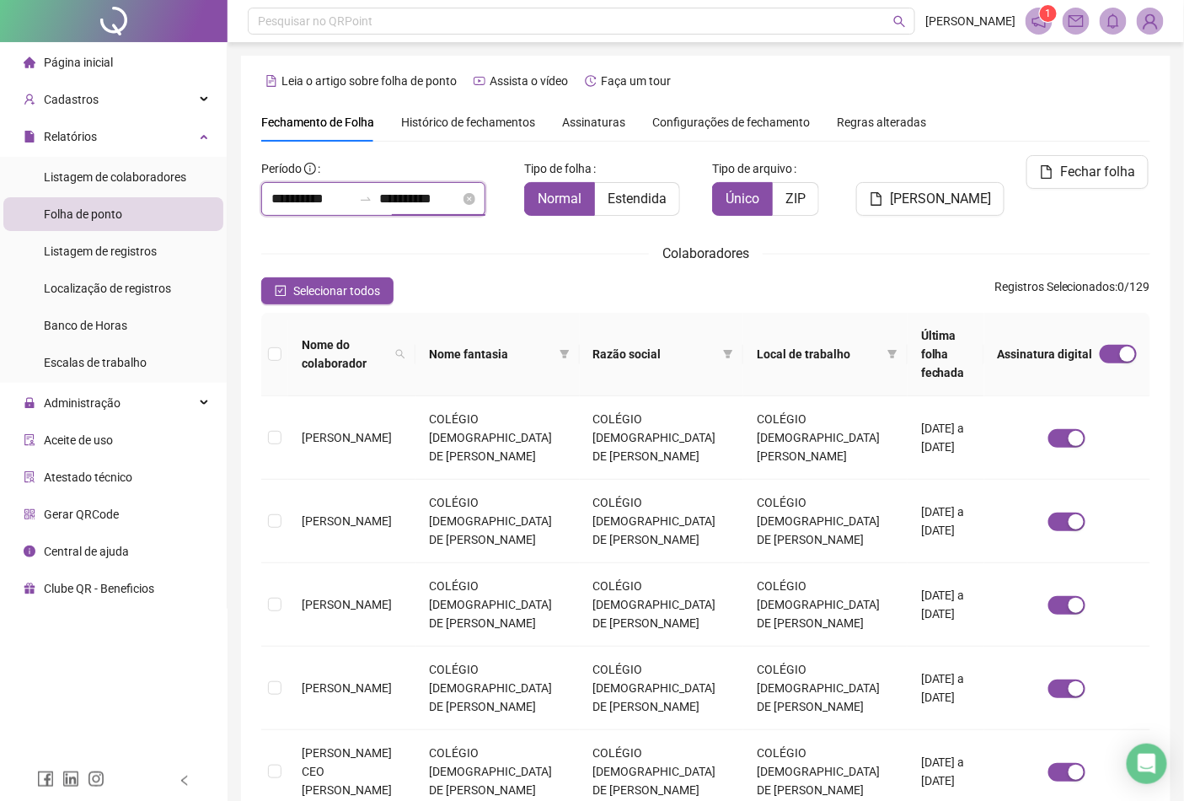
click at [460, 200] on input "**********" at bounding box center [419, 199] width 81 height 20
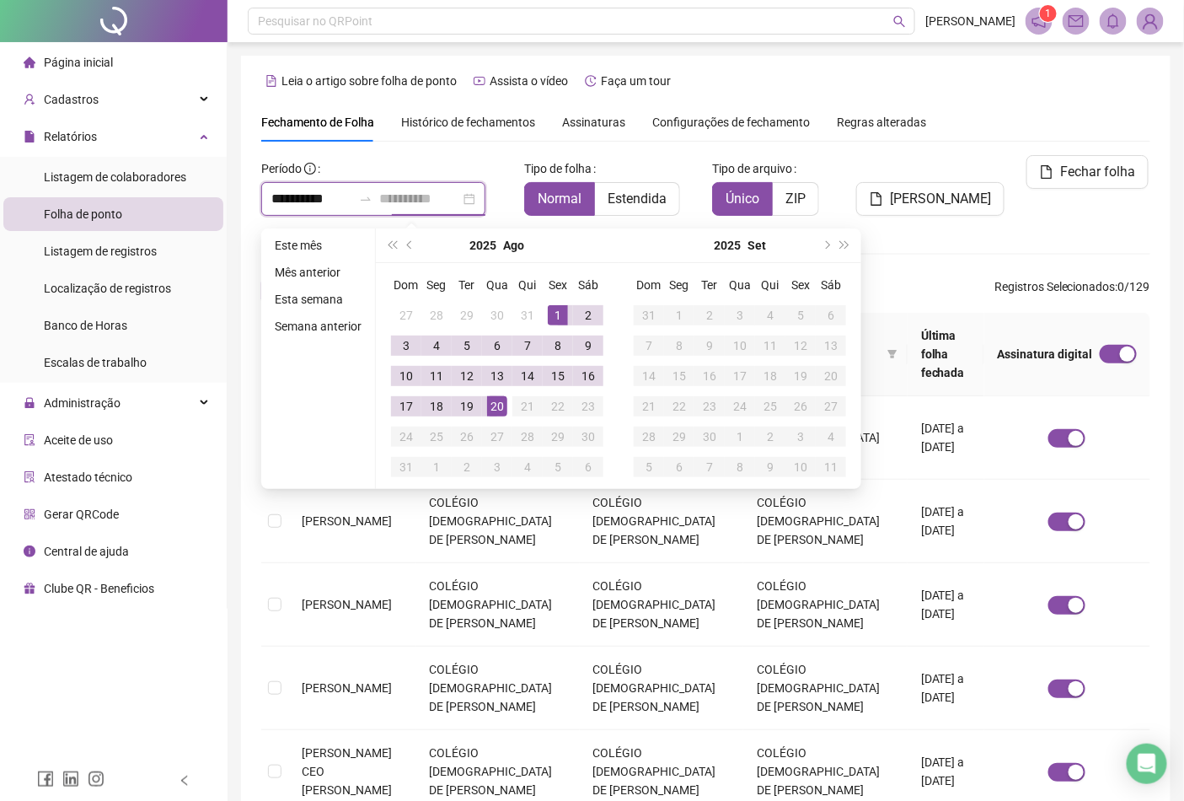
type input "**********"
click at [490, 408] on div "20" at bounding box center [497, 406] width 20 height 20
type input "**********"
click at [430, 153] on div "**********" at bounding box center [705, 694] width 889 height 1182
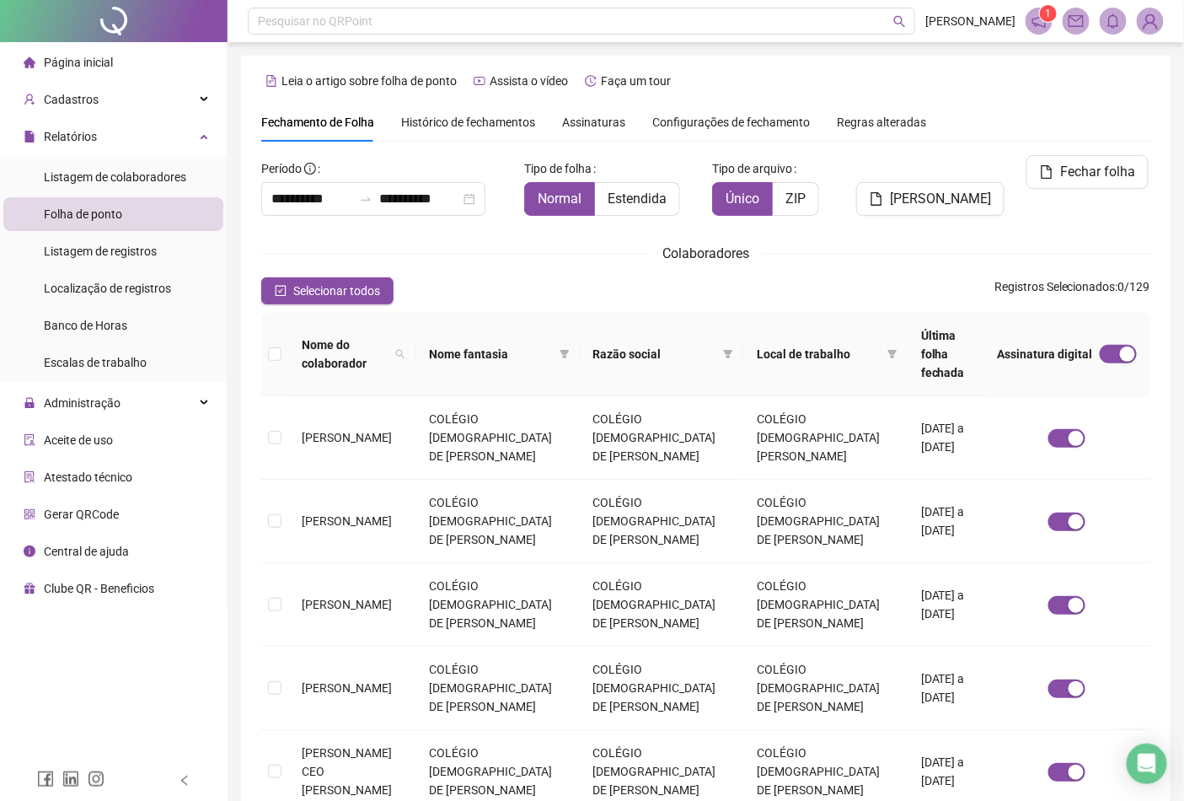
click at [476, 118] on span "Histórico de fechamentos" at bounding box center [468, 121] width 134 height 13
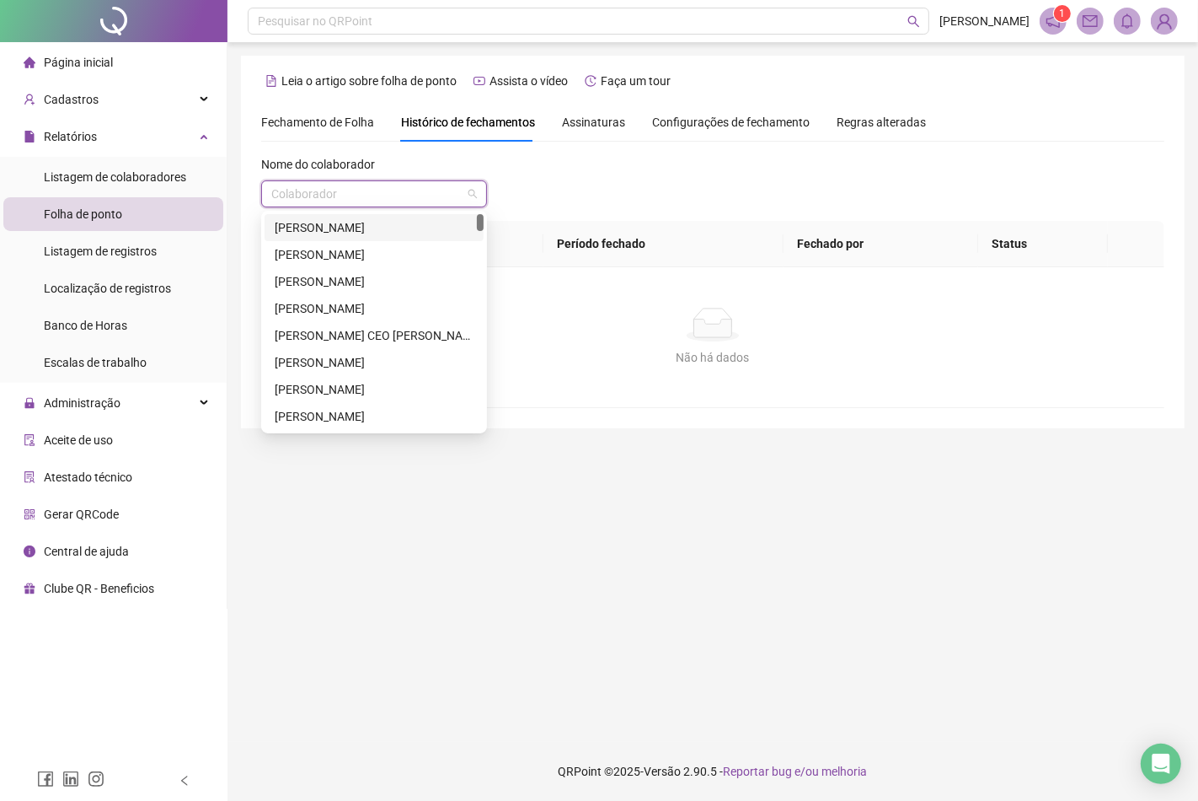
click at [389, 190] on input "search" at bounding box center [366, 193] width 190 height 25
type input "*****"
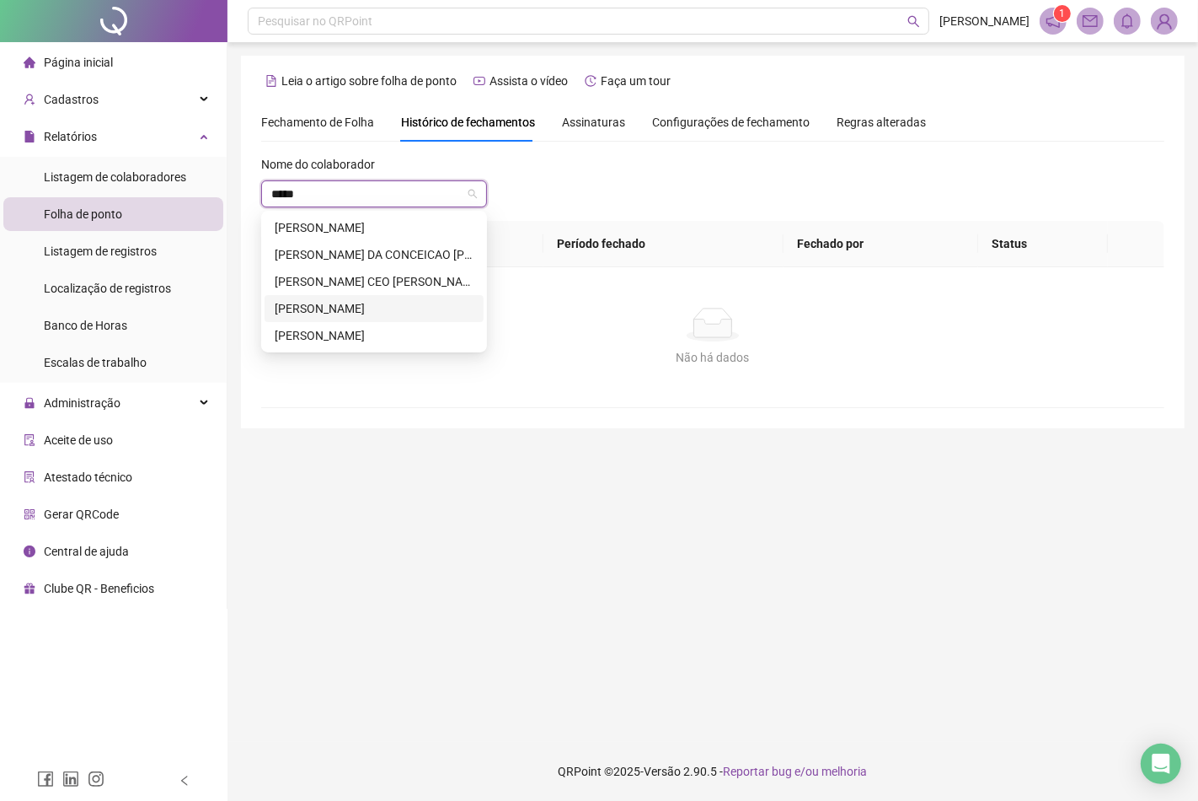
click at [367, 314] on div "[PERSON_NAME]" at bounding box center [374, 308] width 199 height 19
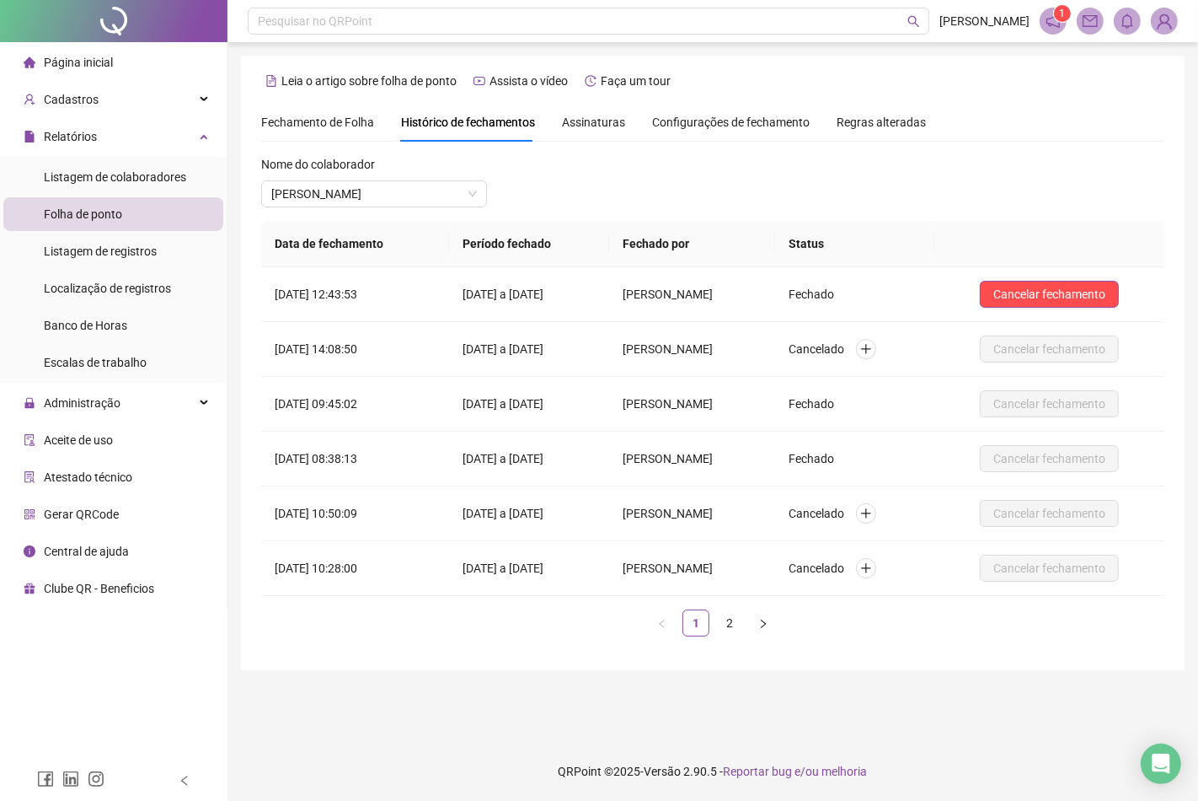
click at [317, 123] on span "Fechamento de Folha" at bounding box center [317, 121] width 113 height 13
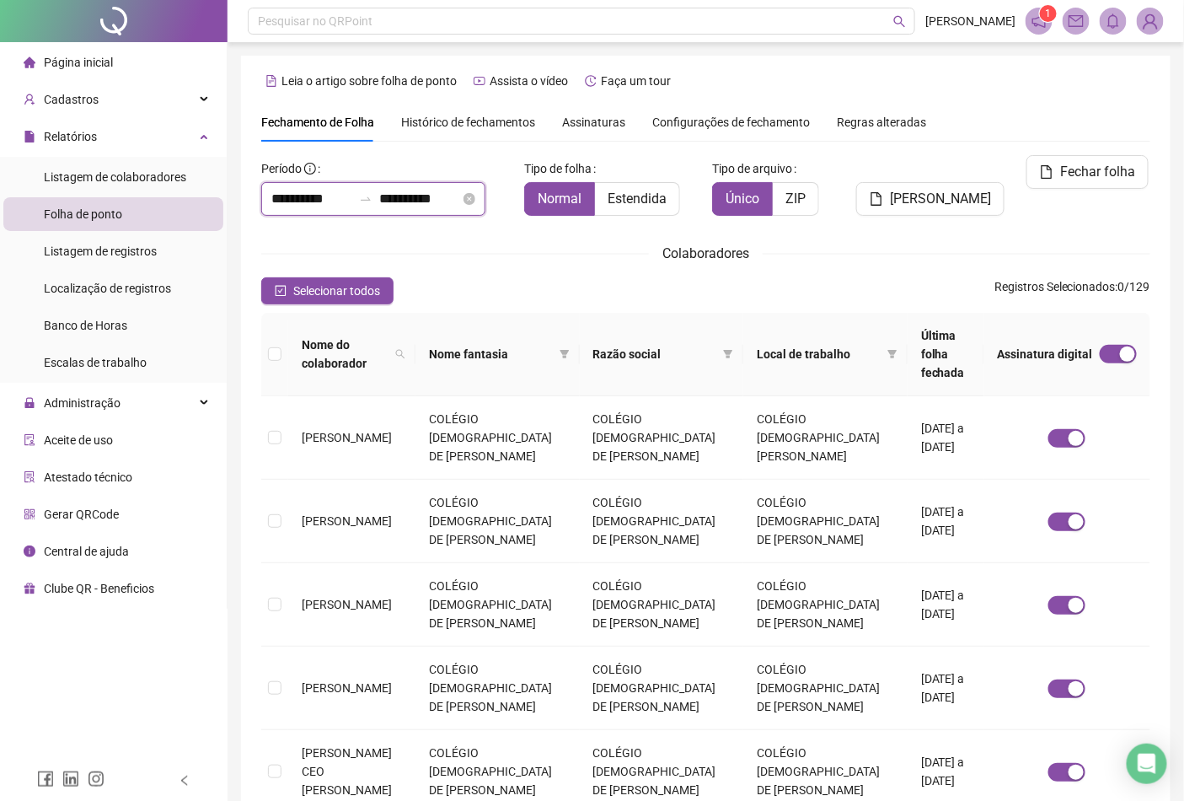
click at [460, 200] on input "**********" at bounding box center [419, 199] width 81 height 20
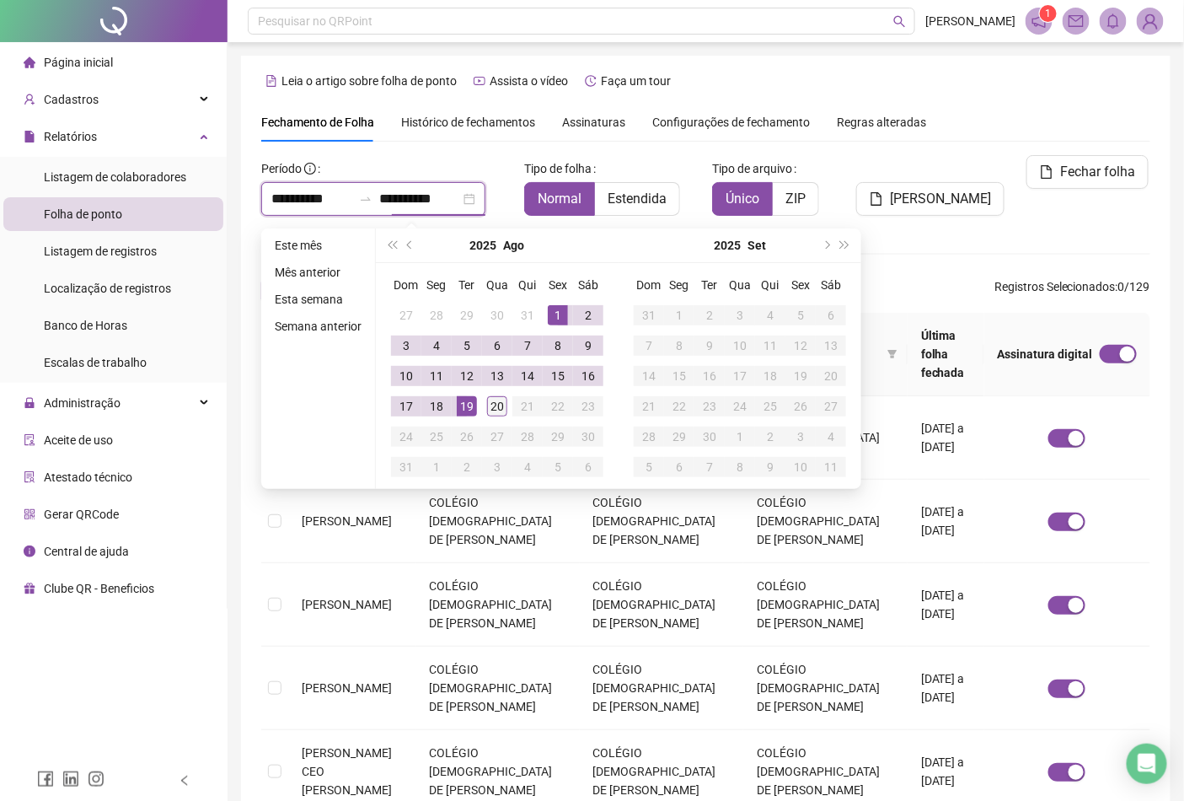
type input "**********"
click at [497, 396] on div "20" at bounding box center [497, 406] width 20 height 20
type input "**********"
click at [550, 309] on div "1" at bounding box center [558, 315] width 20 height 20
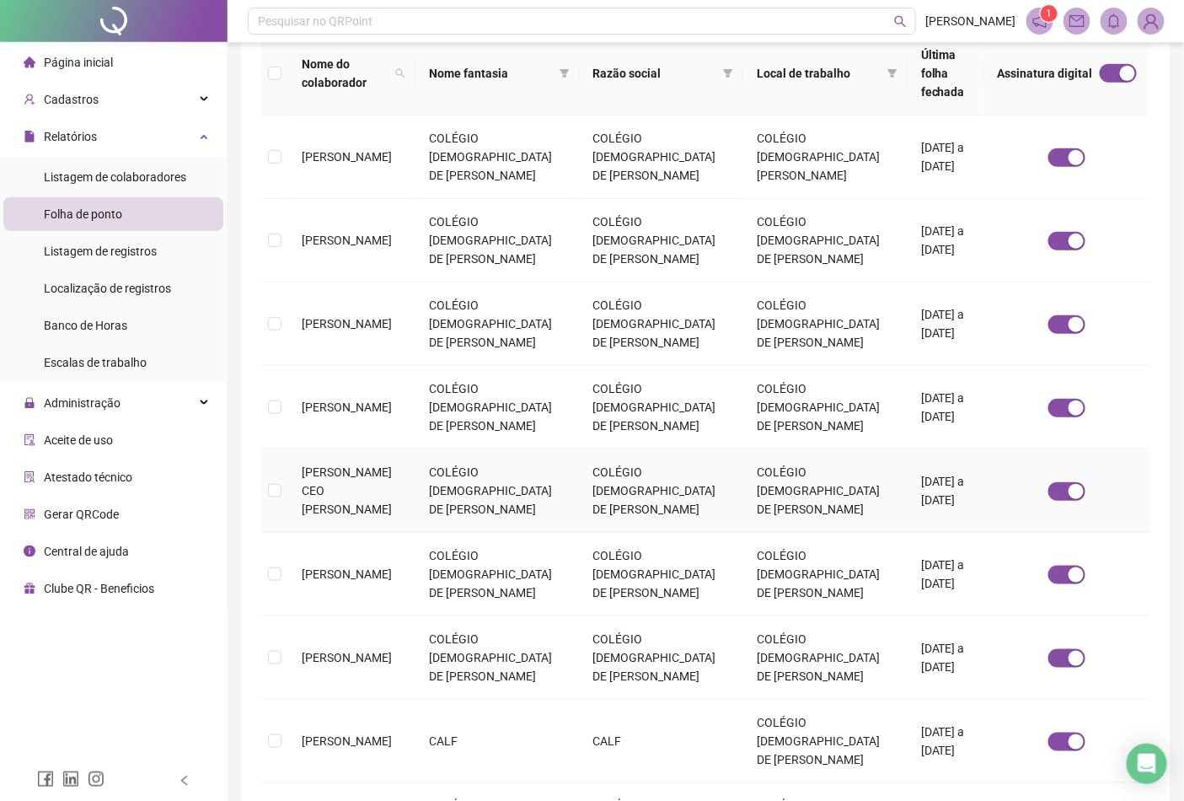
scroll to position [410, 0]
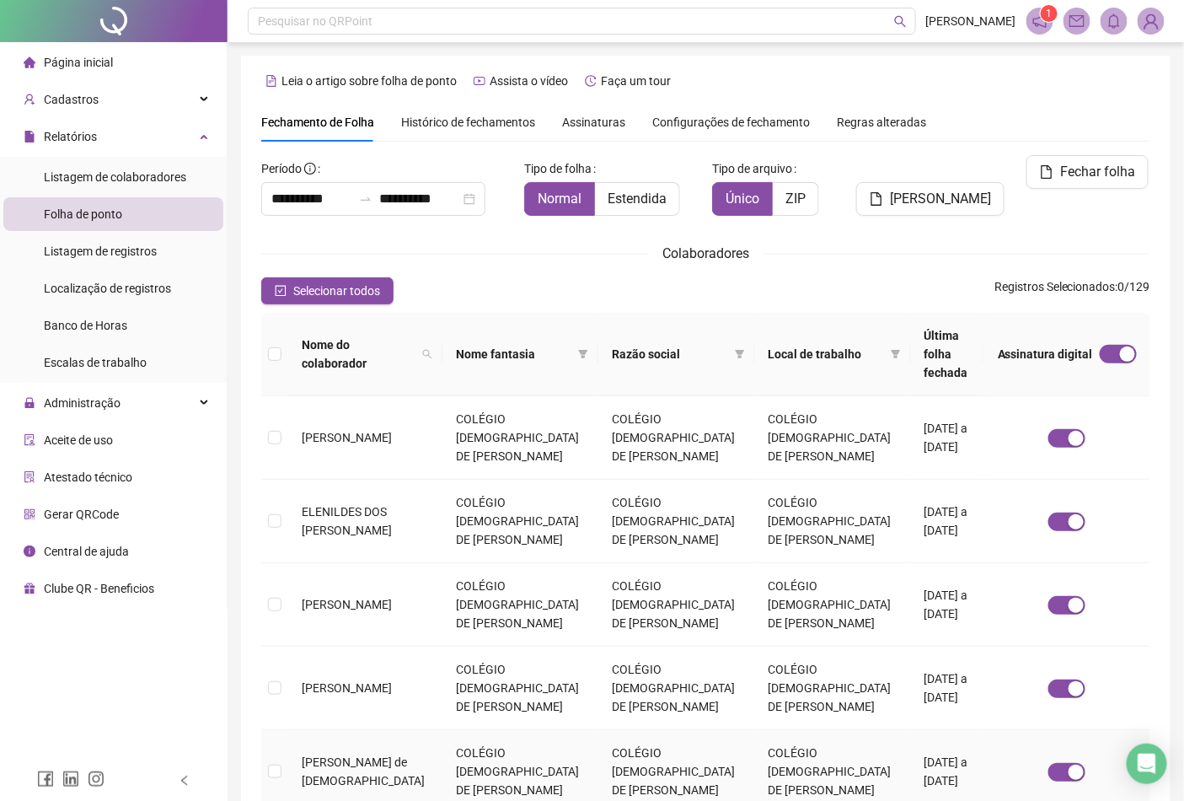
scroll to position [372, 0]
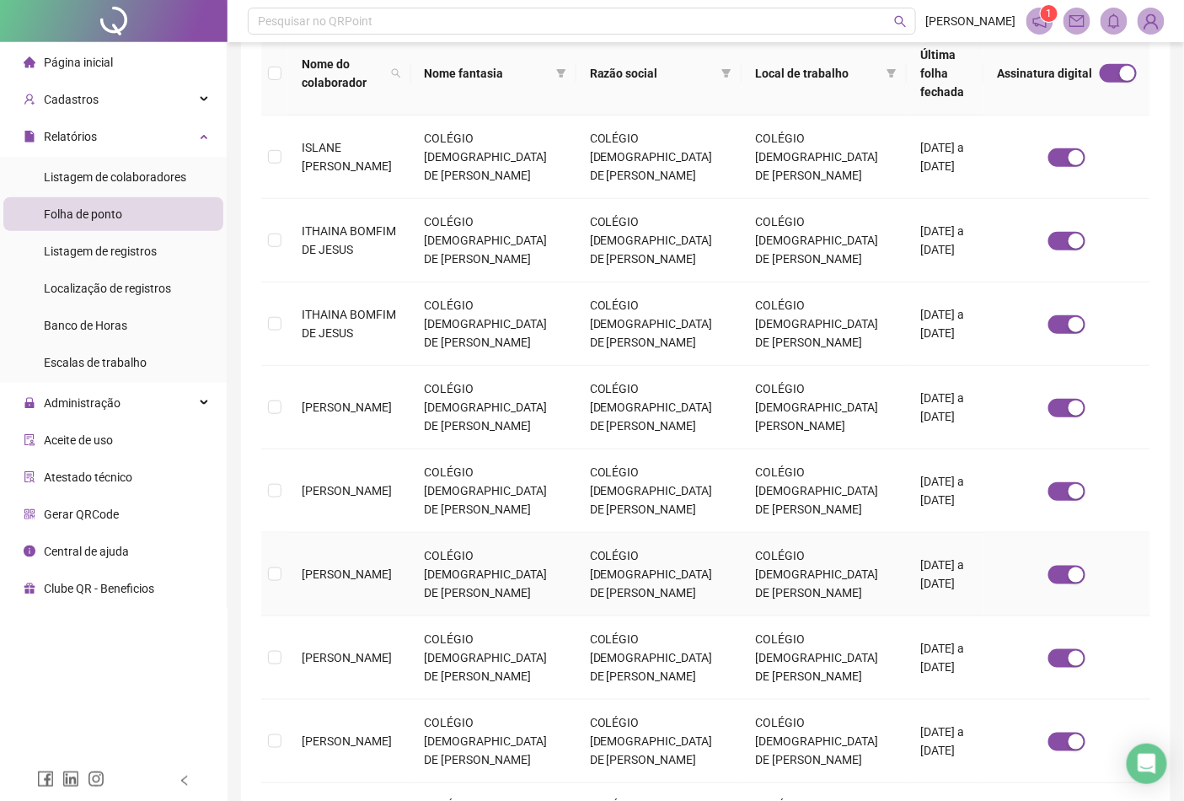
scroll to position [374, 0]
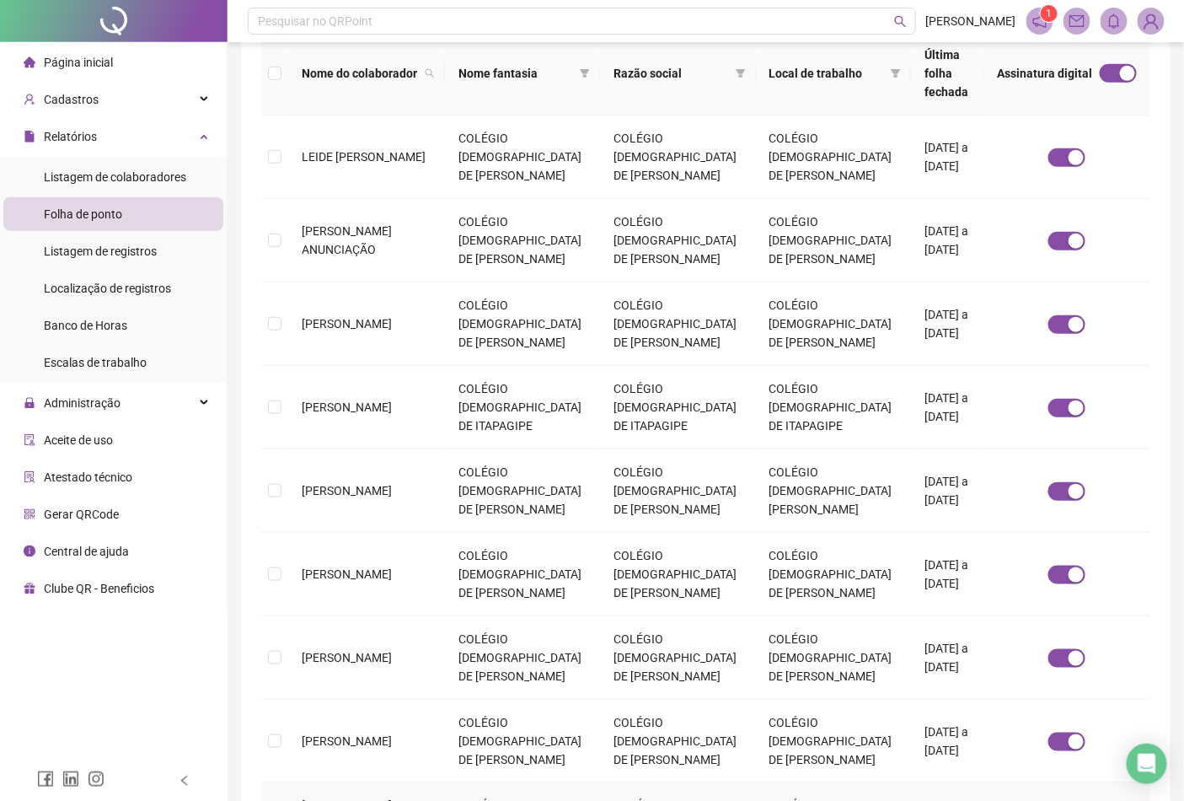
scroll to position [372, 0]
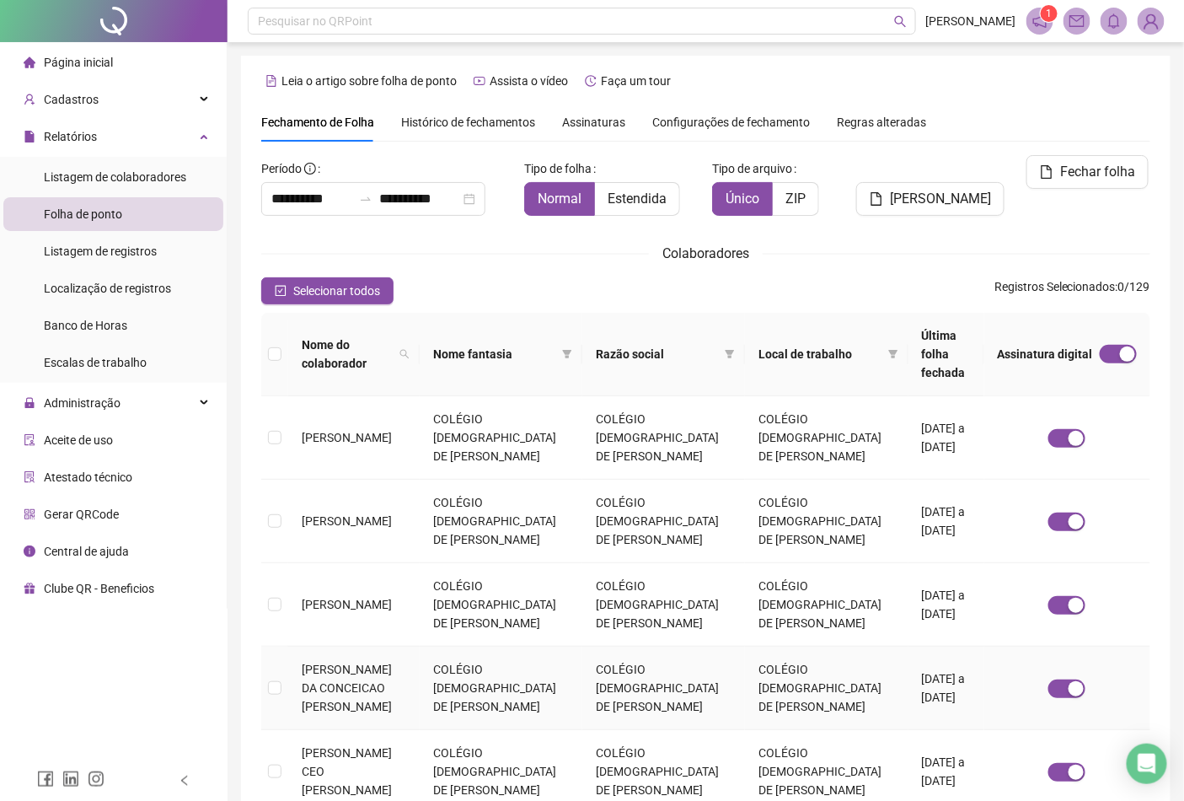
scroll to position [94, 0]
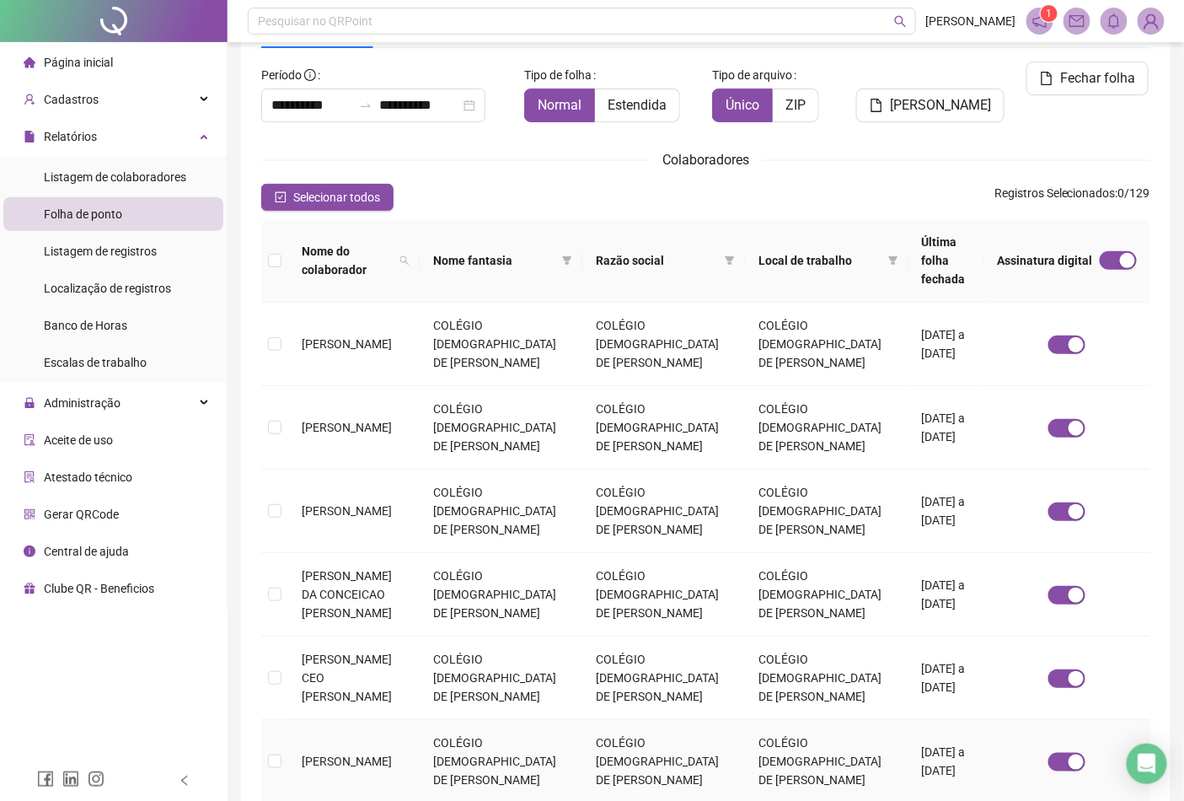
click at [281, 720] on td at bounding box center [274, 761] width 27 height 83
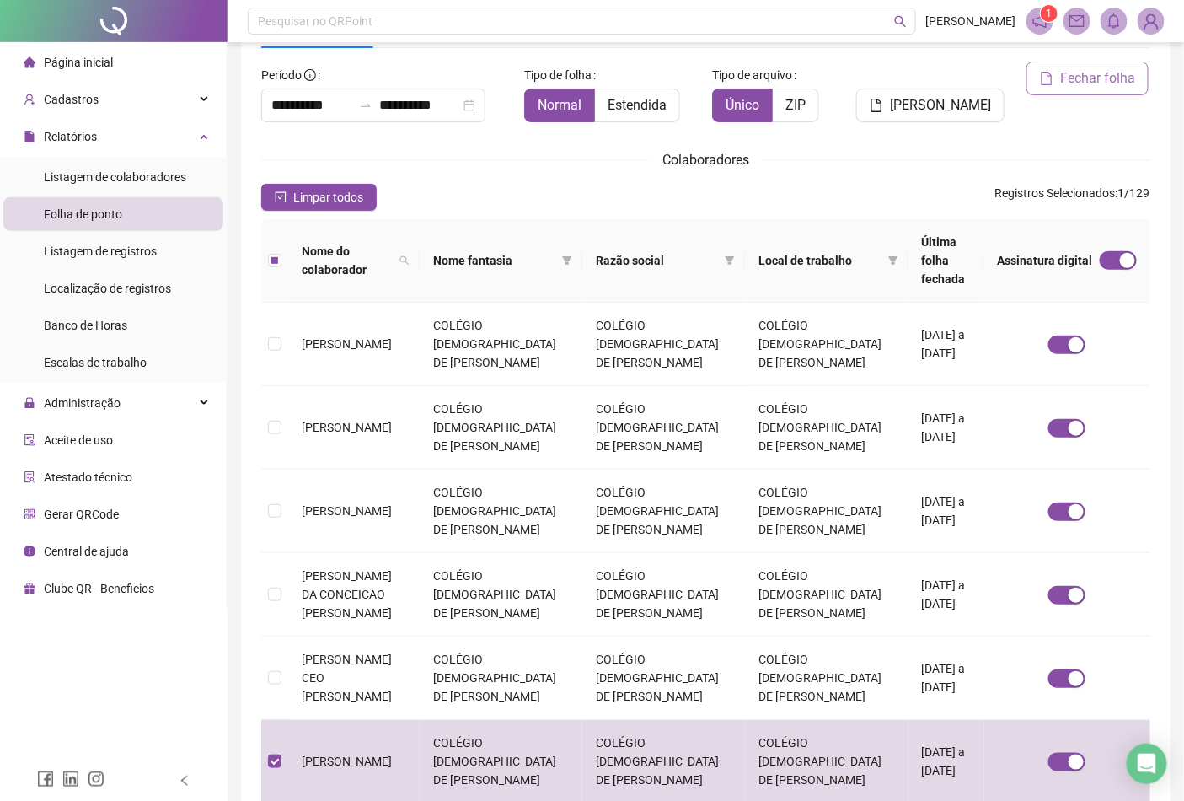
click at [1087, 80] on span "Fechar folha" at bounding box center [1097, 78] width 75 height 20
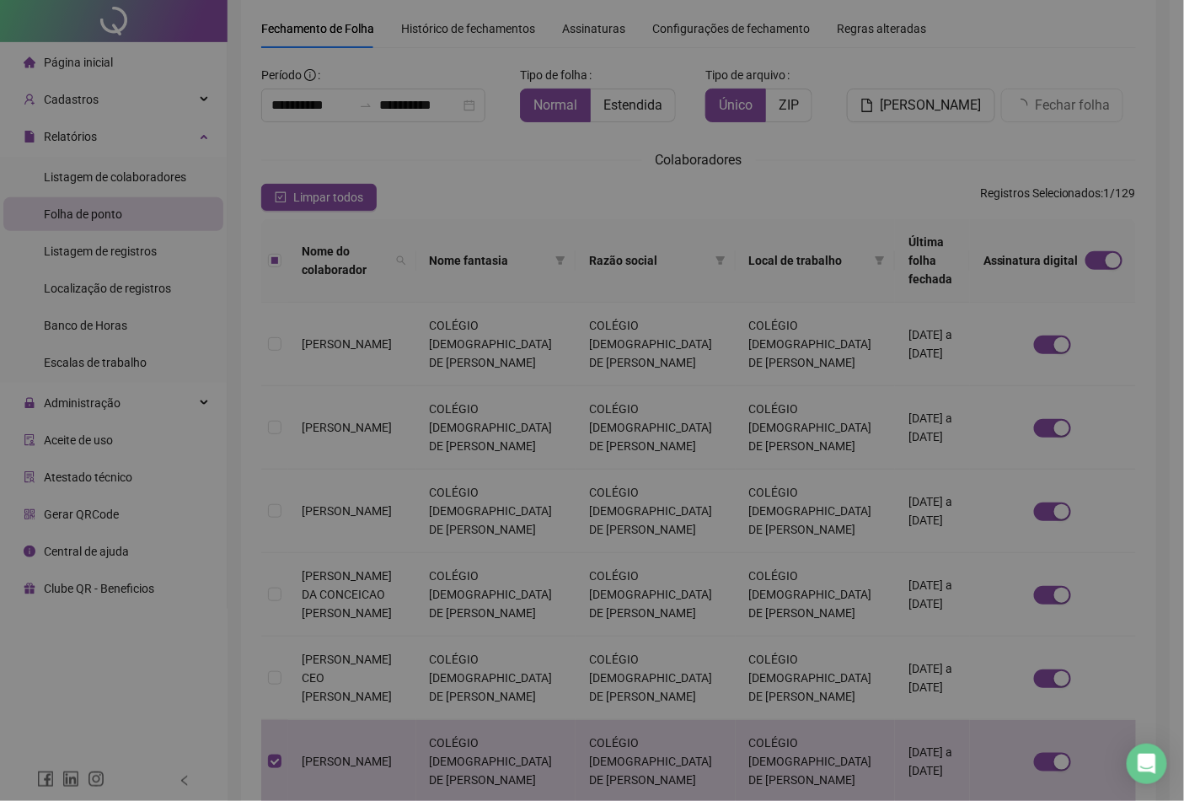
scroll to position [0, 0]
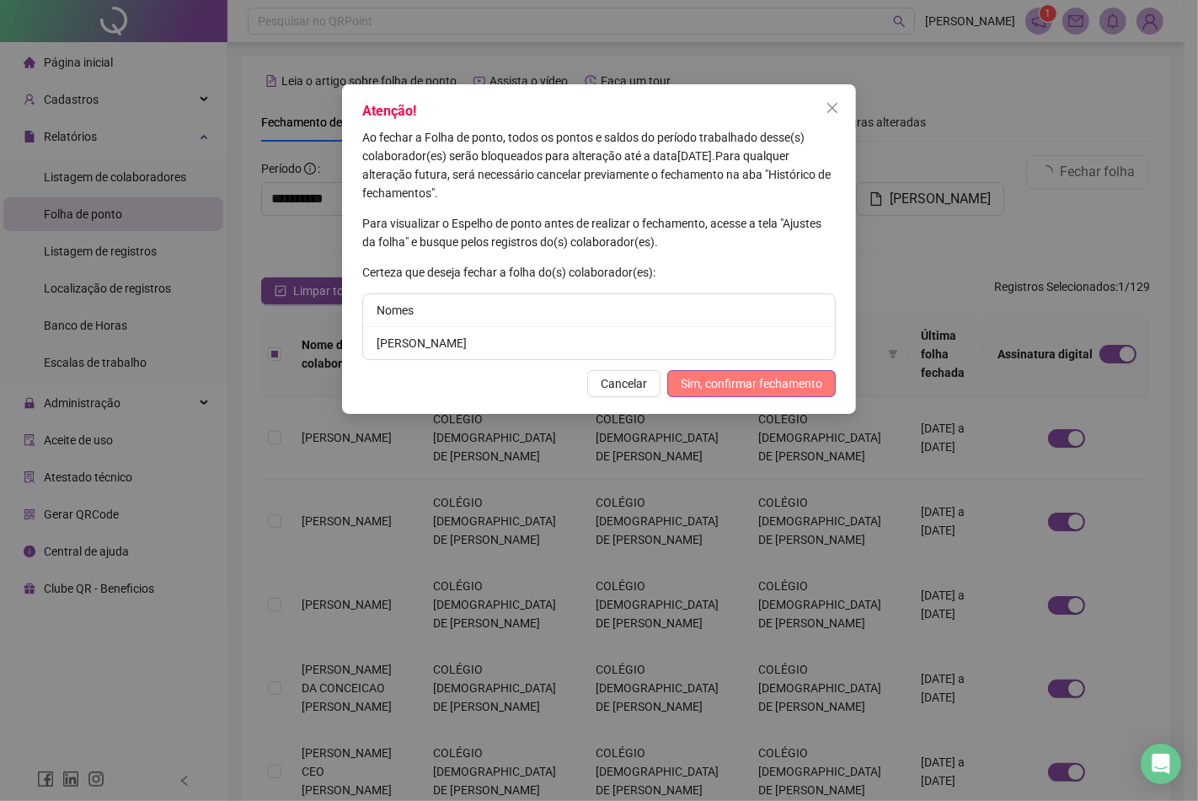
click at [731, 385] on span "Sim, confirmar fechamento" at bounding box center [752, 383] width 142 height 19
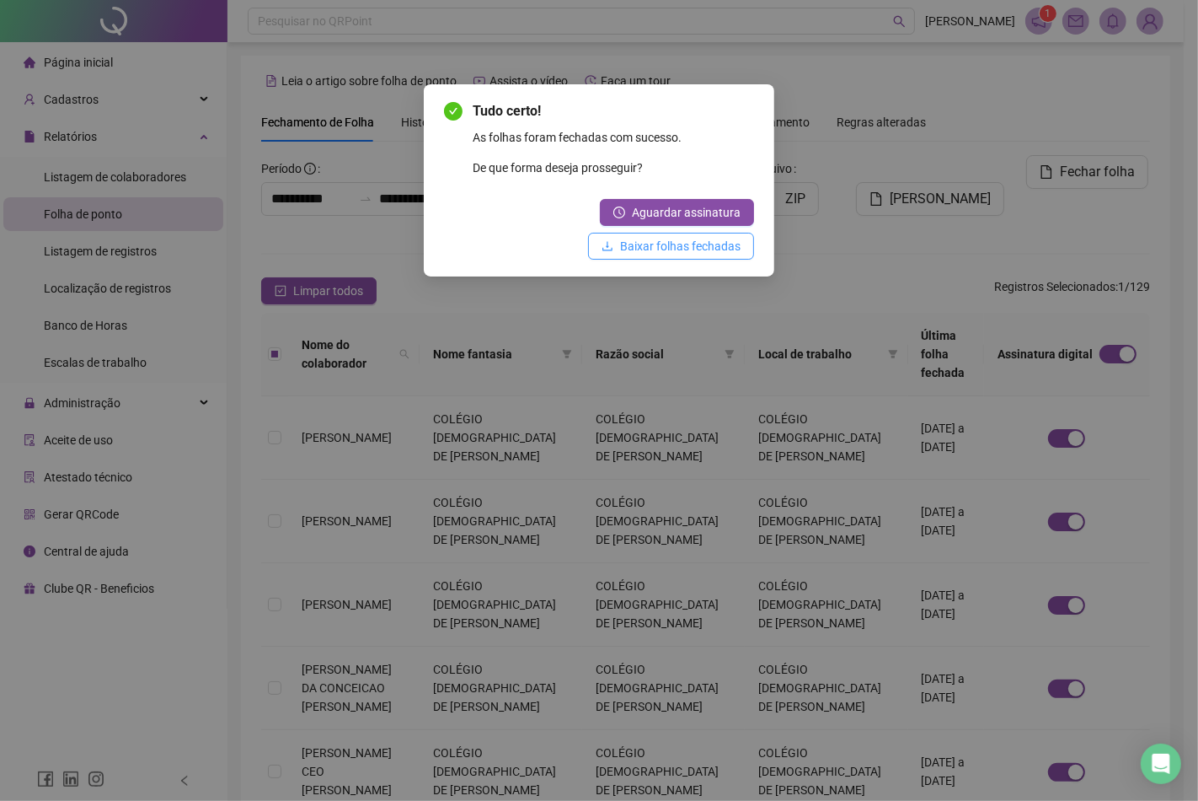
click at [674, 244] on span "Baixar folhas fechadas" at bounding box center [680, 246] width 121 height 19
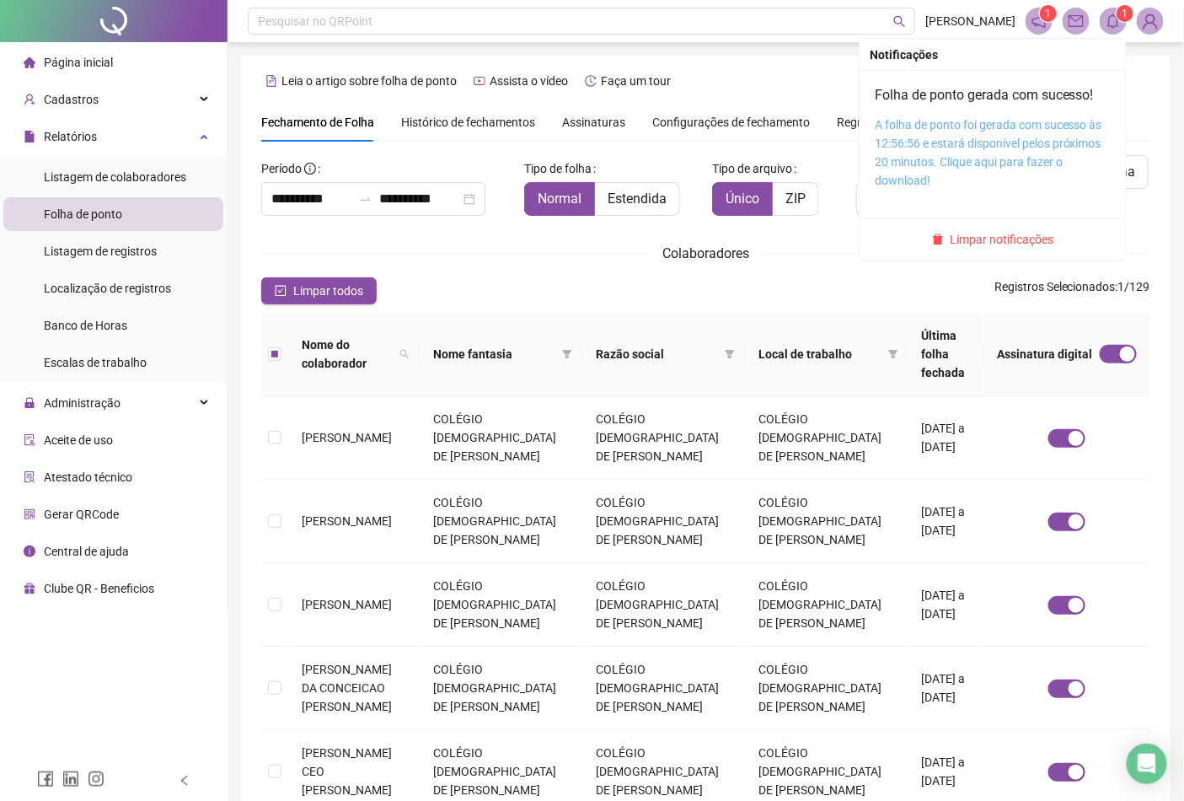
click at [1000, 136] on link "A folha de ponto foi gerada com sucesso às 12:56:56 e estará disponível pelos p…" at bounding box center [989, 152] width 228 height 69
